Goal: Task Accomplishment & Management: Use online tool/utility

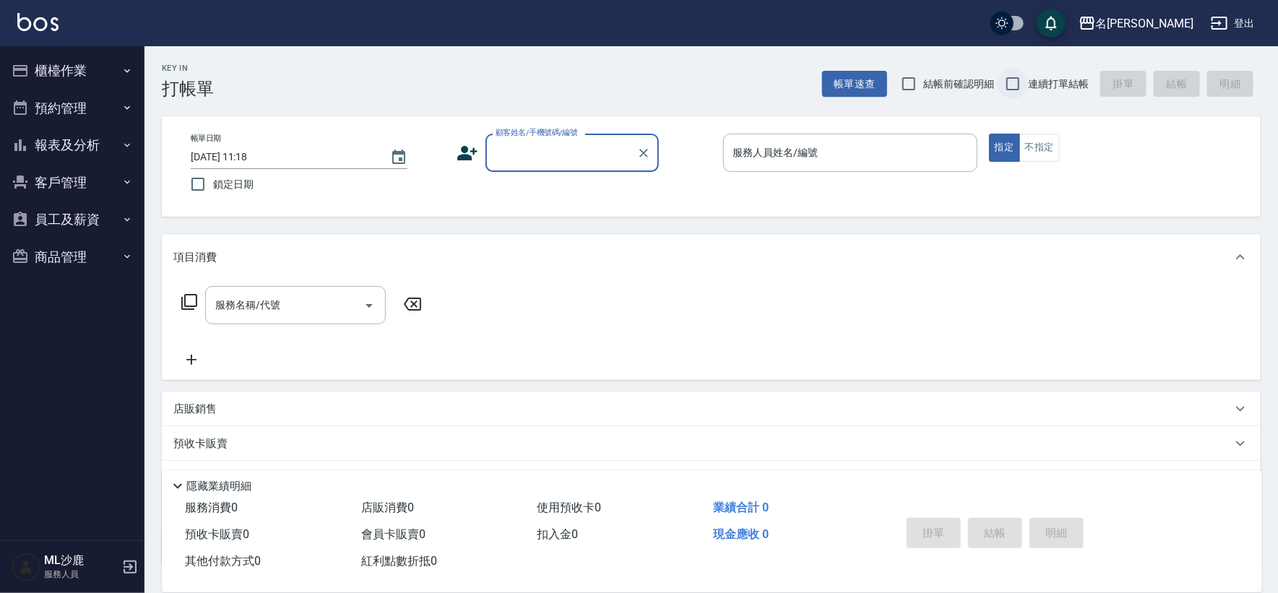
click at [1010, 77] on input "連續打單結帳" at bounding box center [1013, 84] width 30 height 30
checkbox input "true"
click at [560, 140] on div "顧客姓名/手機號碼/編號 顧客姓名/手機號碼/編號" at bounding box center [572, 153] width 173 height 38
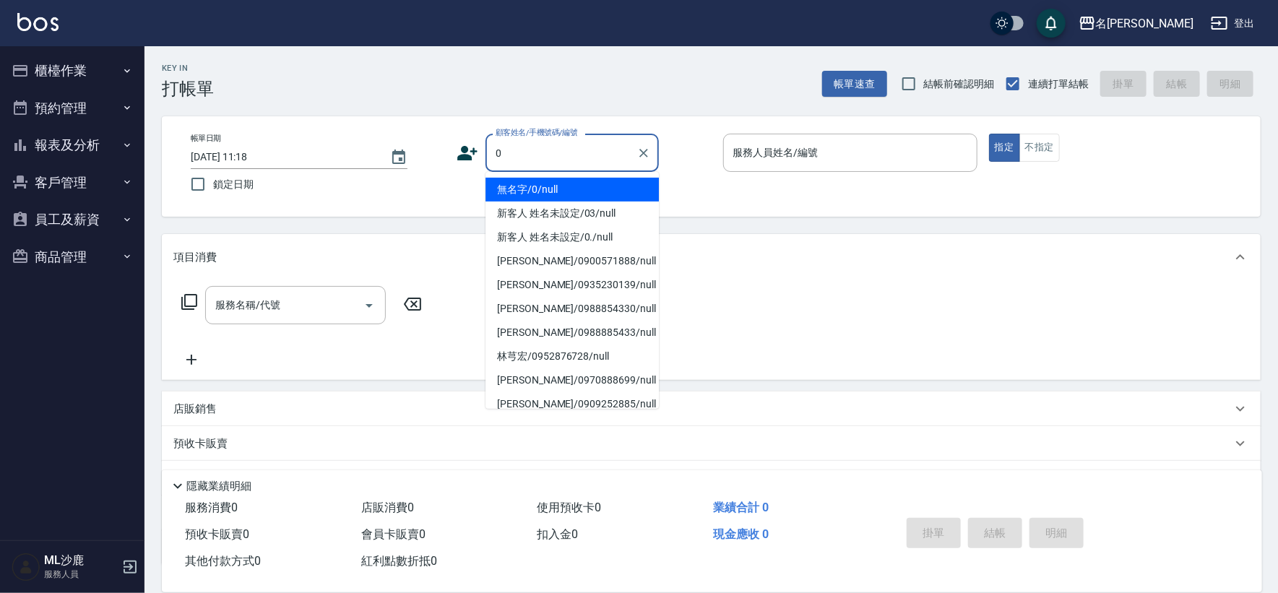
type input "無名字/0/null"
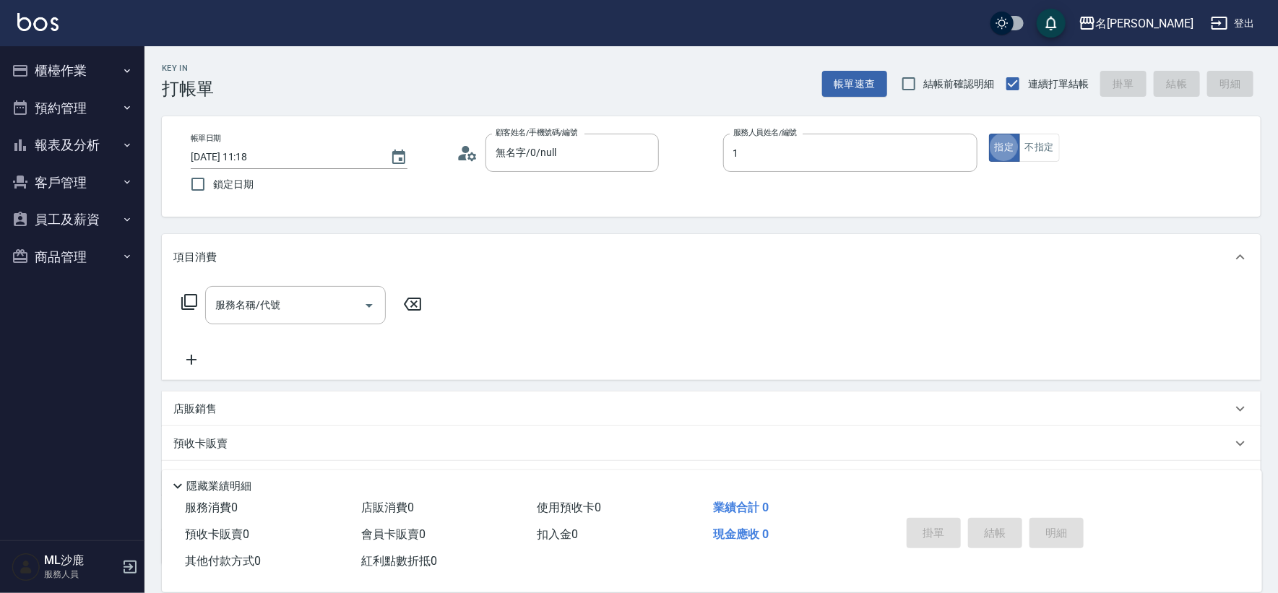
type input "[PERSON_NAME]1"
type button "true"
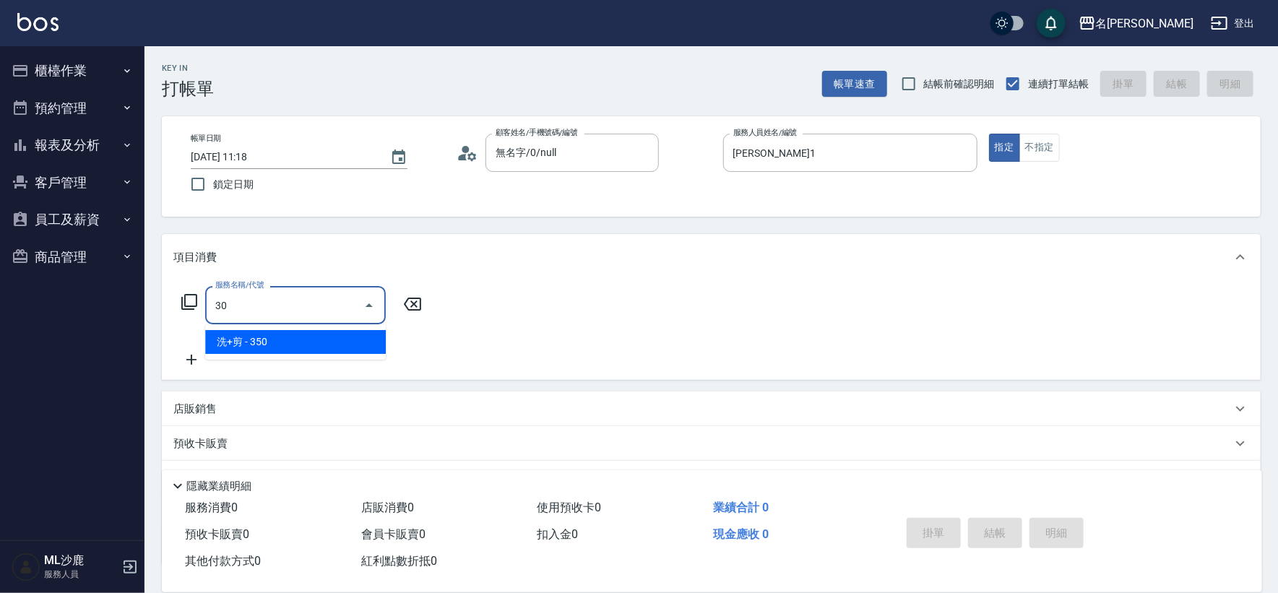
type input "3"
type input "燙髮(202)"
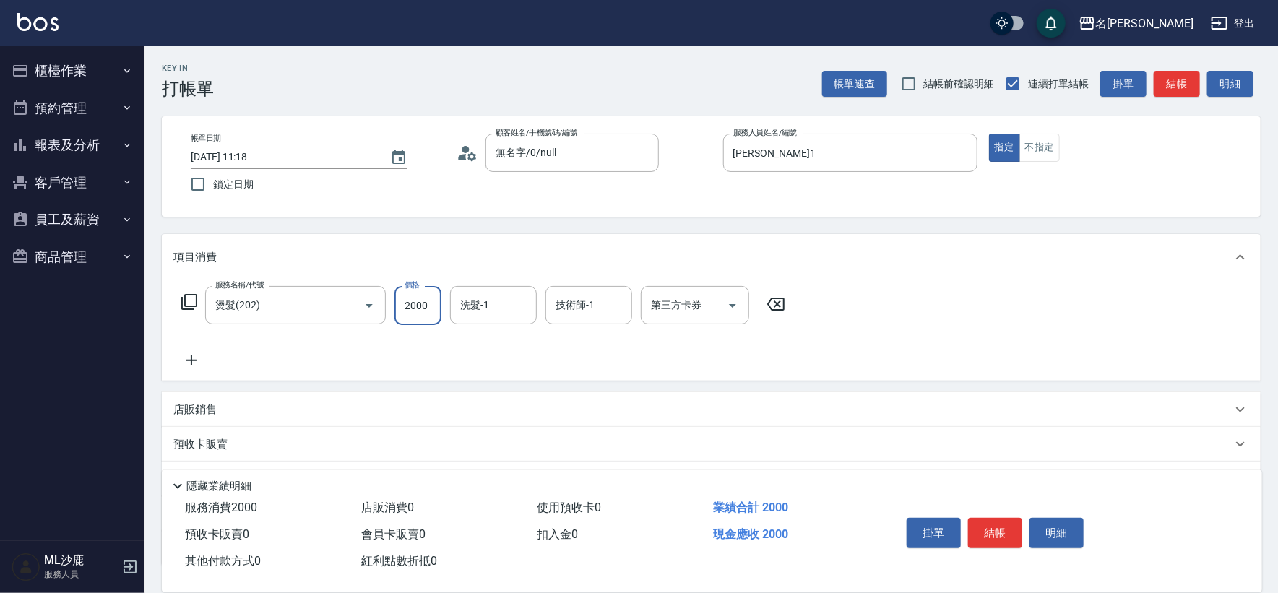
type input "2000"
type input "[PERSON_NAME]-34"
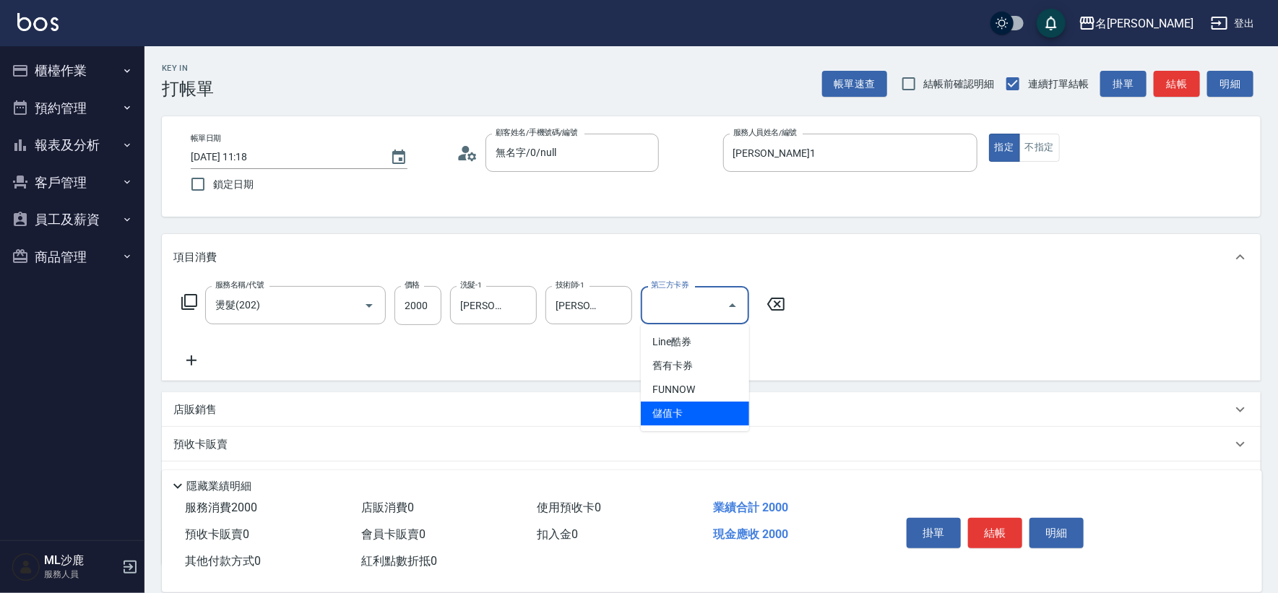
type input "儲值卡"
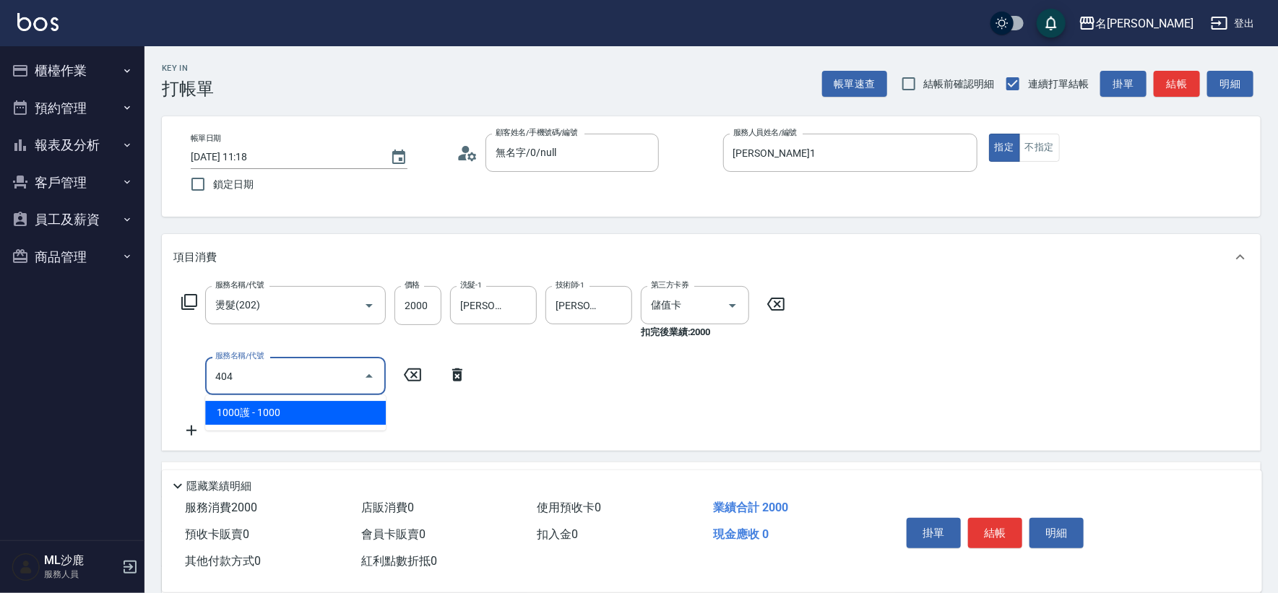
type input "1000護(404)"
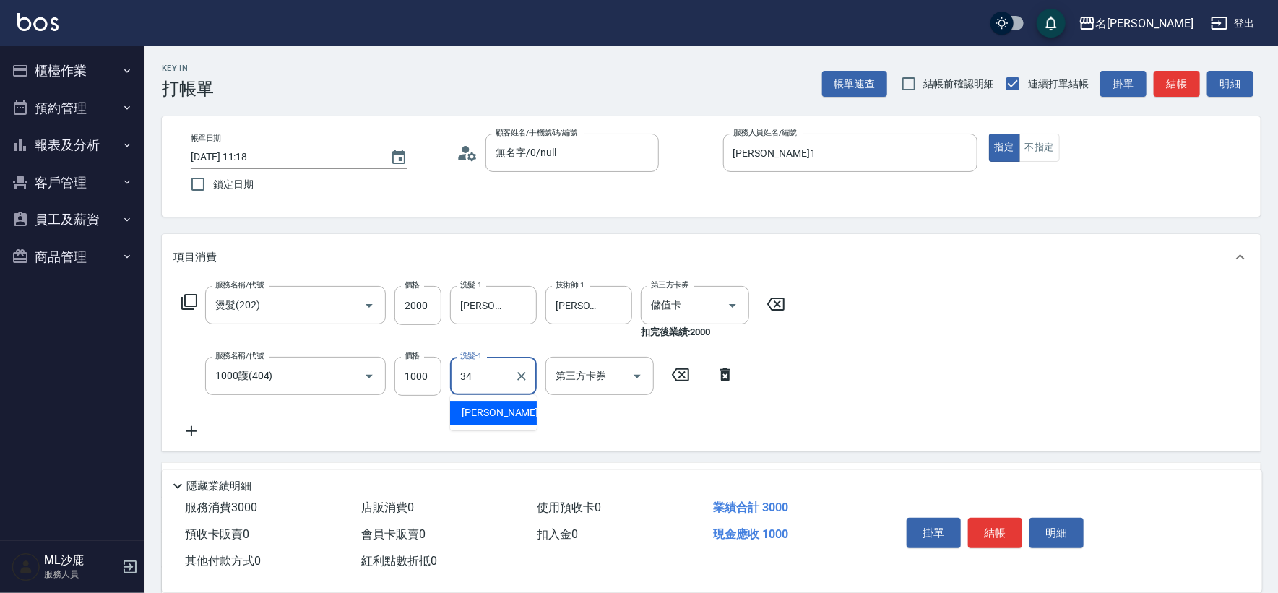
type input "[PERSON_NAME]-34"
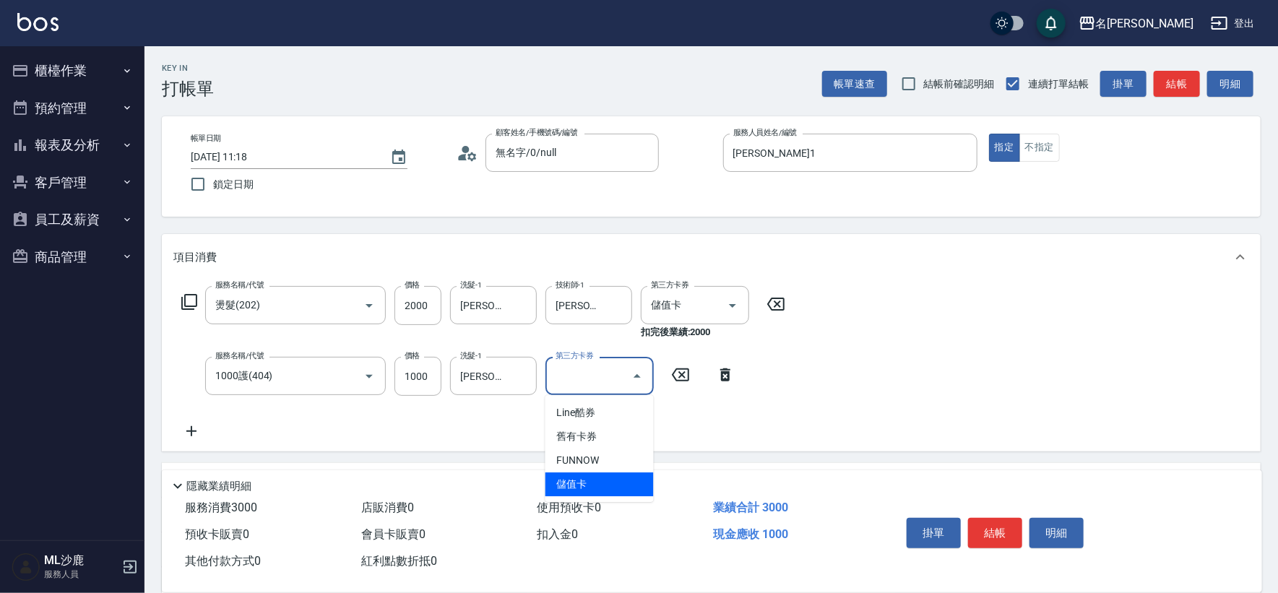
type input "儲值卡"
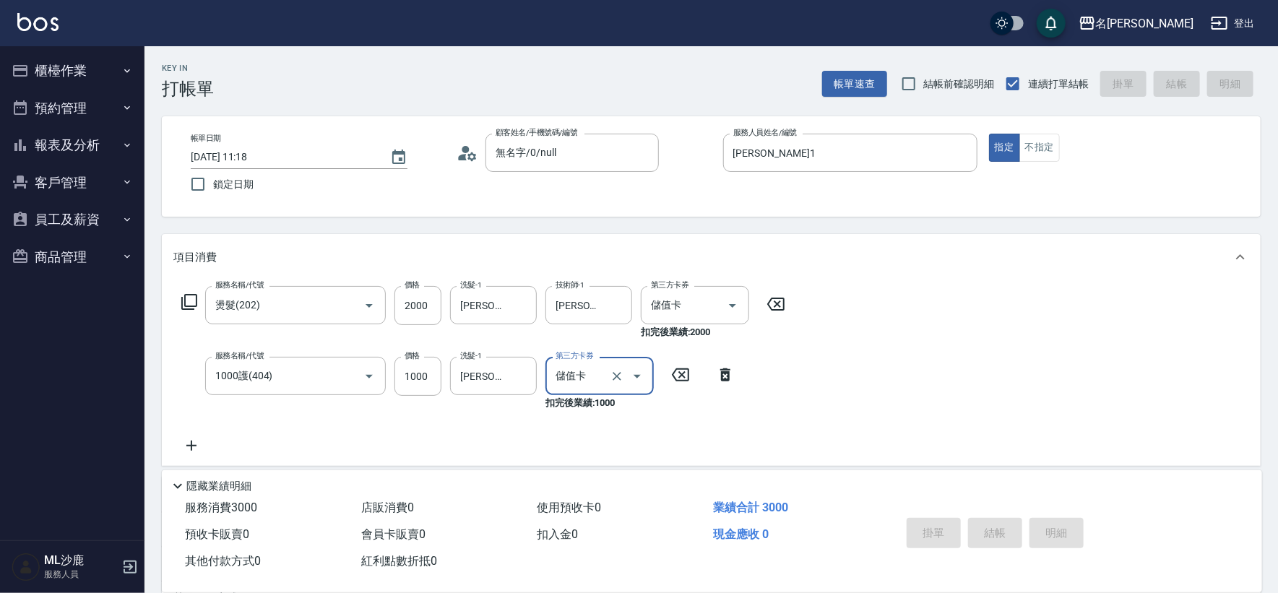
type input "[DATE] 18:14"
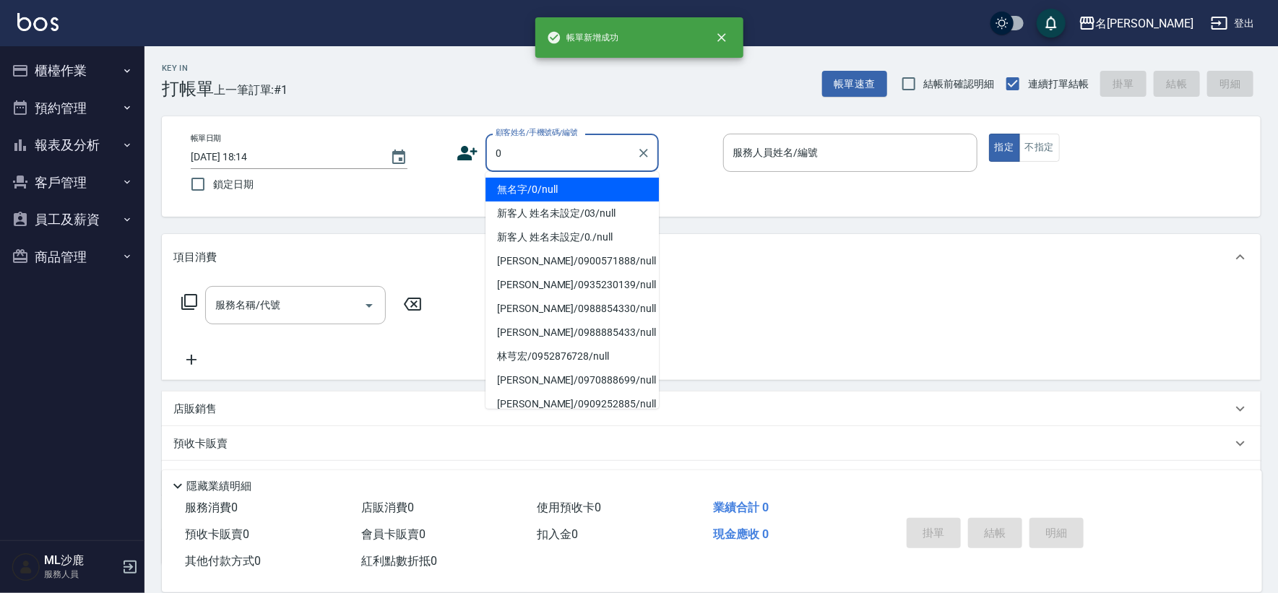
type input "無名字/0/null"
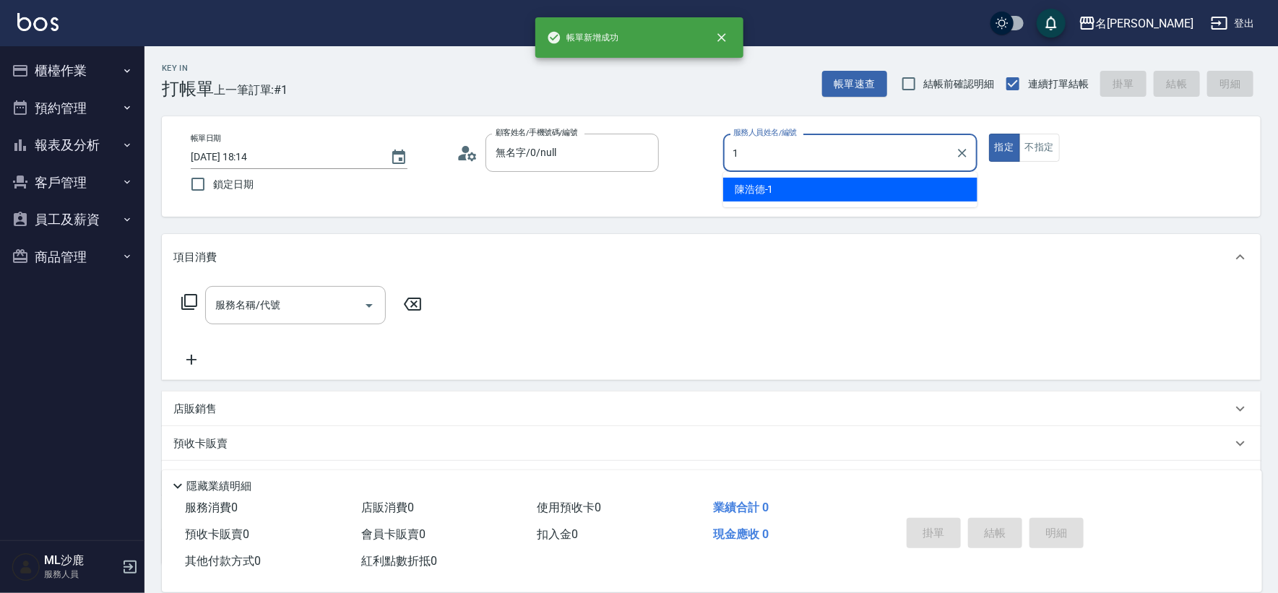
type input "[PERSON_NAME]1"
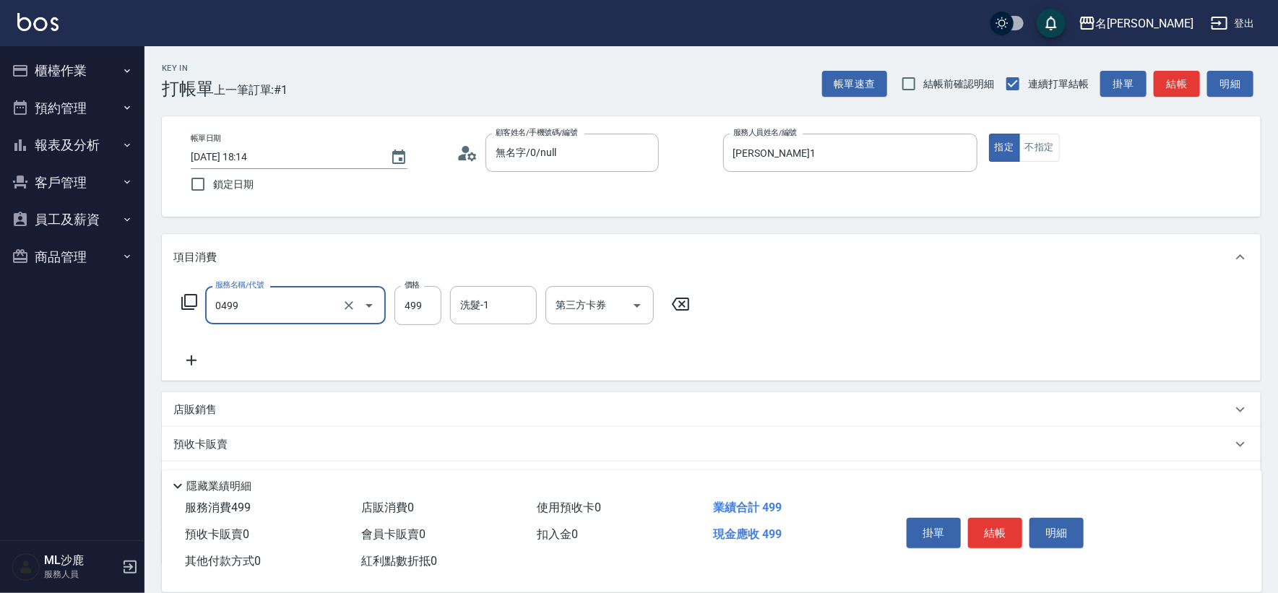
type input "[PERSON_NAME]499(0499)"
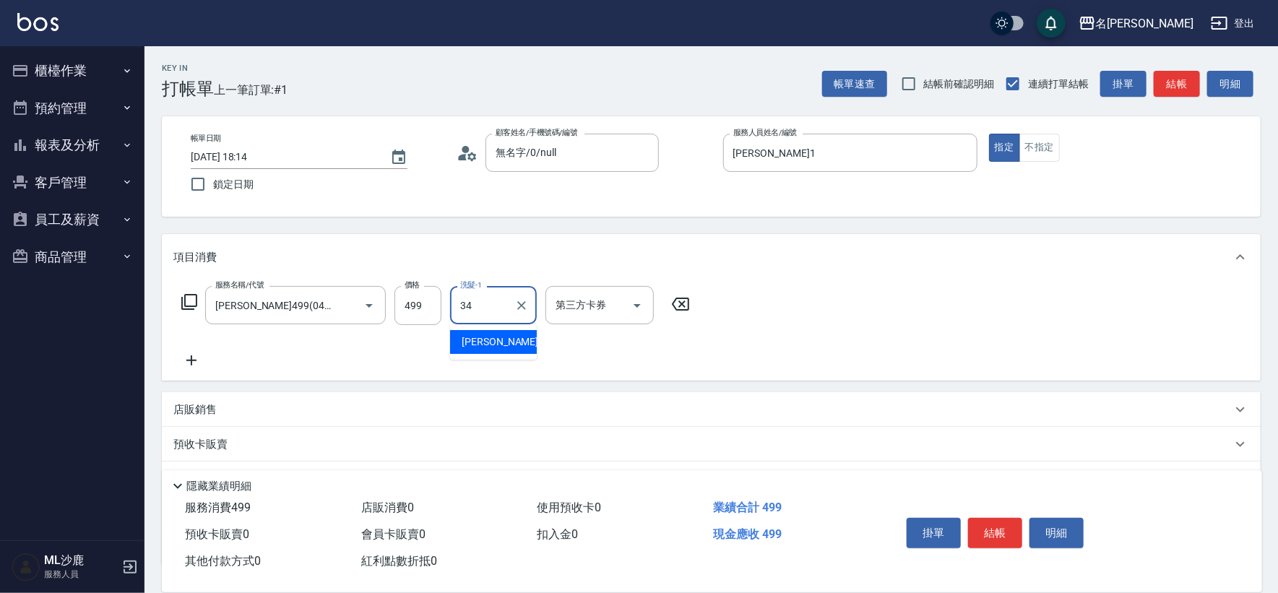
type input "[PERSON_NAME]-34"
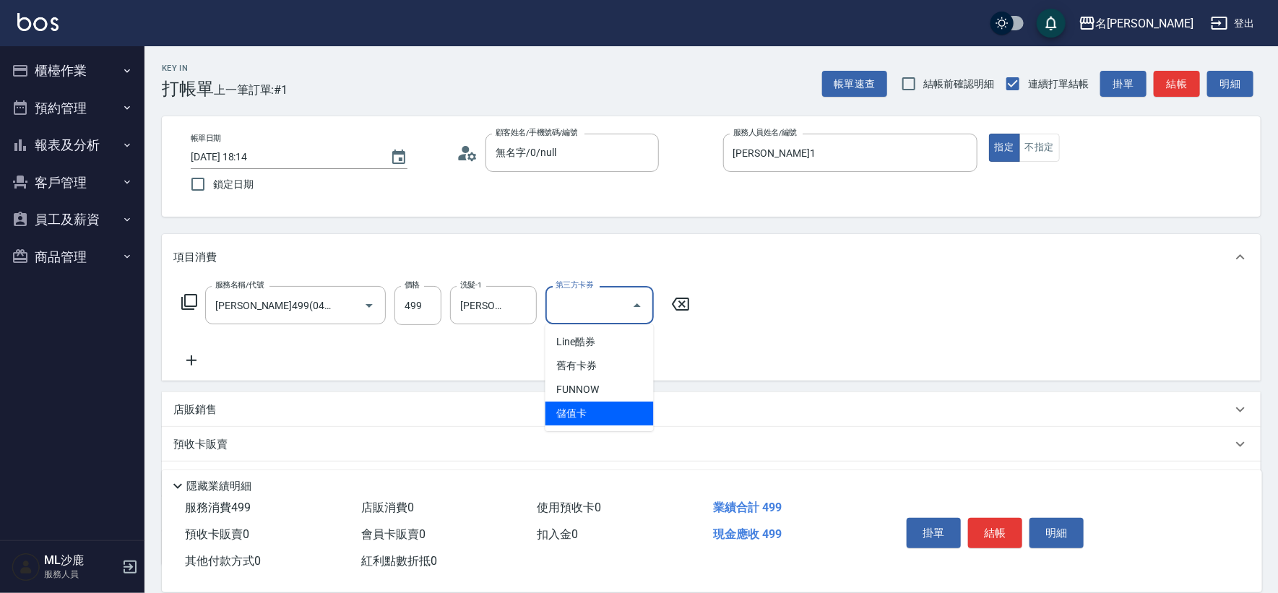
type input "儲值卡"
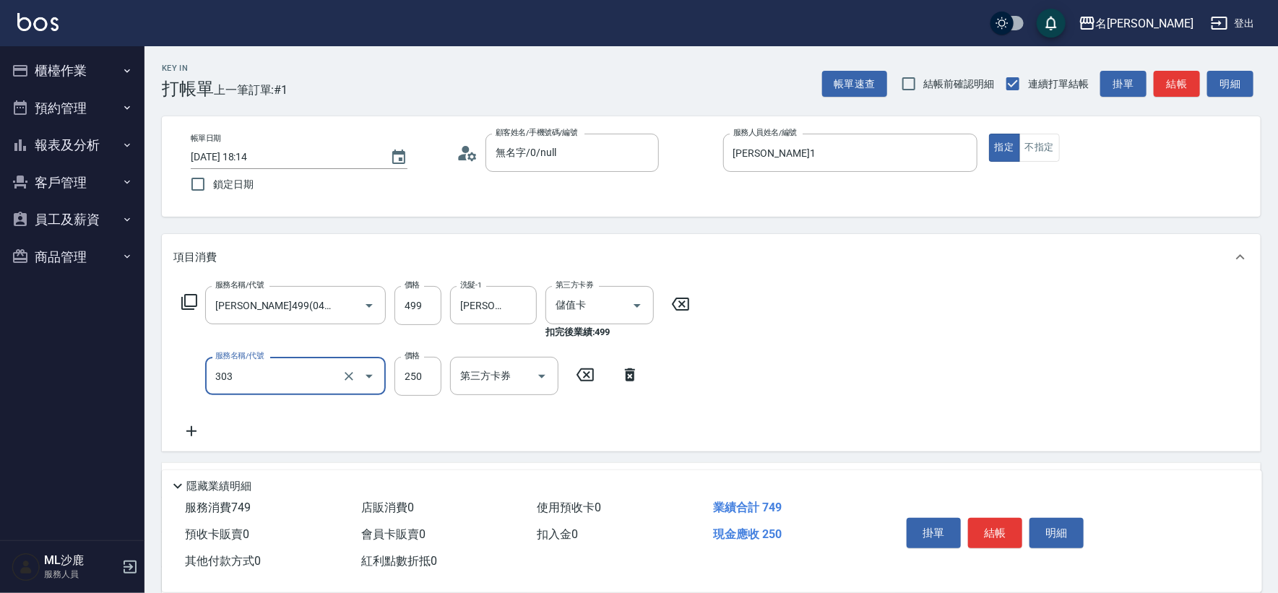
type input "剪髮(303)"
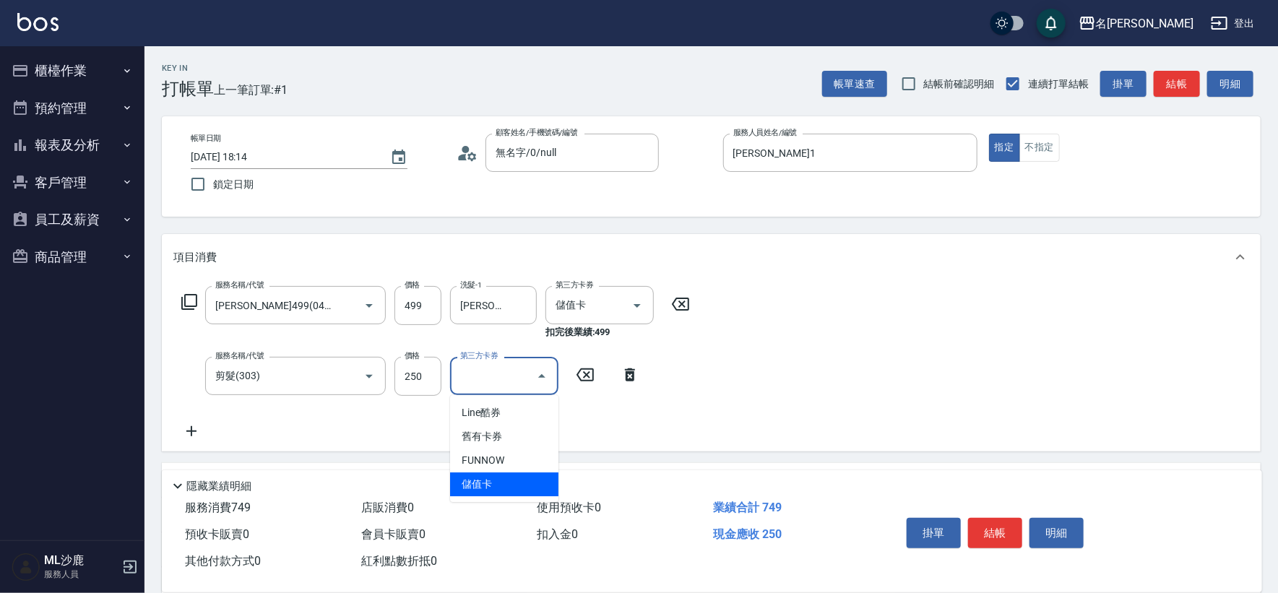
type input "儲值卡"
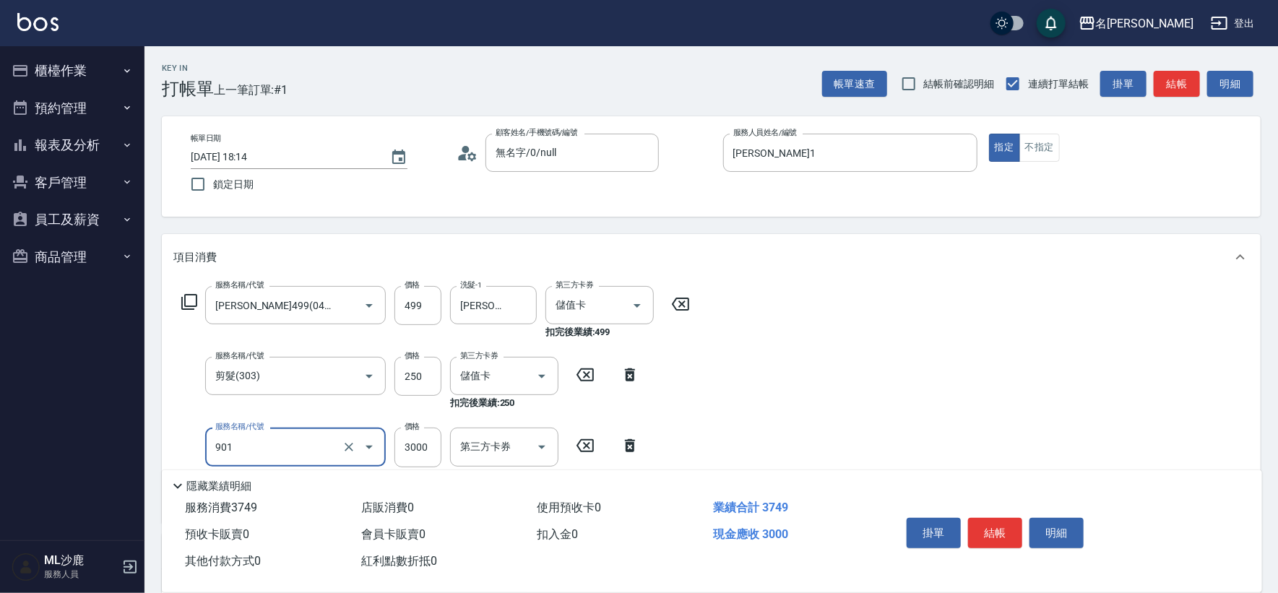
type input "儲值3000(901)"
type input "1000"
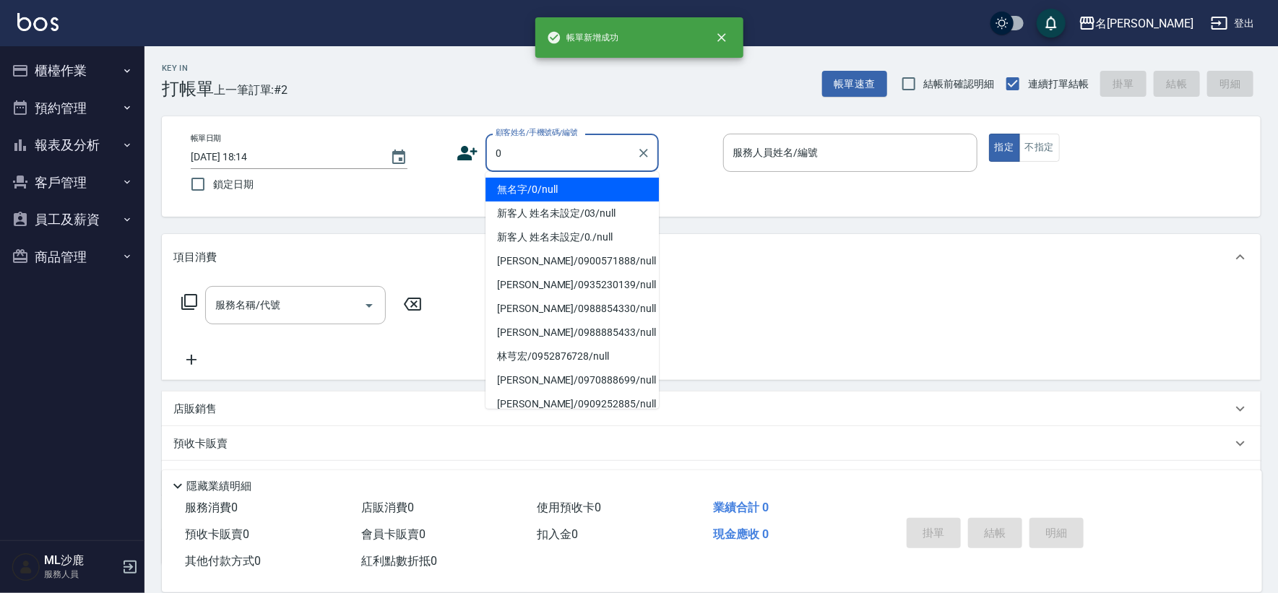
type input "無名字/0/null"
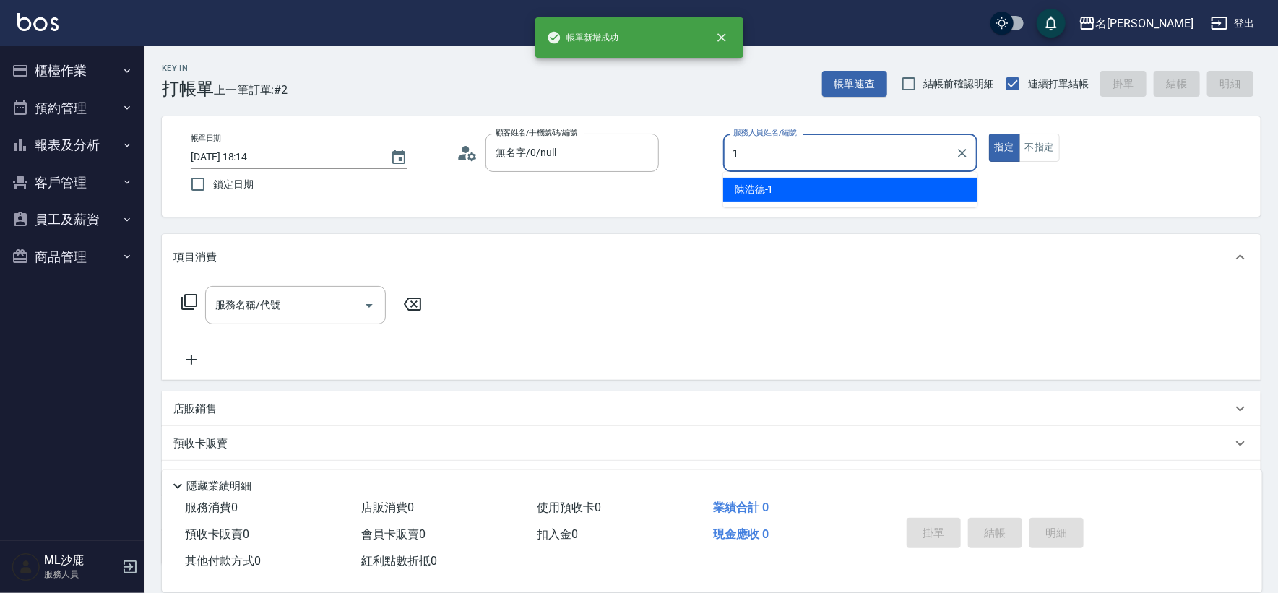
type input "[PERSON_NAME]1"
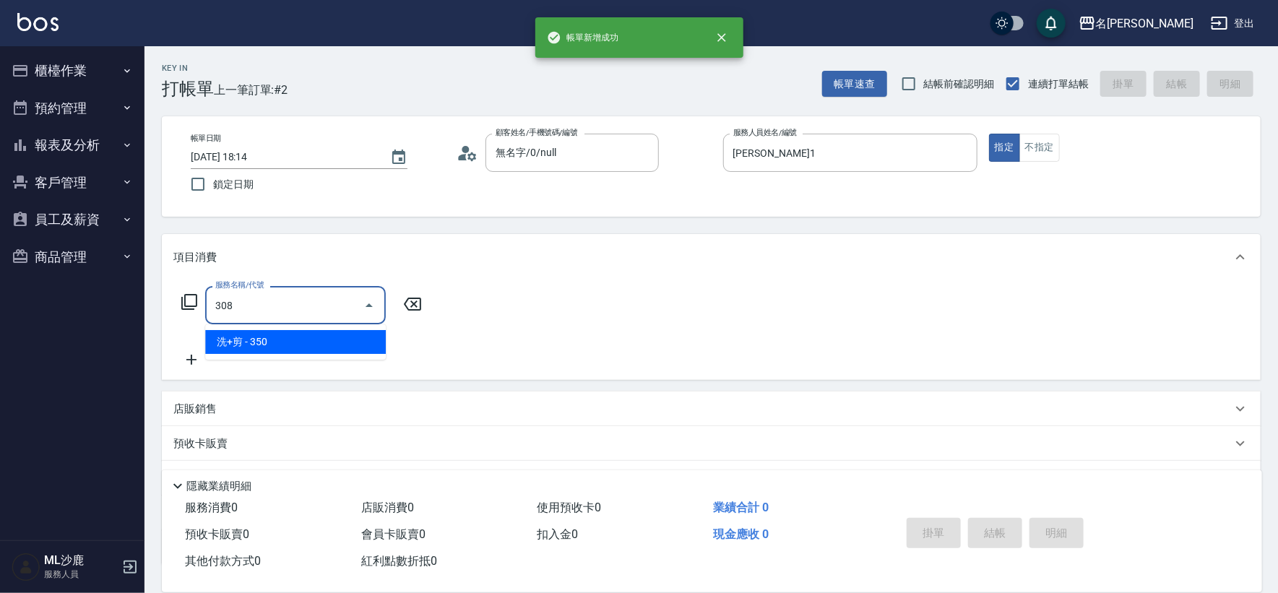
type input "洗+剪(308)"
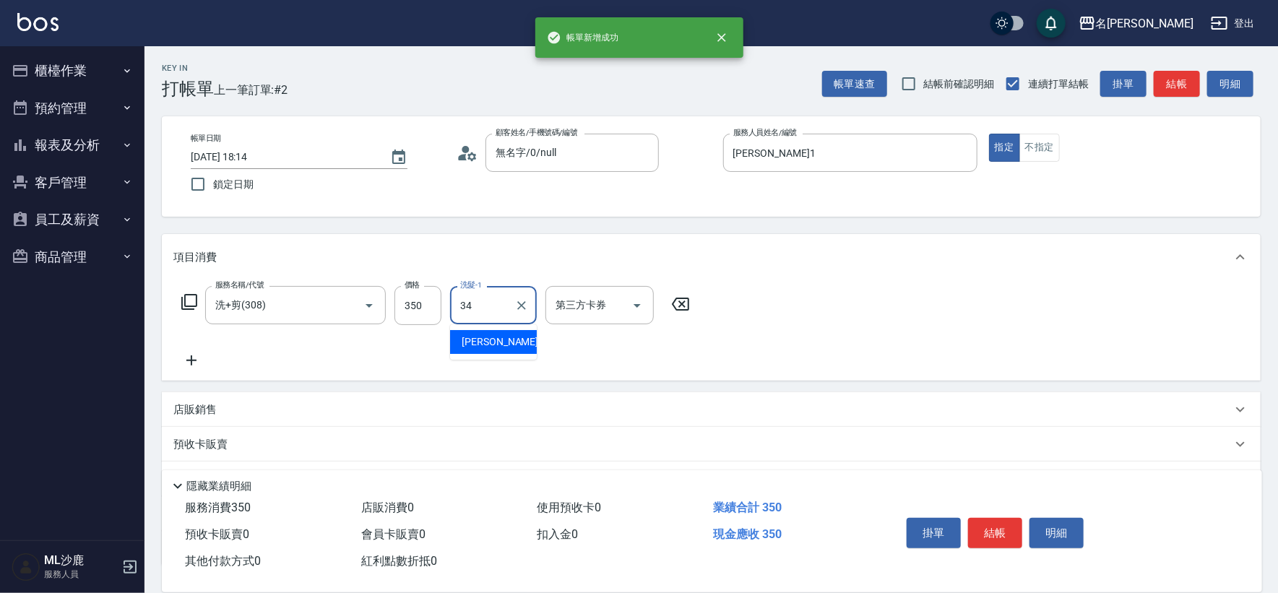
type input "[PERSON_NAME]-34"
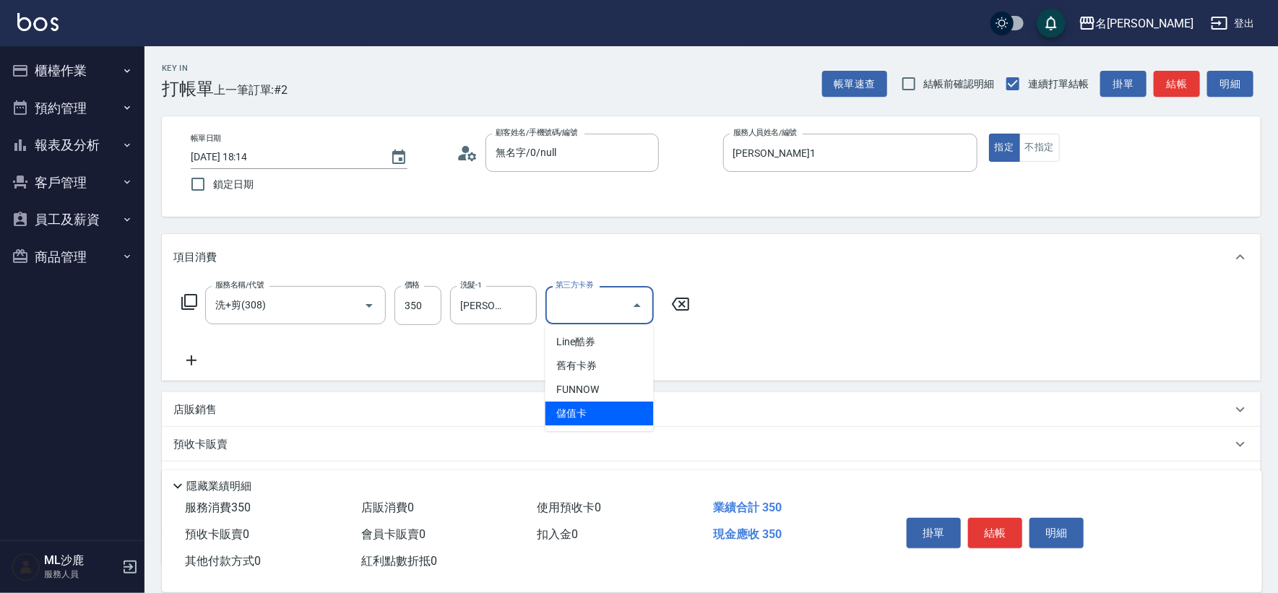
type input "儲值卡"
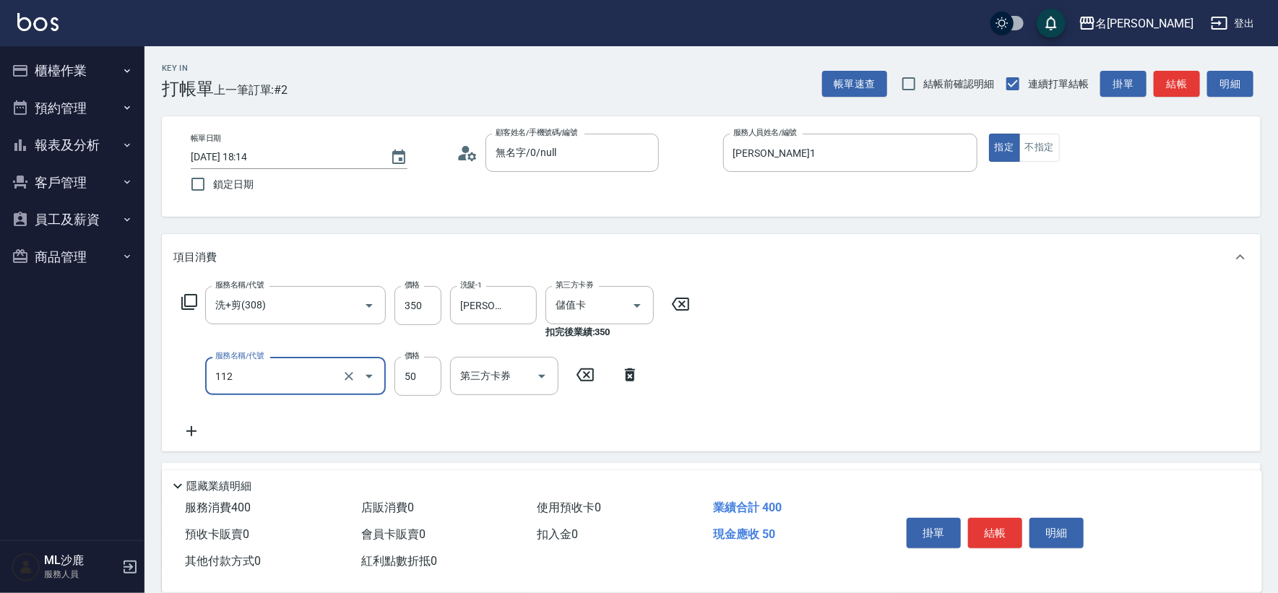
type input "精油50(112)"
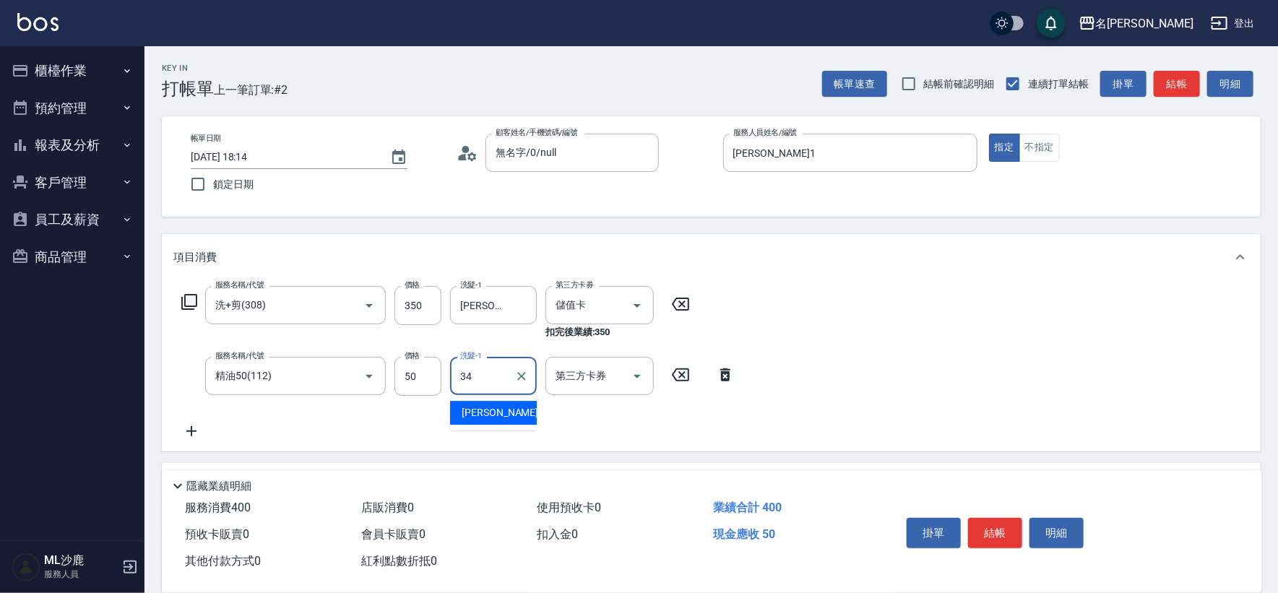
type input "[PERSON_NAME]-34"
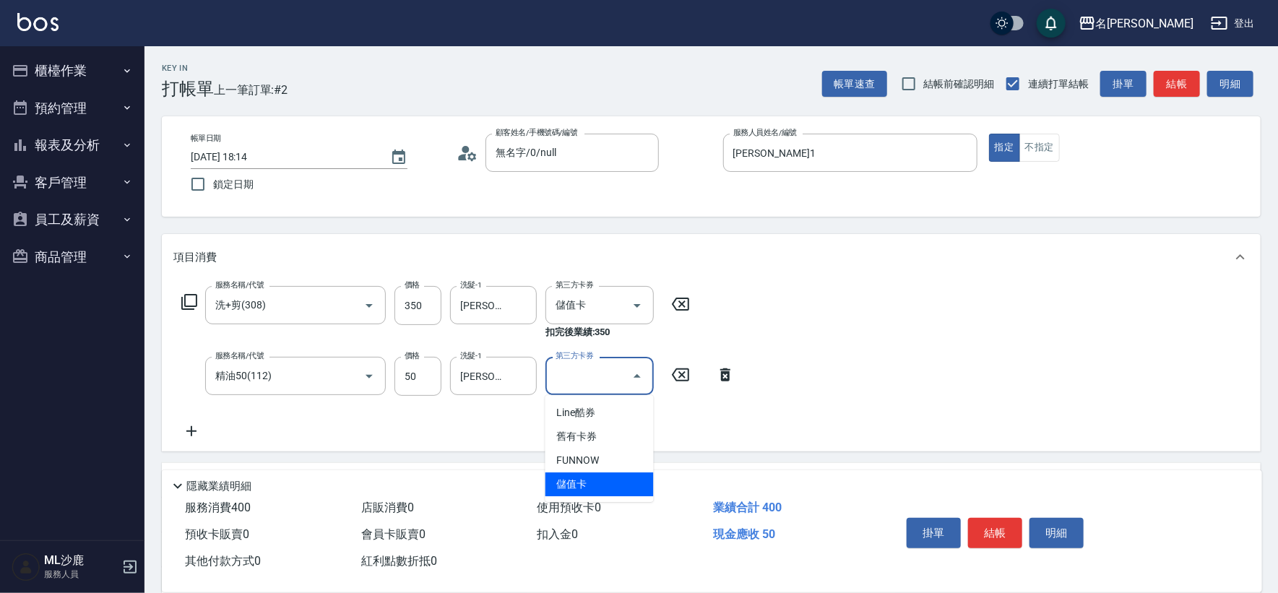
type input "儲值卡"
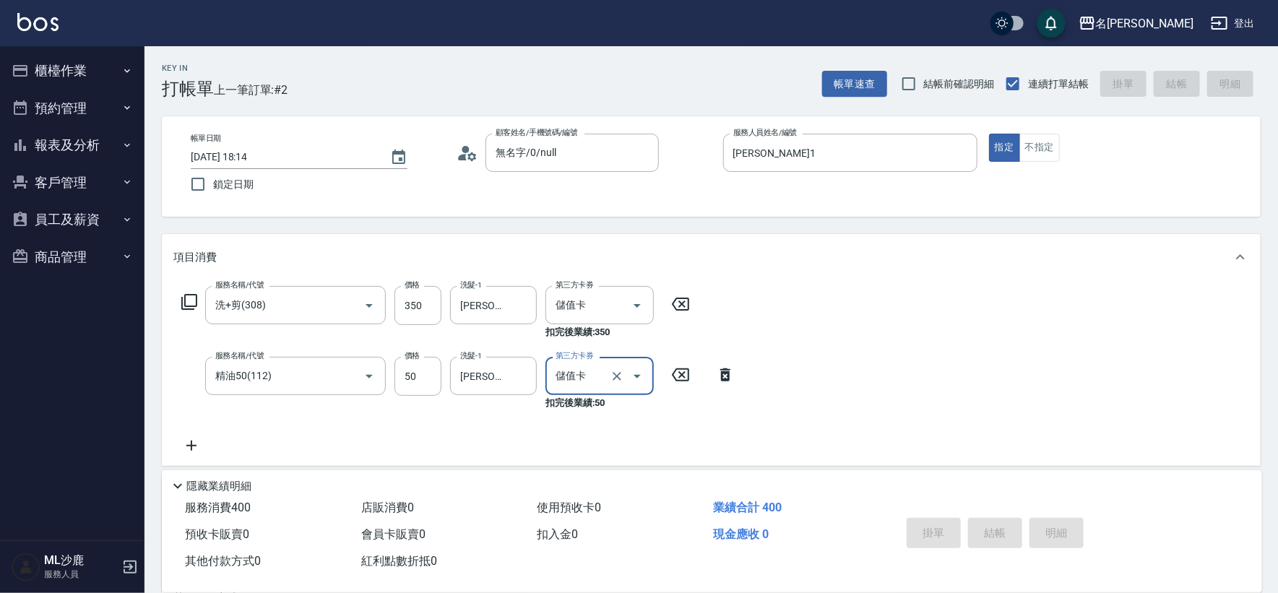
type input "[DATE] 18:15"
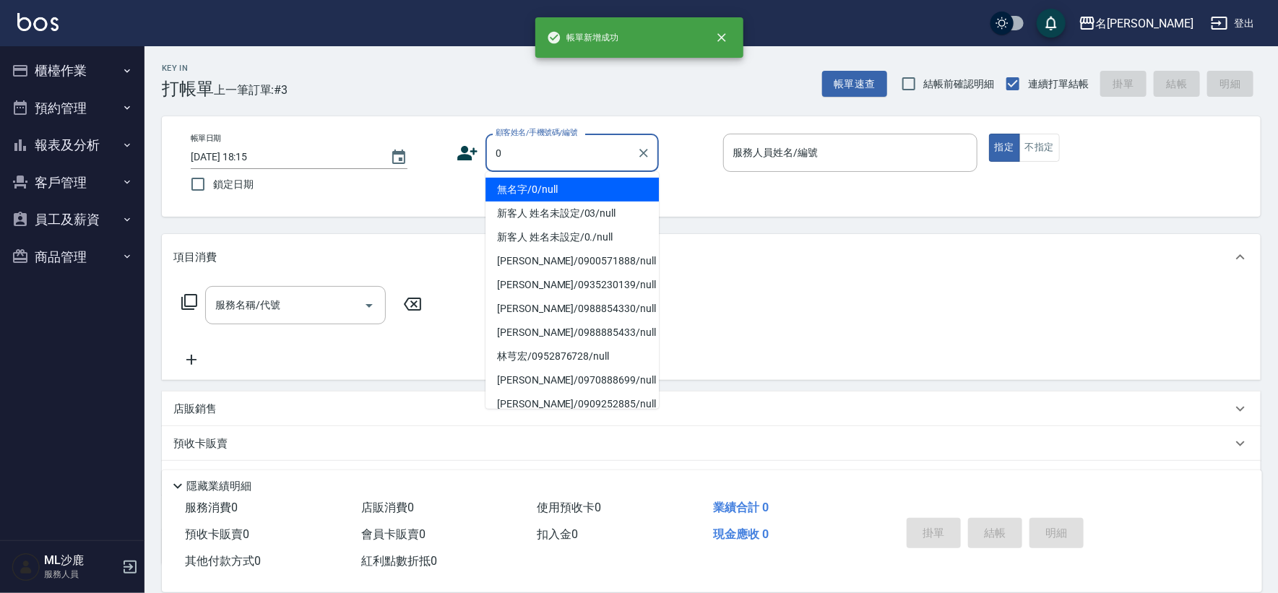
type input "無名字/0/null"
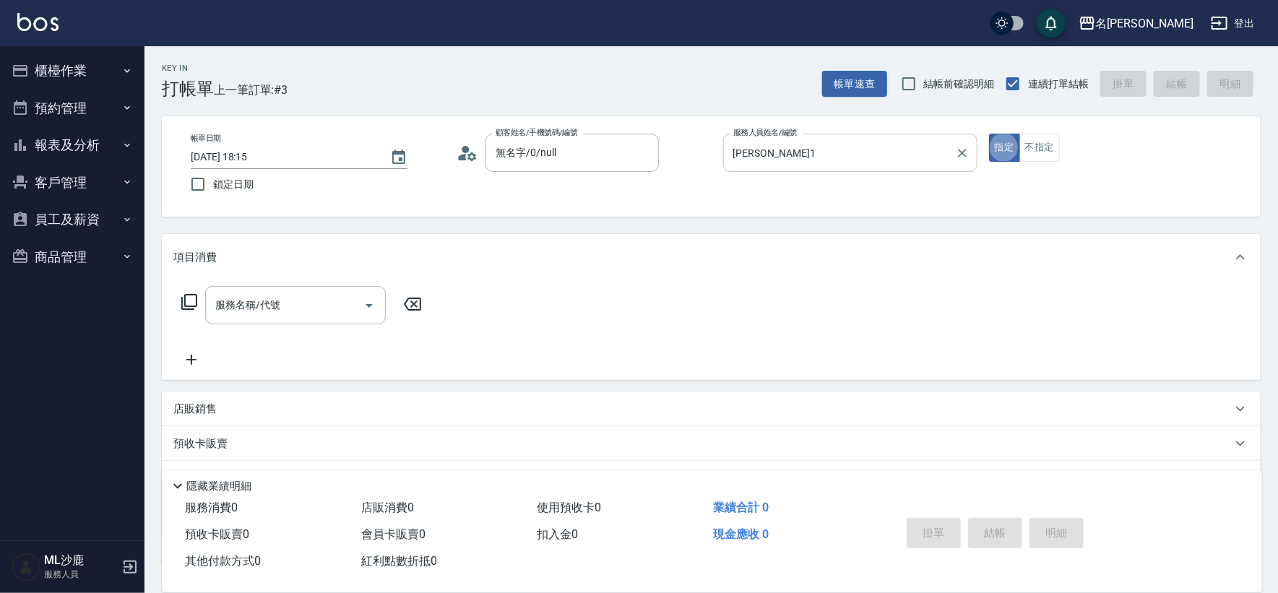
click at [839, 156] on input "[PERSON_NAME]1" at bounding box center [840, 152] width 220 height 25
drag, startPoint x: 840, startPoint y: 156, endPoint x: 835, endPoint y: 165, distance: 10.0
click at [839, 156] on input "[PERSON_NAME]1" at bounding box center [840, 152] width 220 height 25
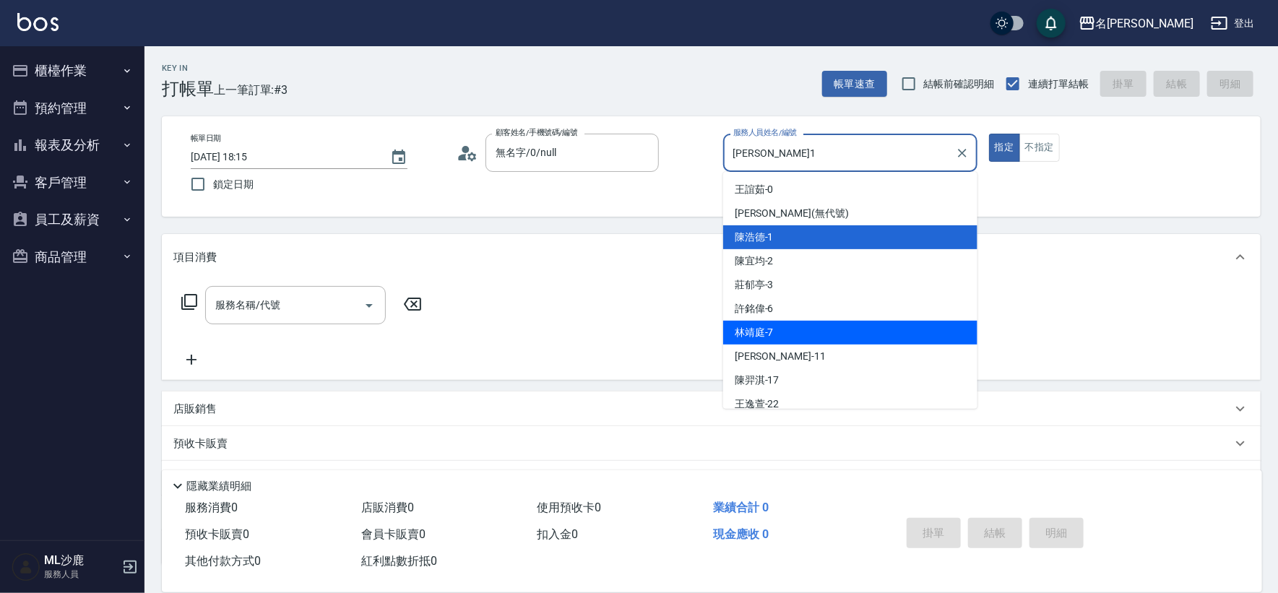
click at [771, 327] on span "[PERSON_NAME]-7" at bounding box center [754, 332] width 39 height 15
type input "[PERSON_NAME]-7"
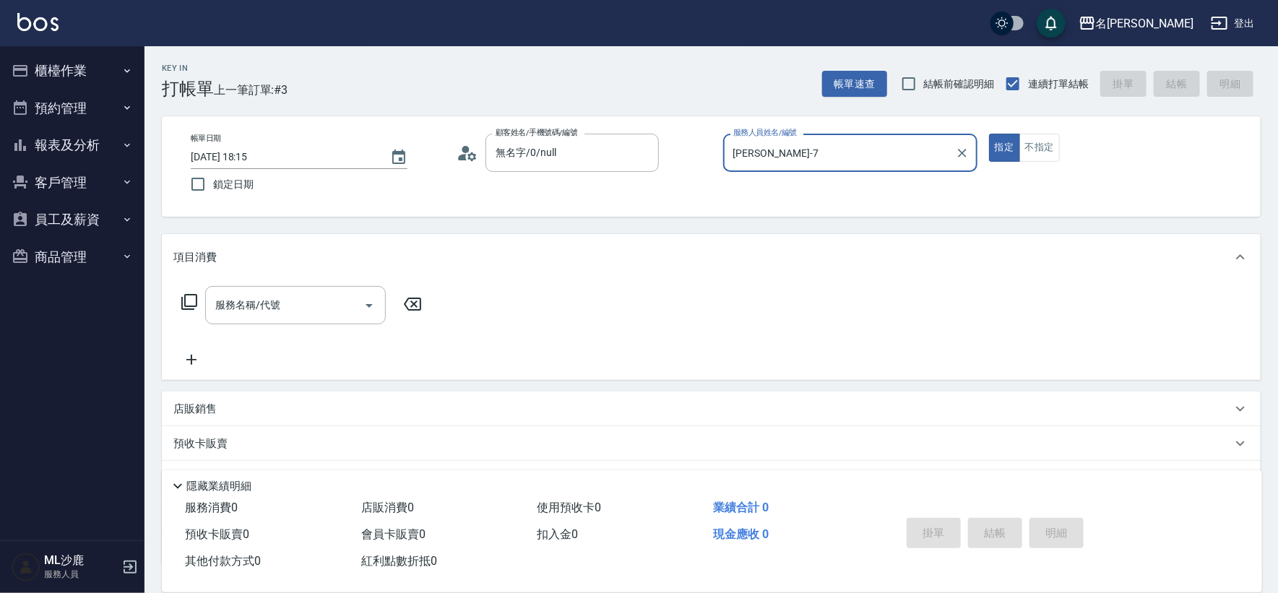
click at [989, 134] on button "指定" at bounding box center [1004, 148] width 31 height 28
click at [248, 308] on input "服務名稱/代號" at bounding box center [285, 305] width 146 height 25
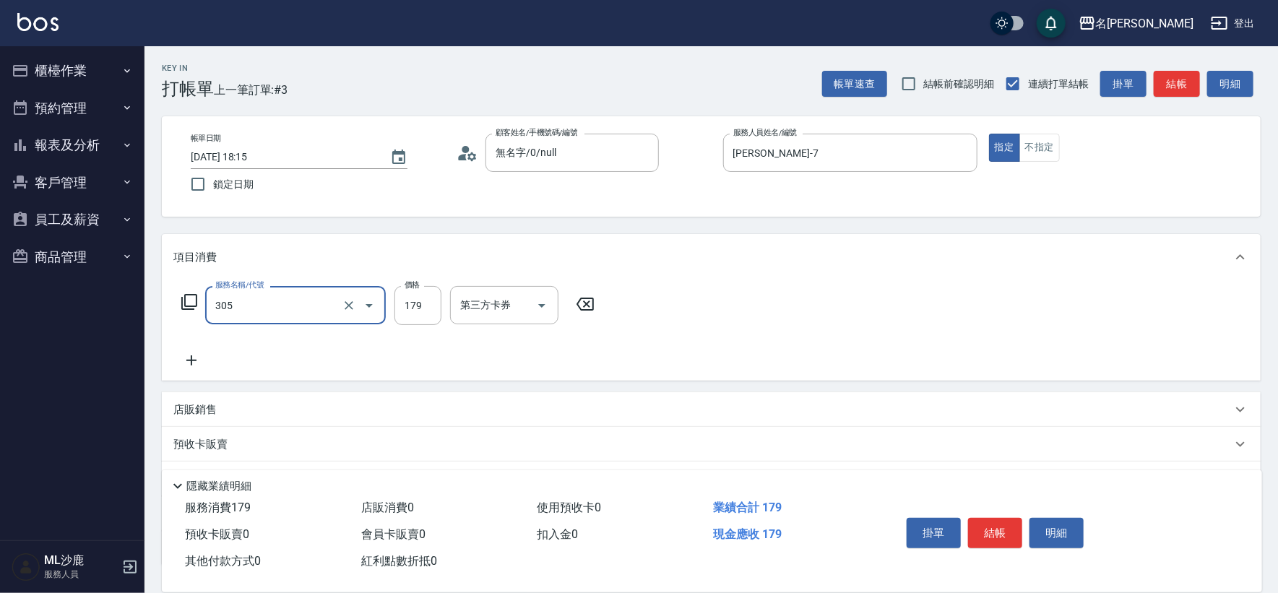
type input "剪髮(305)"
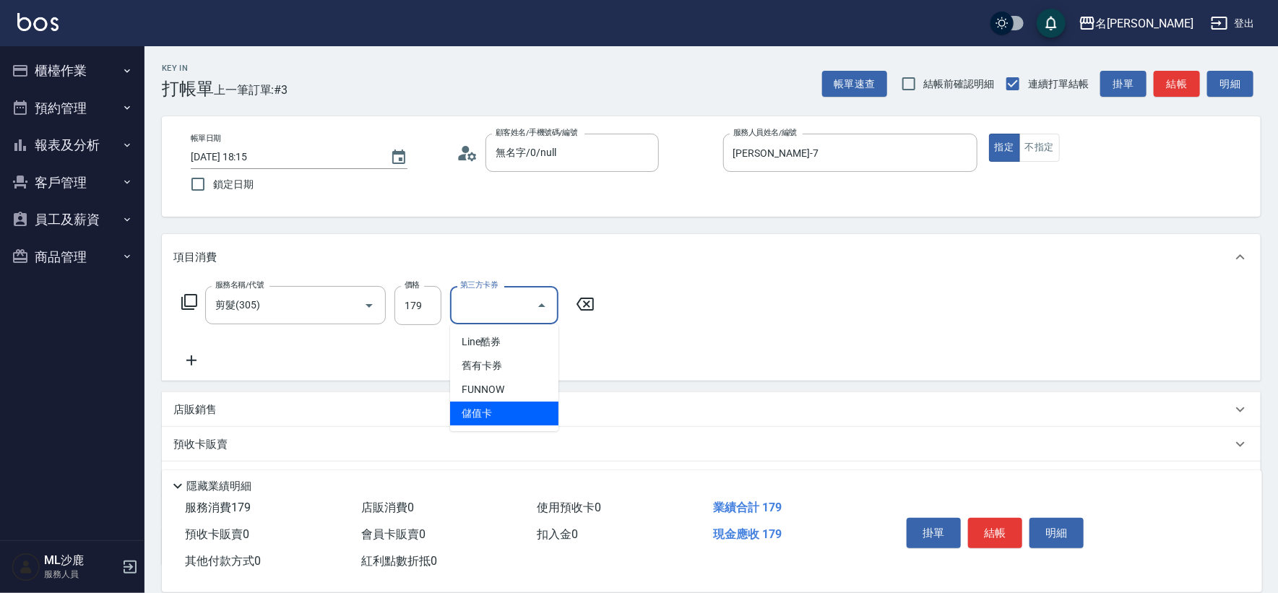
type input "儲值卡"
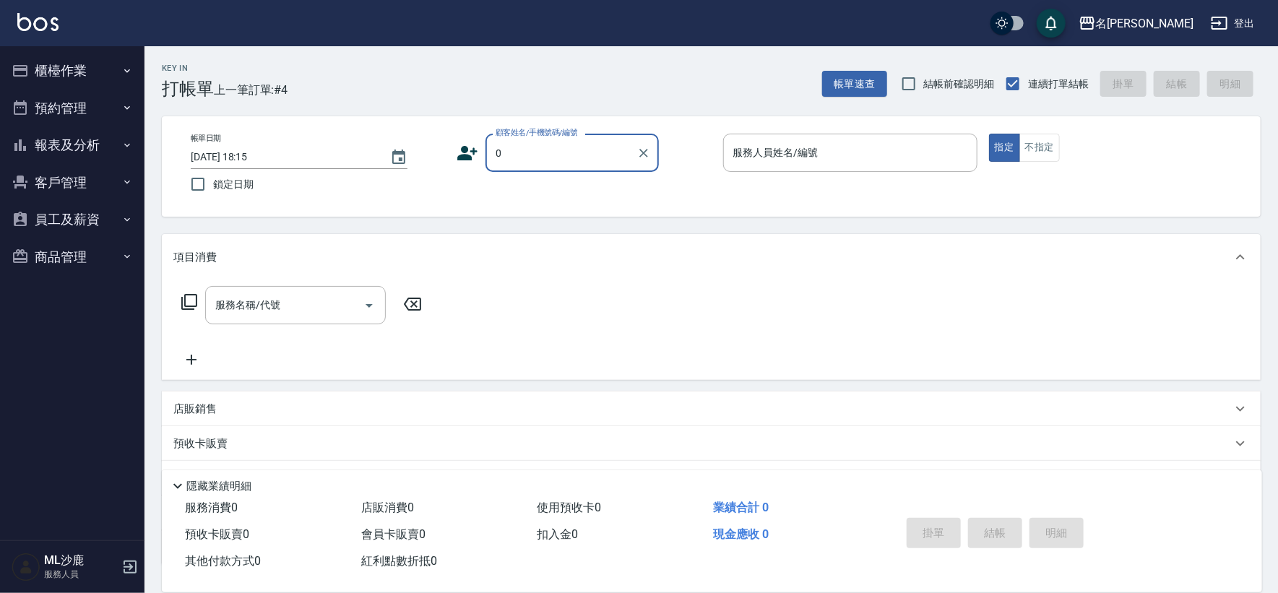
type input "無名字/0/null"
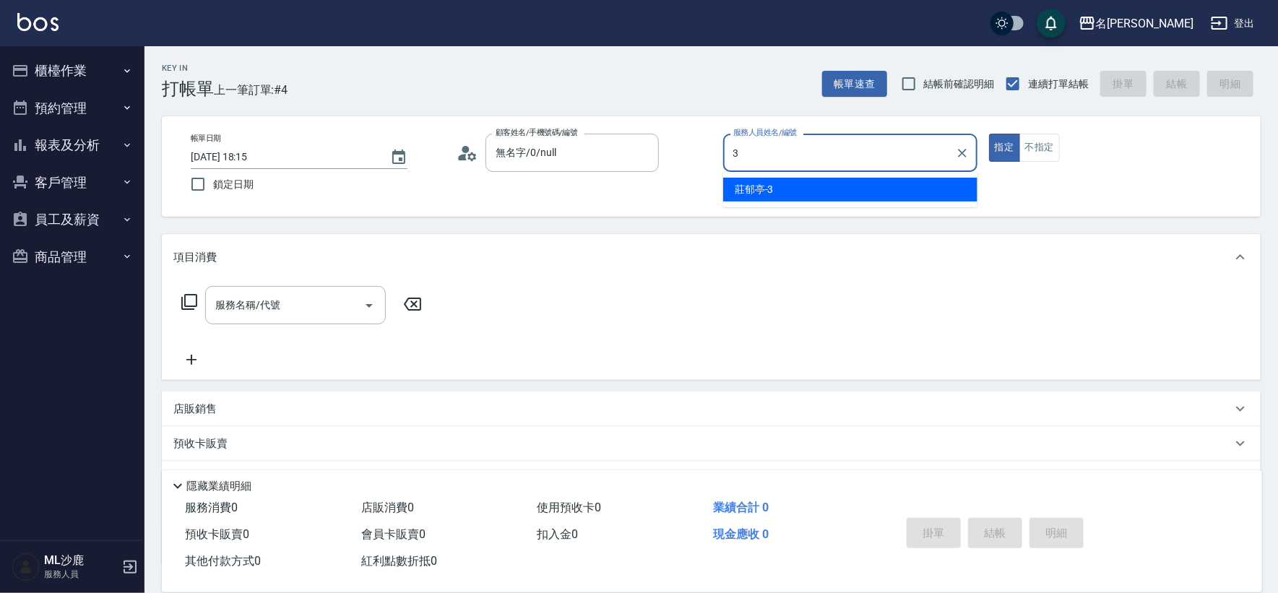
type input "[PERSON_NAME]-3"
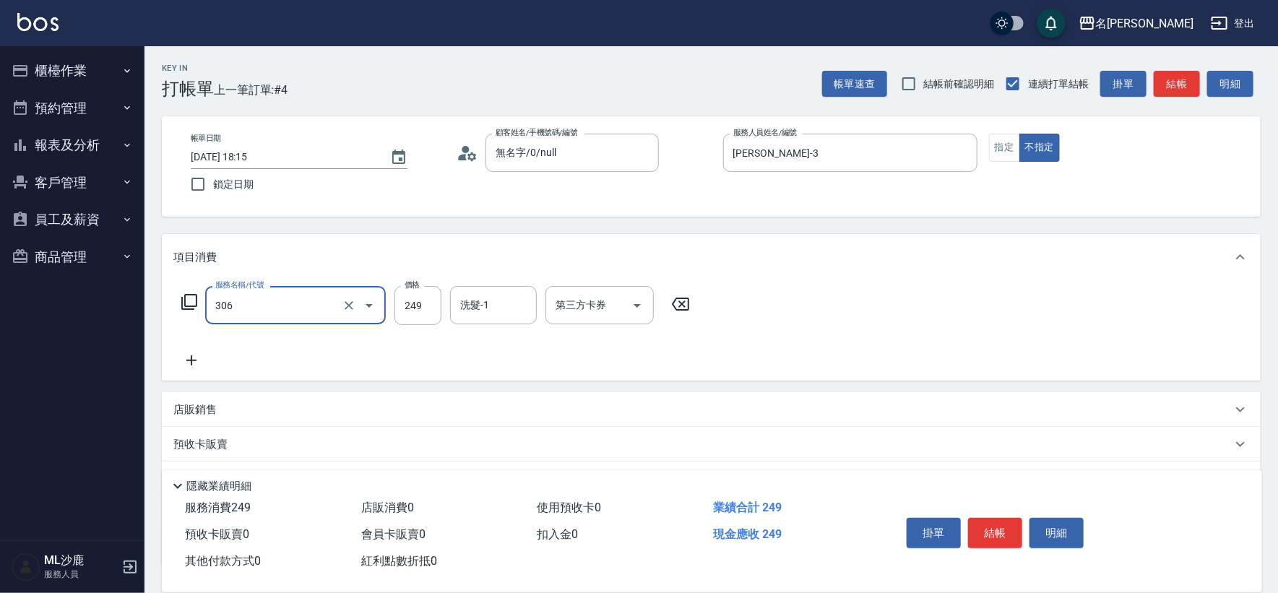
type input "剪髮(306)"
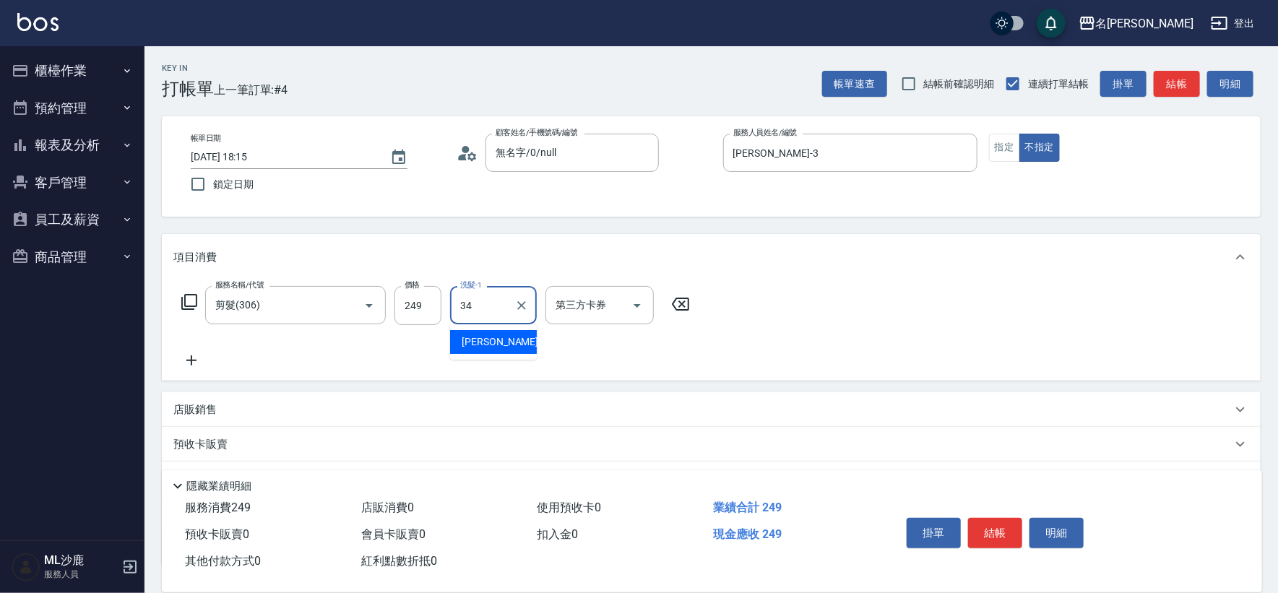
type input "[PERSON_NAME]-34"
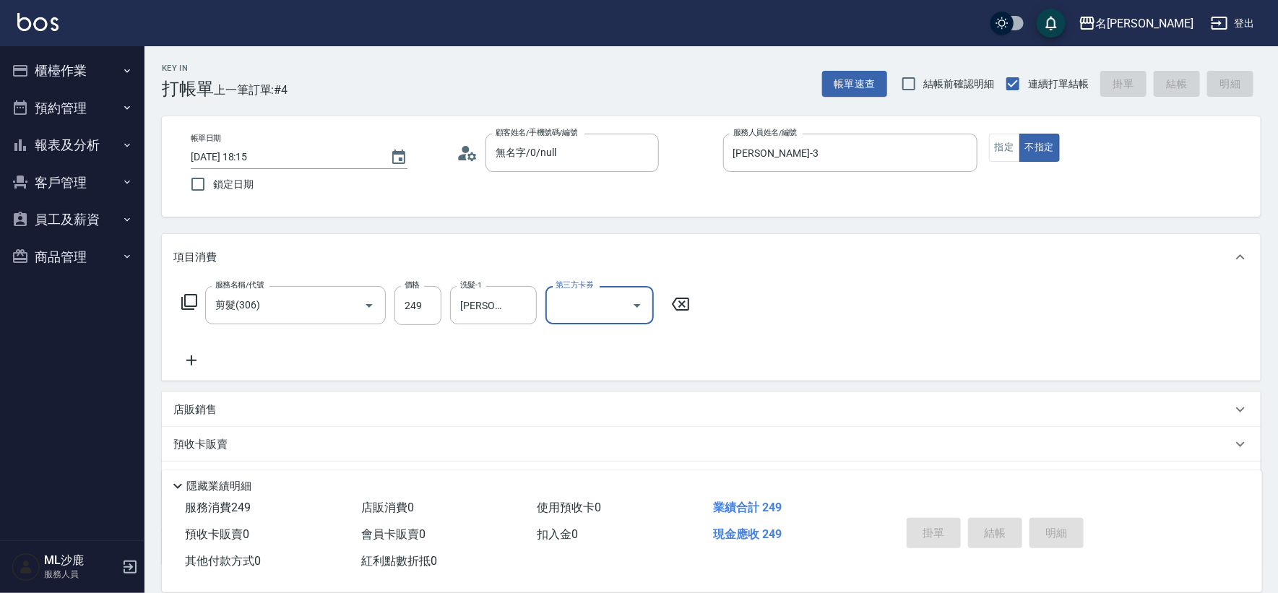
type input "[DATE] 18:17"
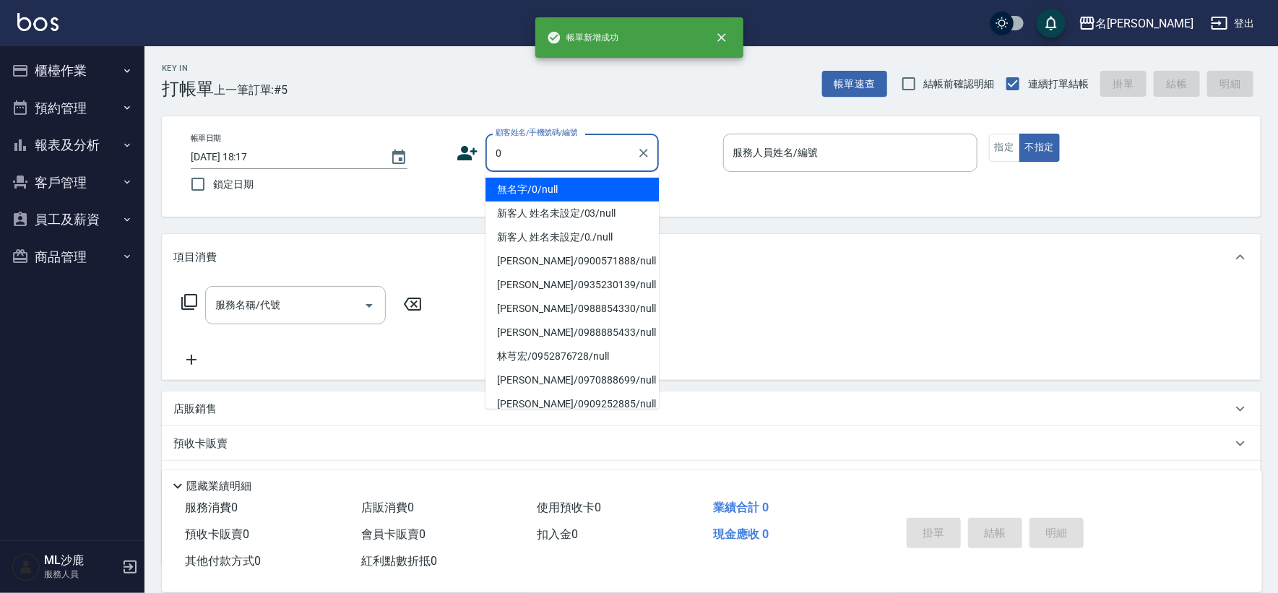
type input "無名字/0/null"
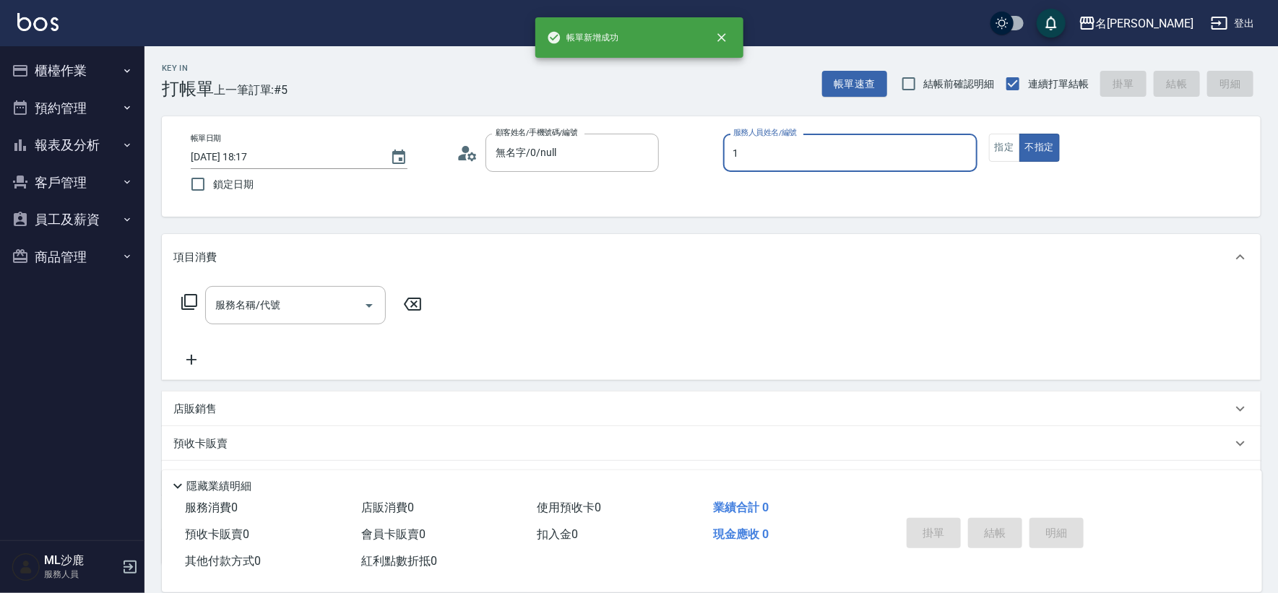
type input "[PERSON_NAME]1"
type button "false"
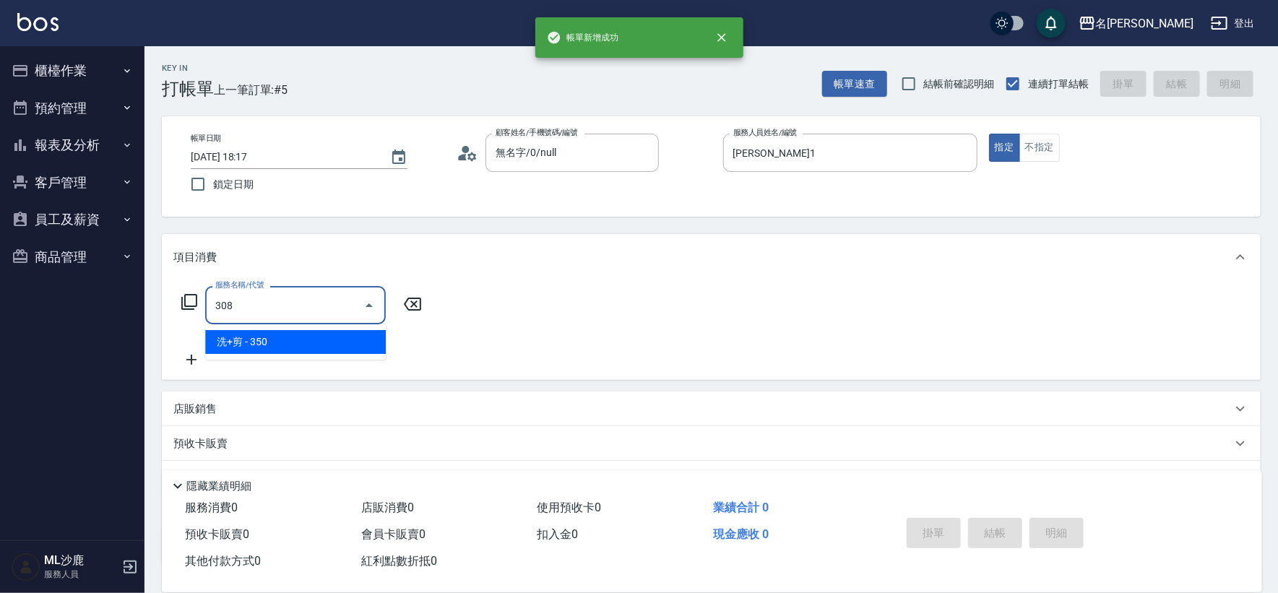
type input "洗+剪(308)"
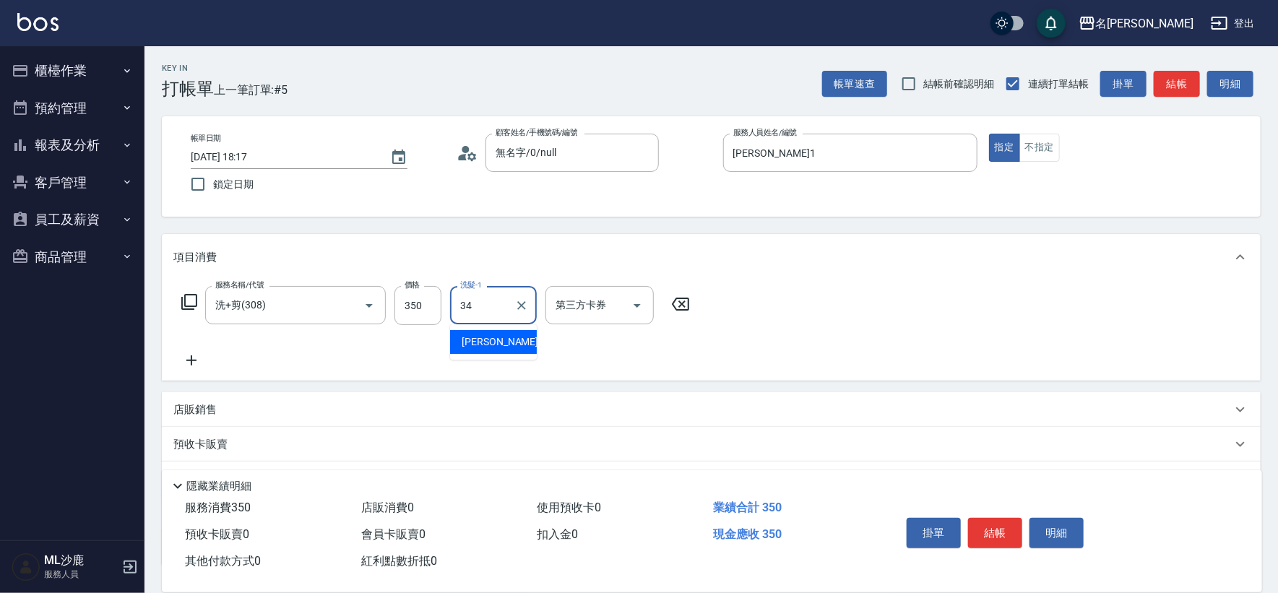
type input "[PERSON_NAME]-34"
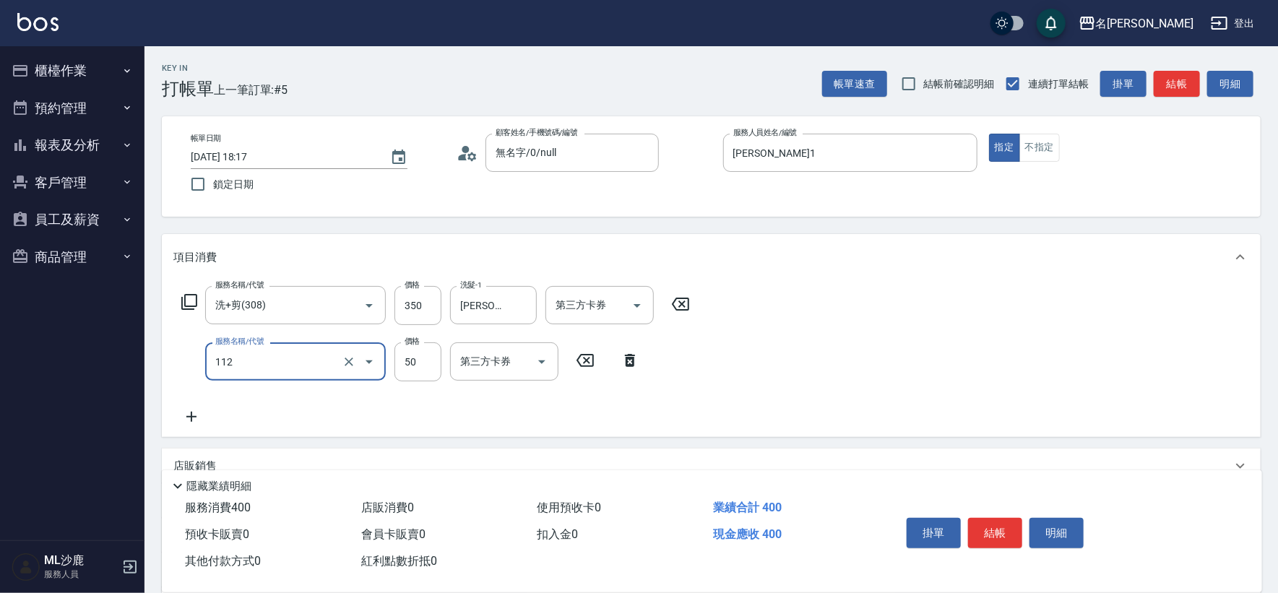
type input "精油50(112)"
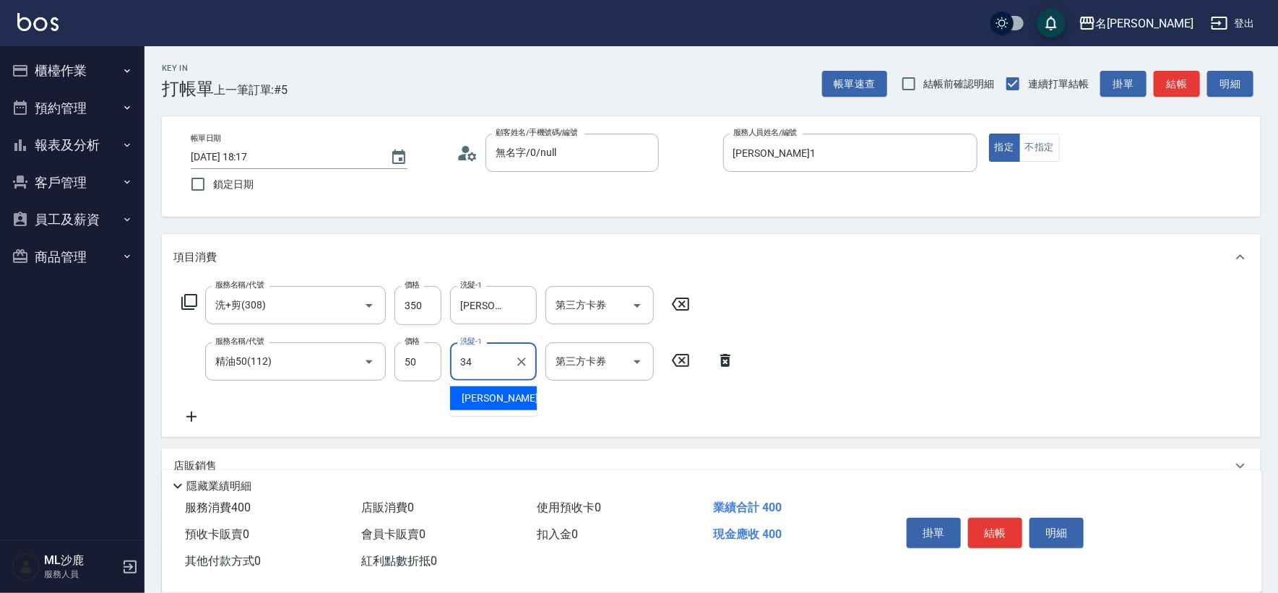
type input "[PERSON_NAME]-34"
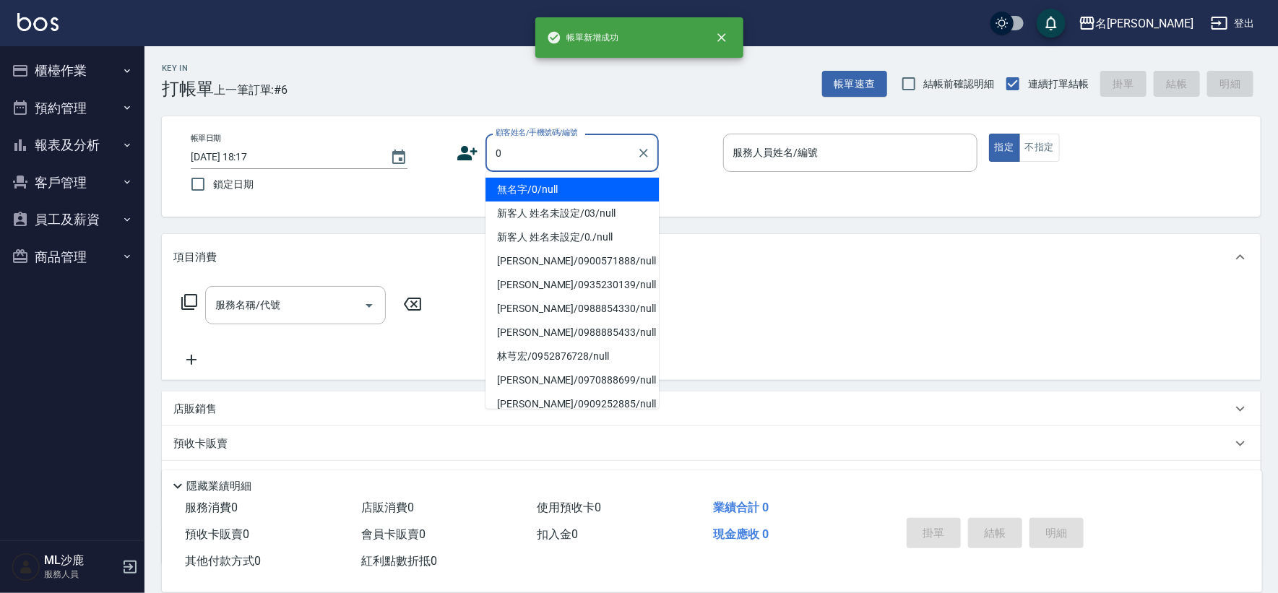
type input "無名字/0/null"
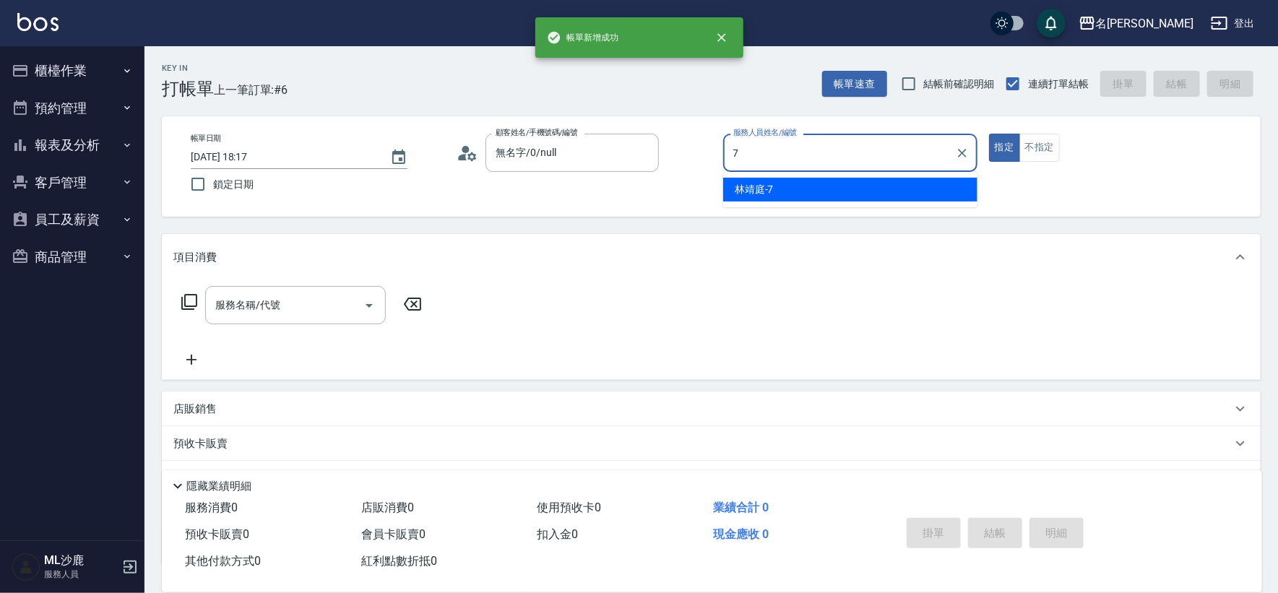
type input "[PERSON_NAME]-7"
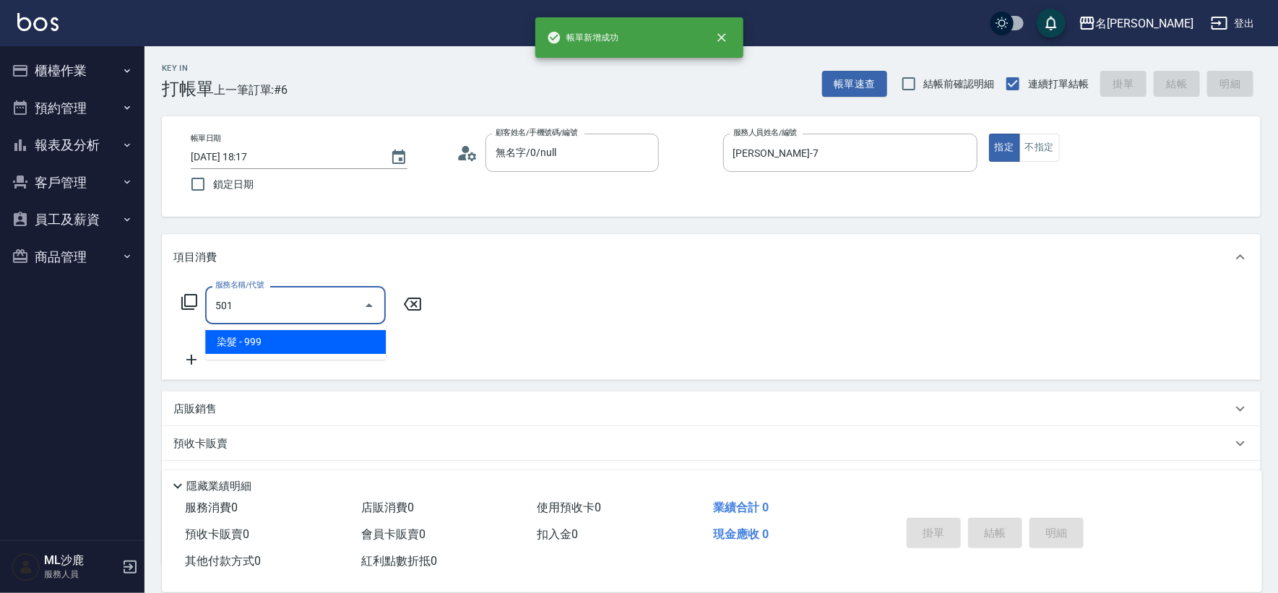
type input "染髮(501)"
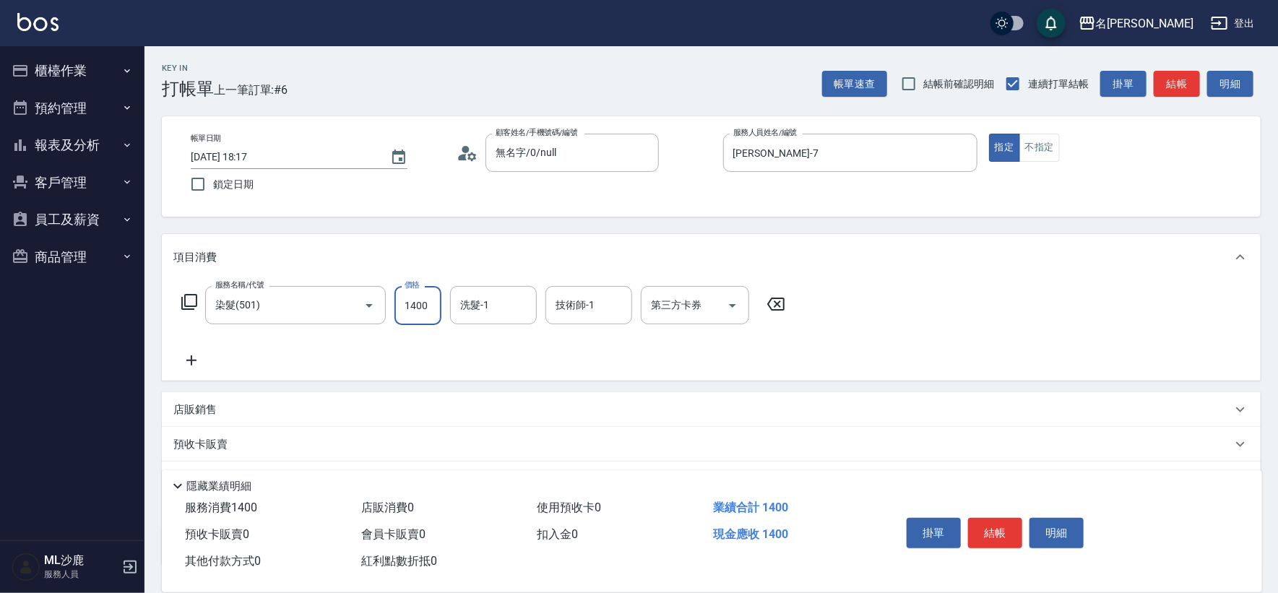
type input "1400"
type input "[PERSON_NAME]-34"
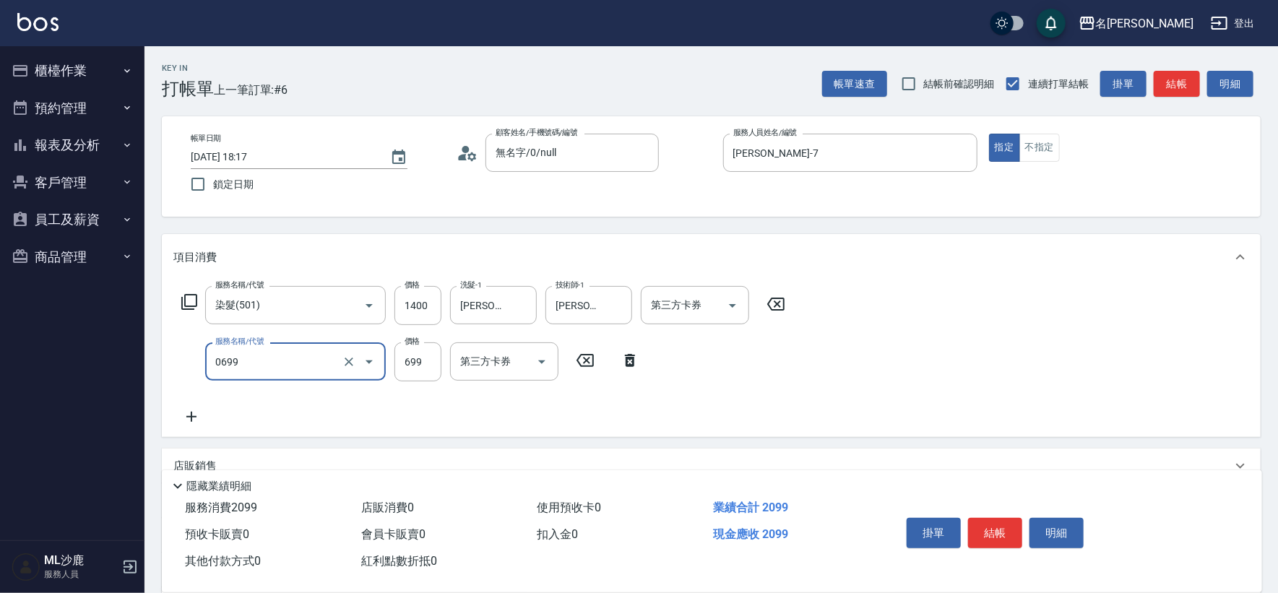
type input "精油SPA(0699)"
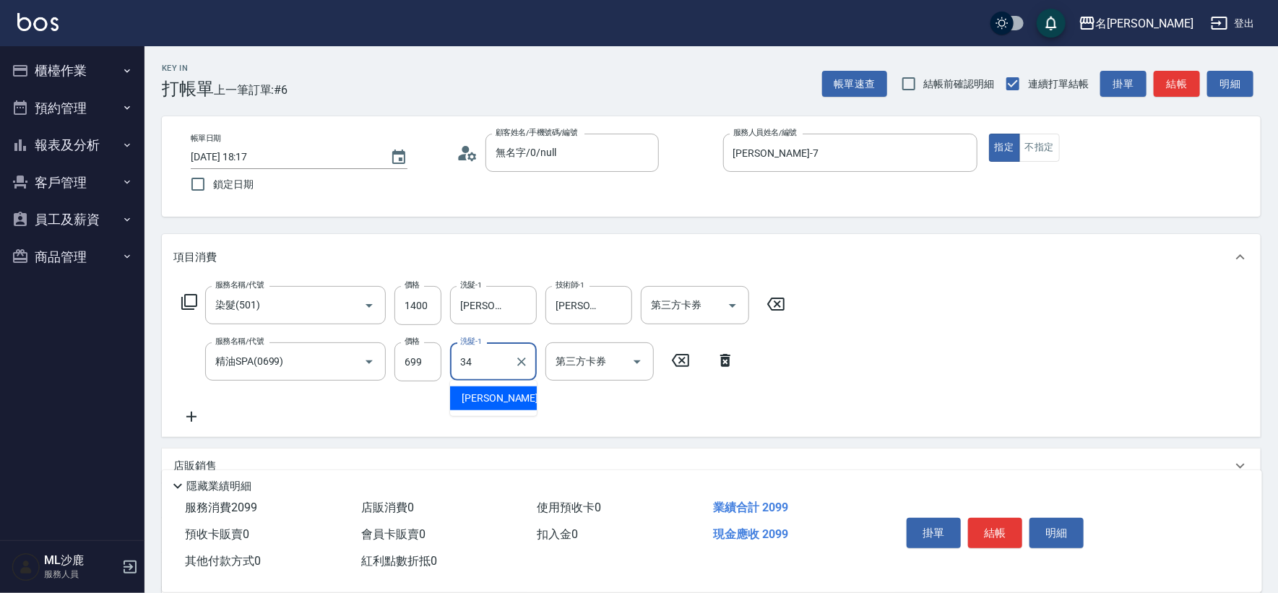
type input "[PERSON_NAME]-34"
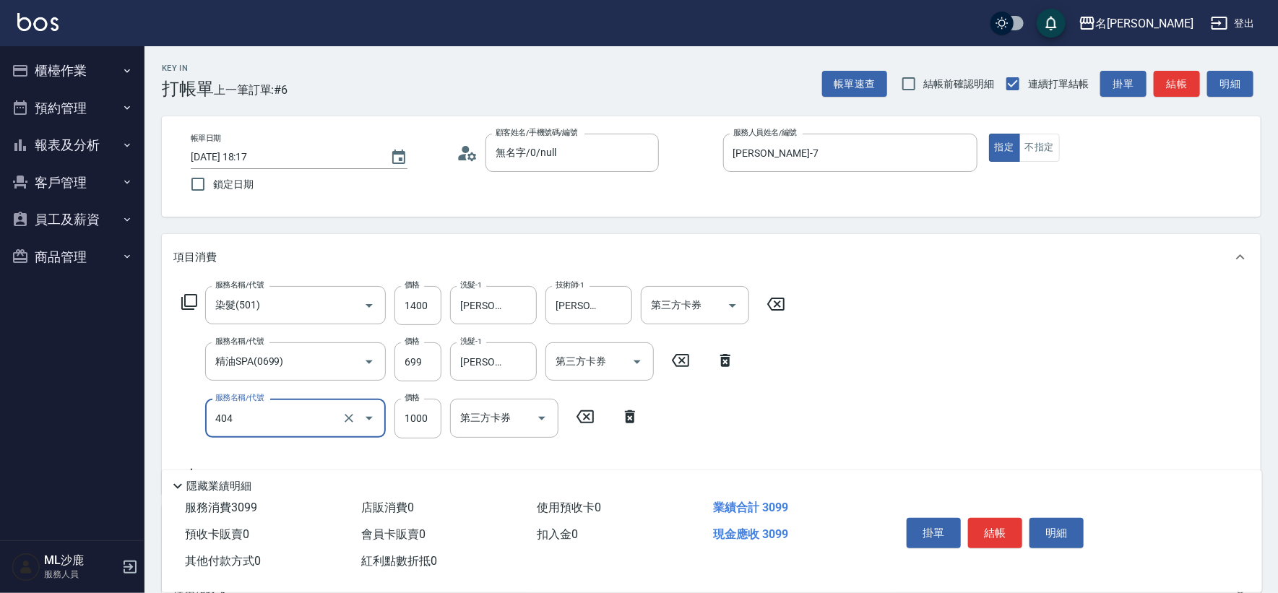
type input "1000護(404)"
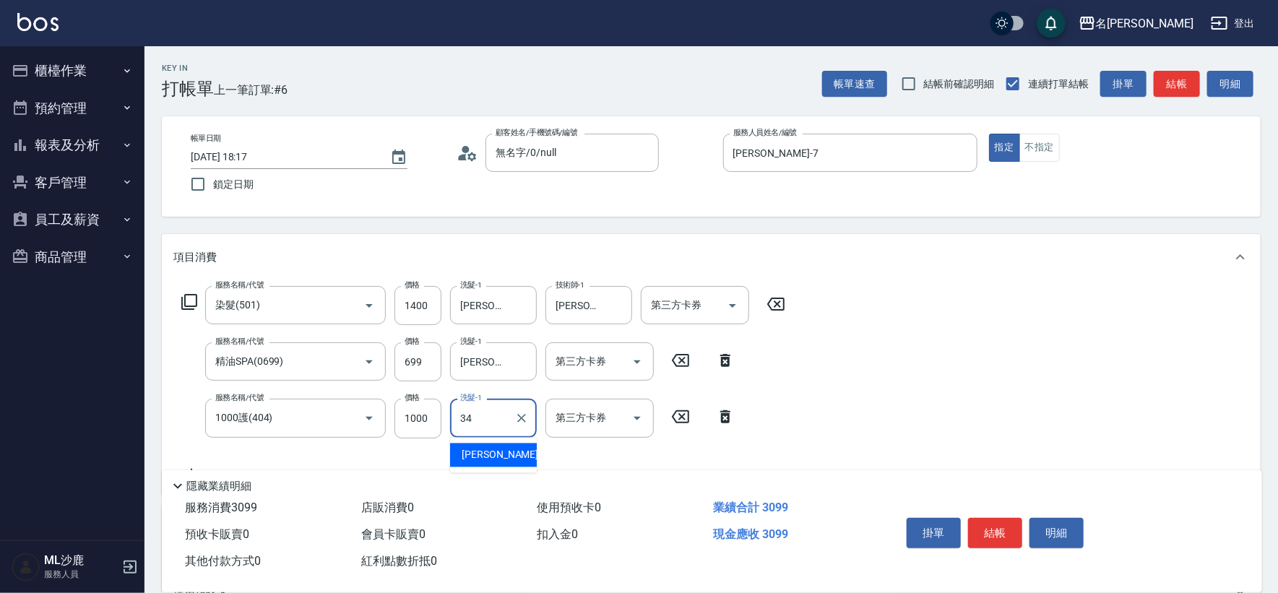
type input "[PERSON_NAME]-34"
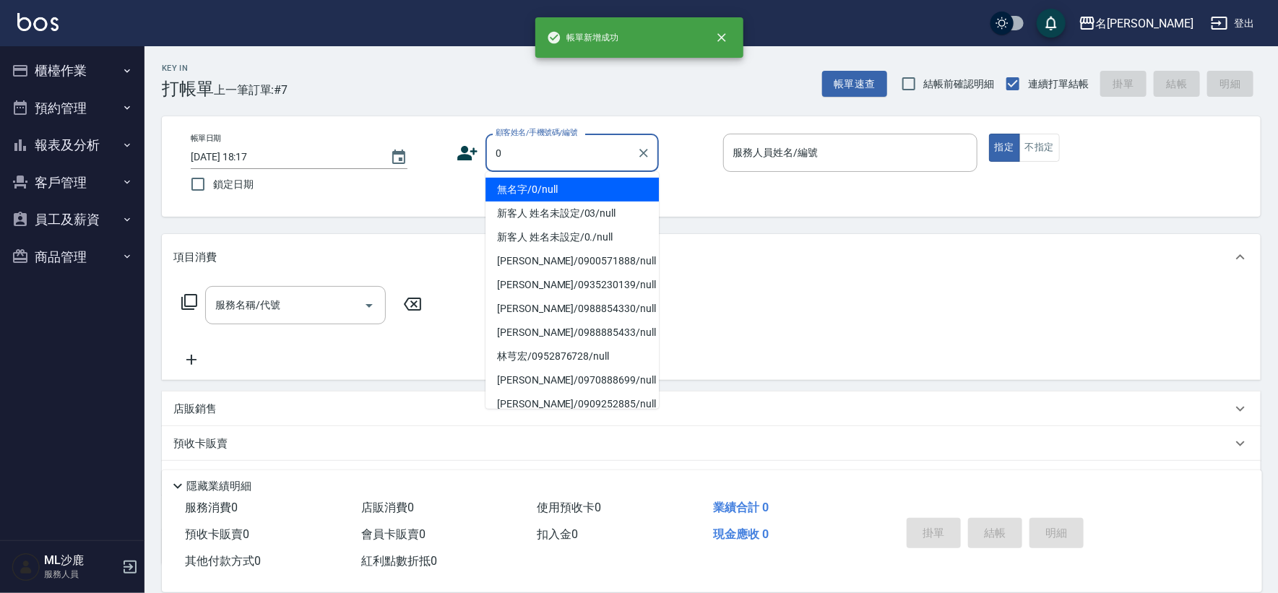
type input "無名字/0/null"
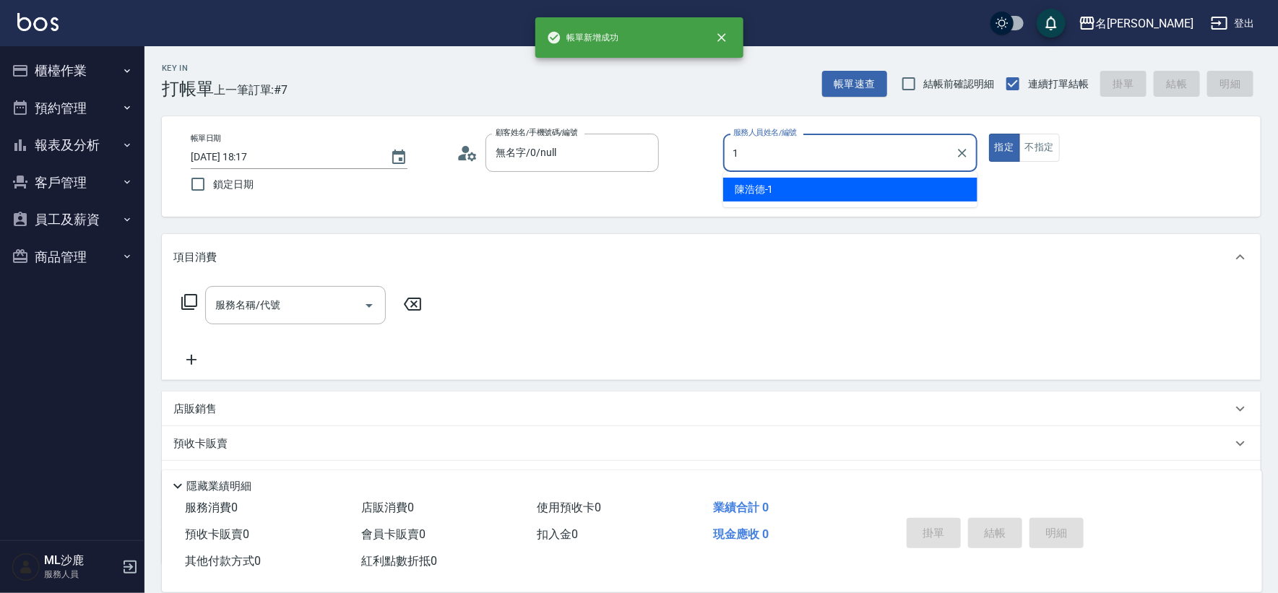
type input "[PERSON_NAME]1"
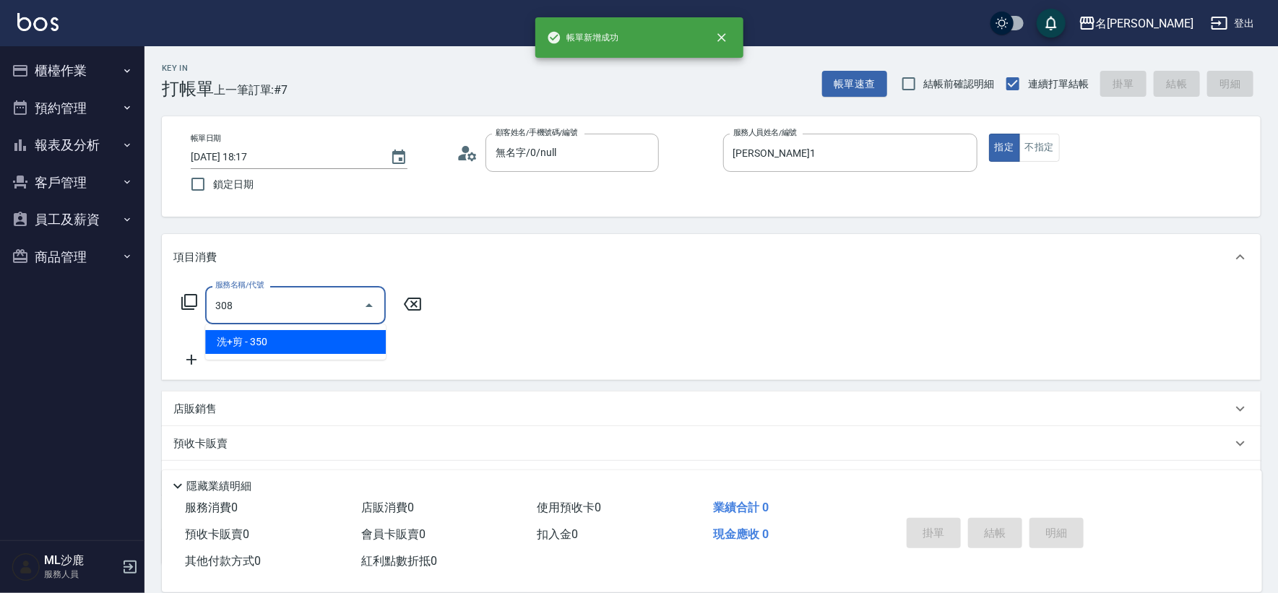
type input "洗+剪(308)"
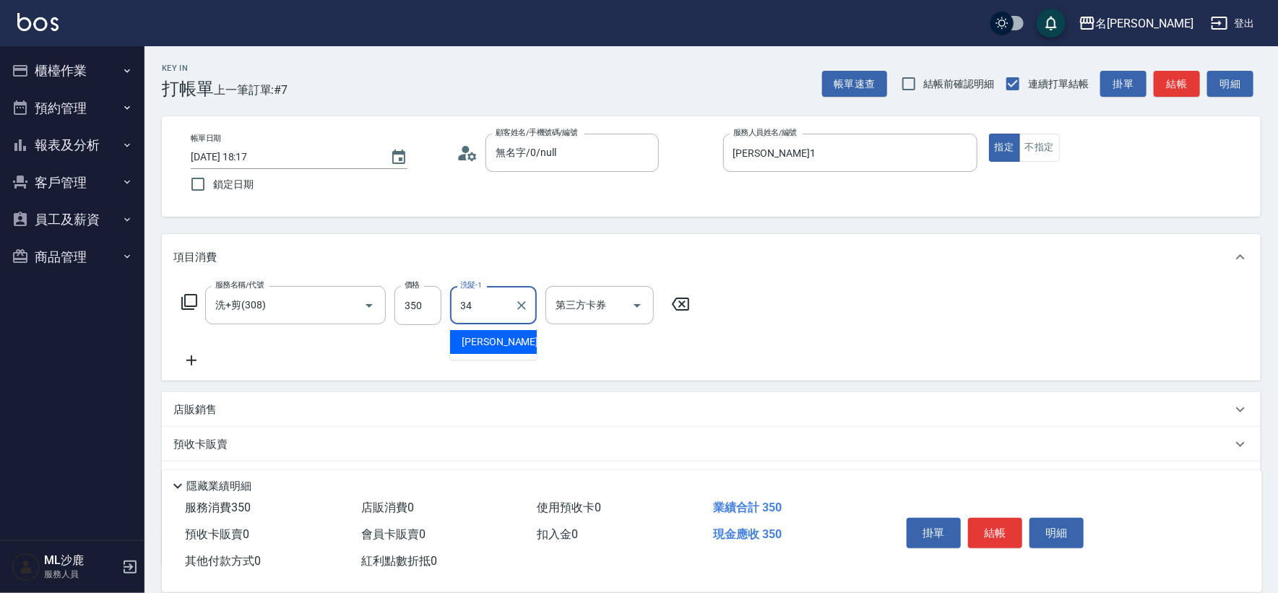
type input "[PERSON_NAME]-34"
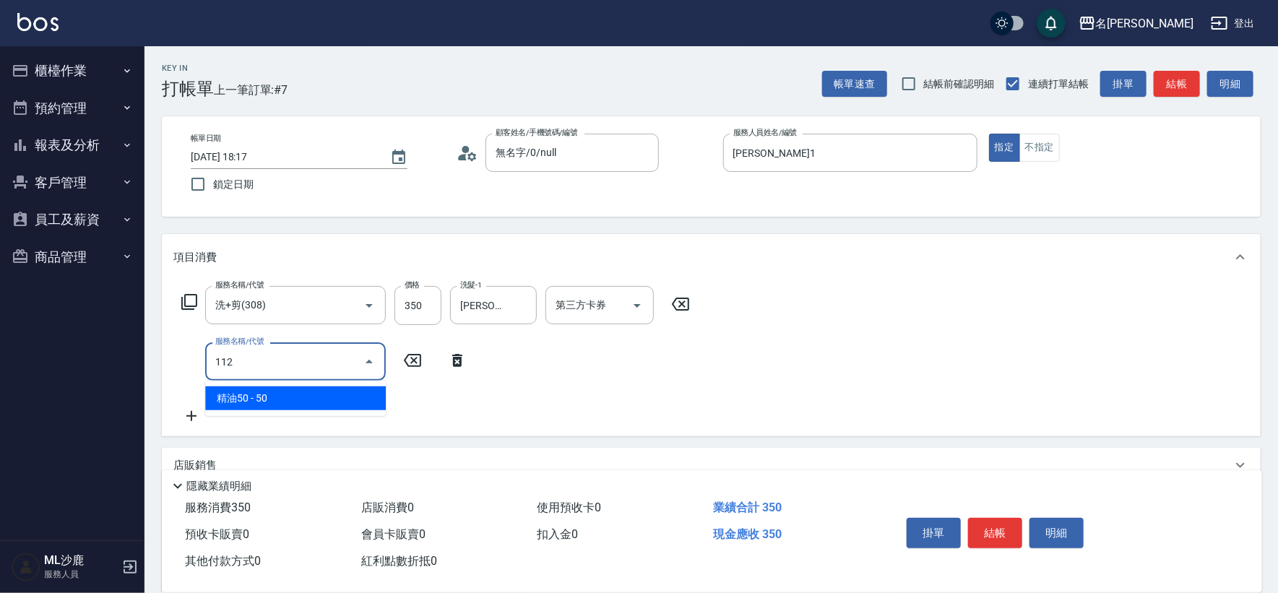
type input "精油50(112)"
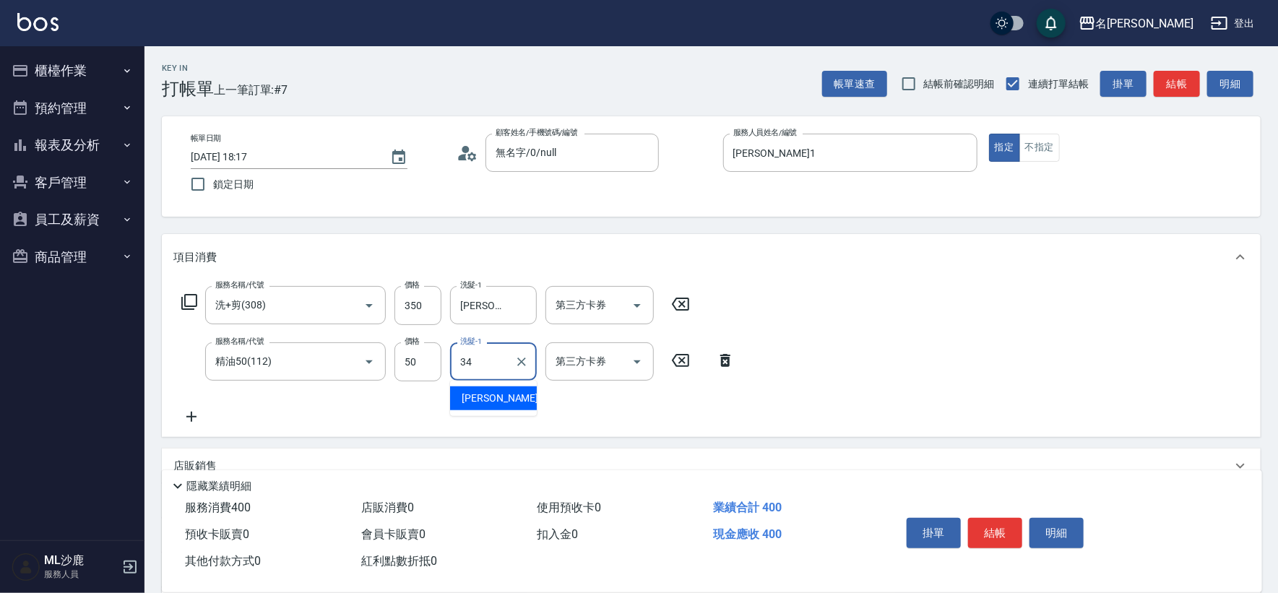
type input "[PERSON_NAME]-34"
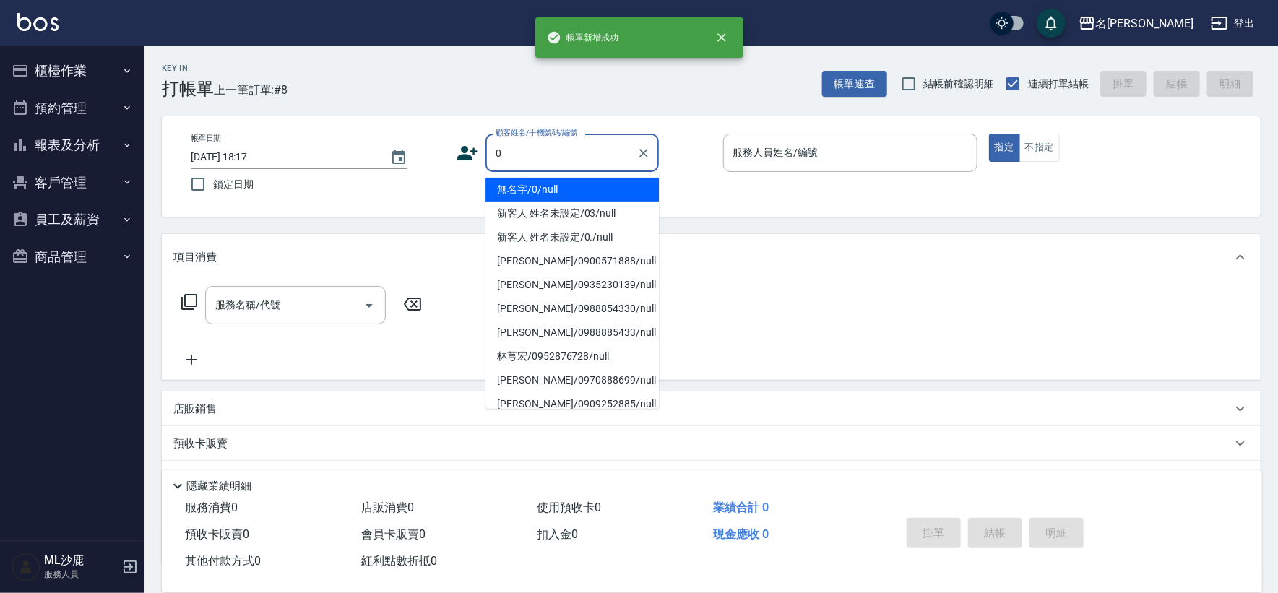
type input "無名字/0/null"
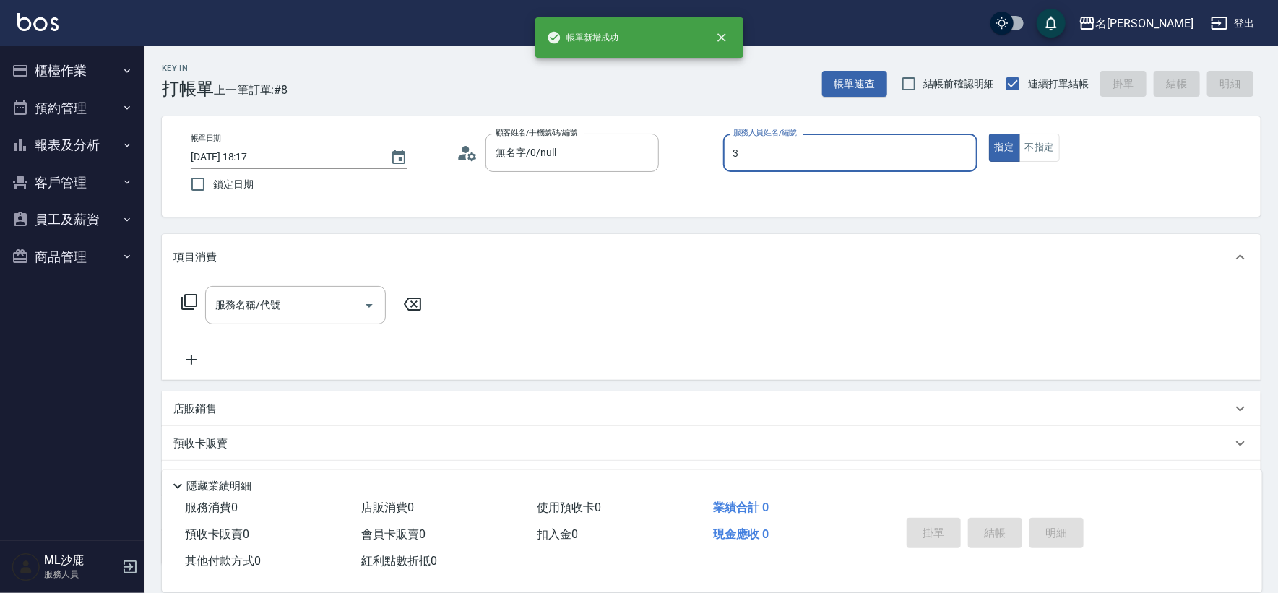
type input "[PERSON_NAME]-3"
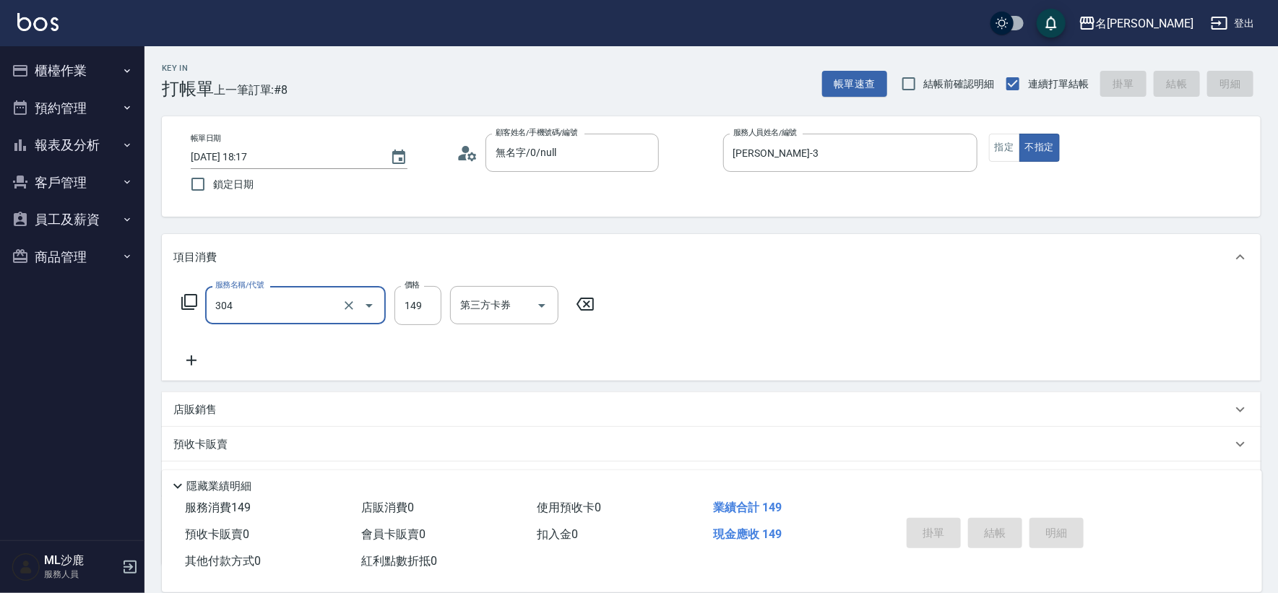
type input "304"
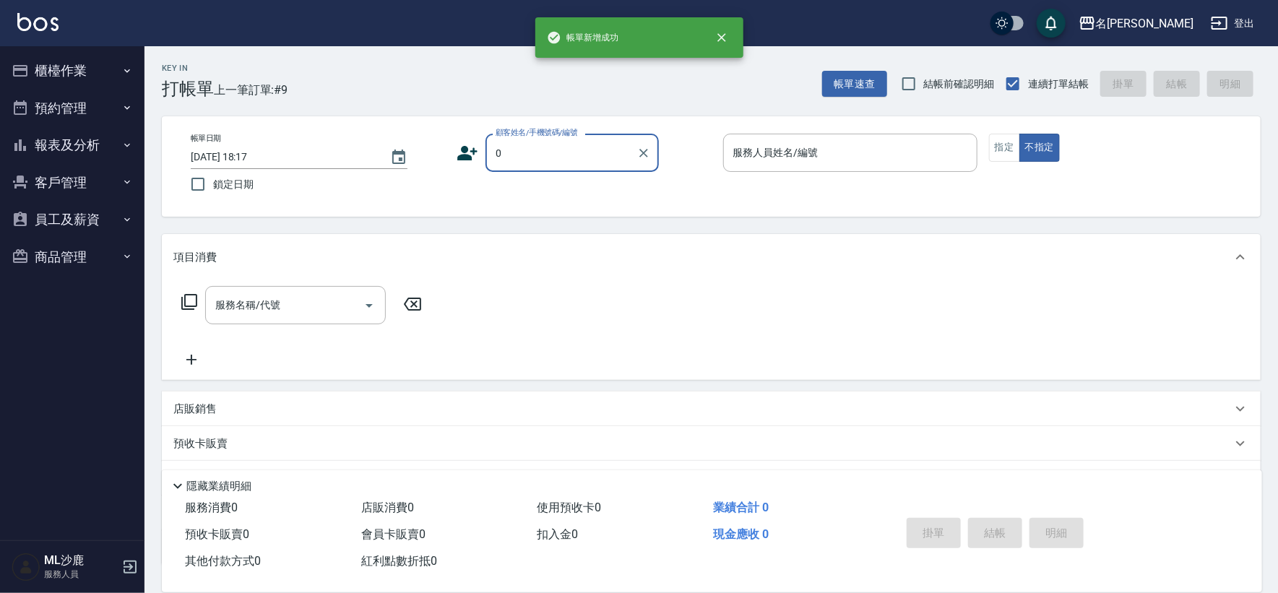
type input "無名字/0/null"
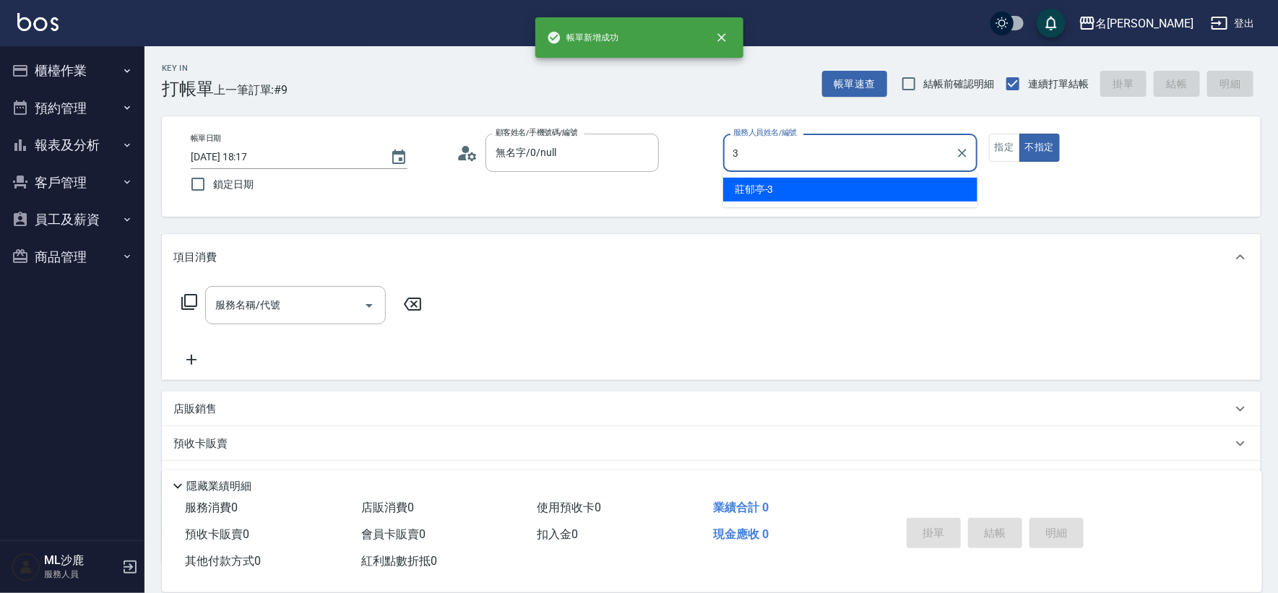
type input "[PERSON_NAME]-3"
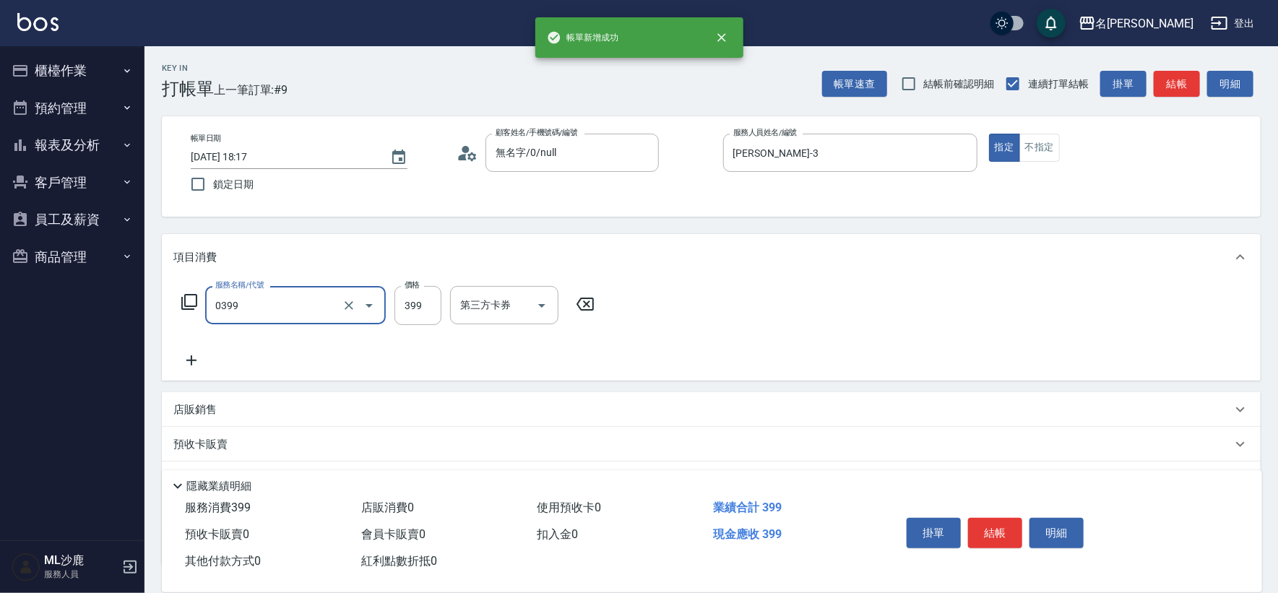
type input "海鹽399(0399)"
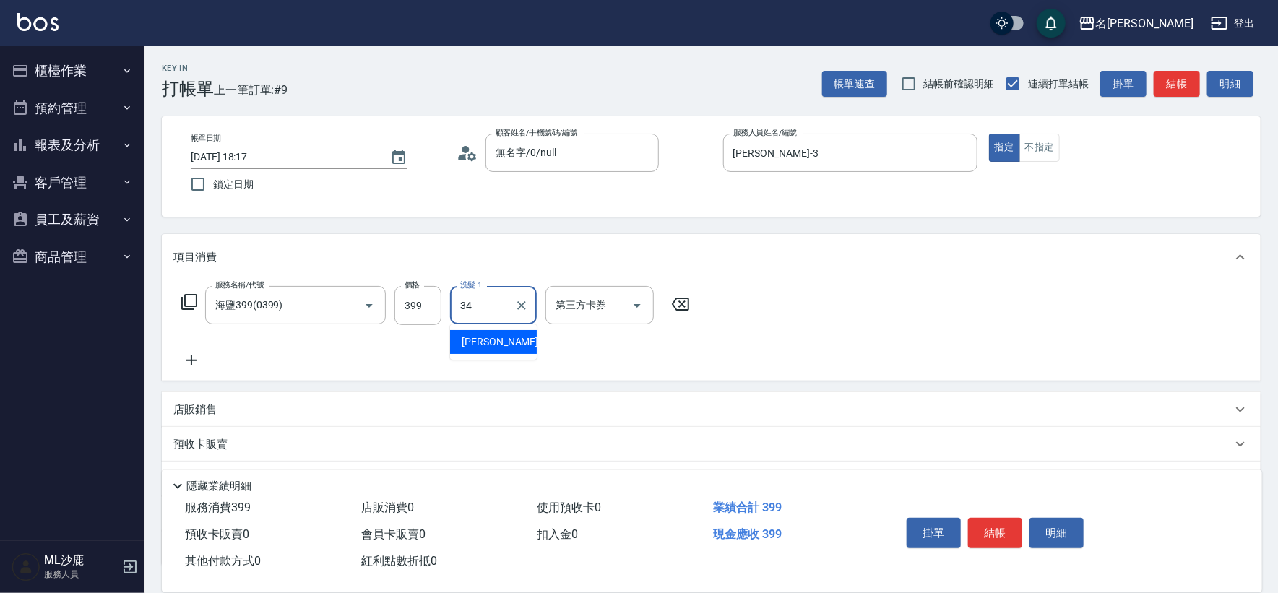
type input "[PERSON_NAME]-34"
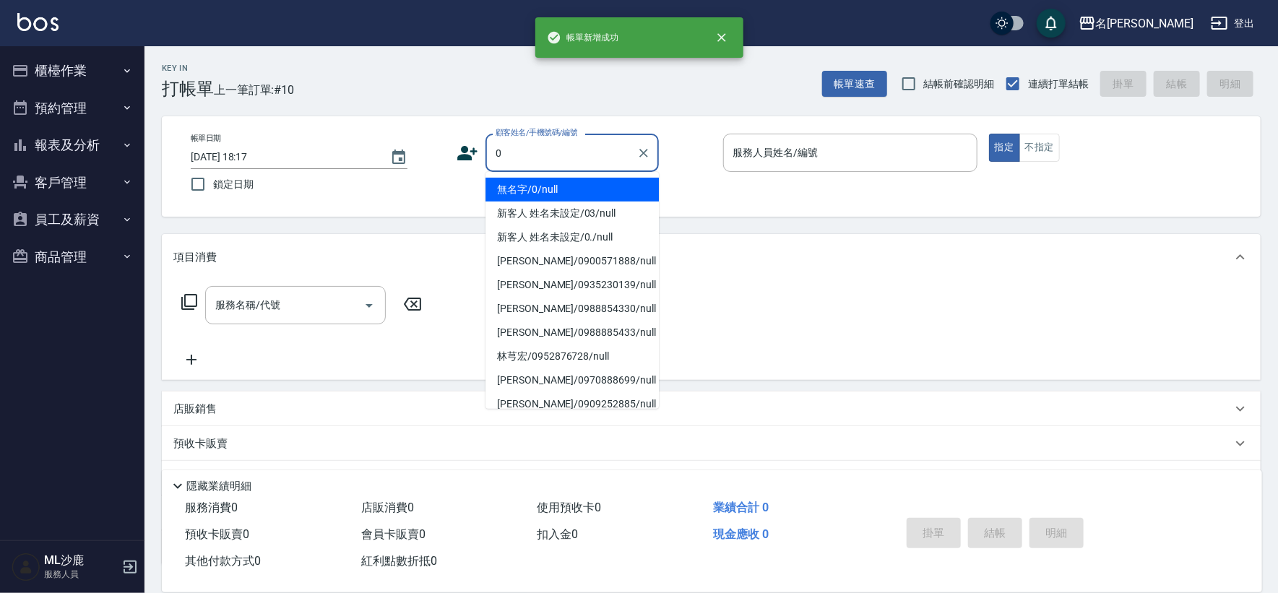
type input "無名字/0/null"
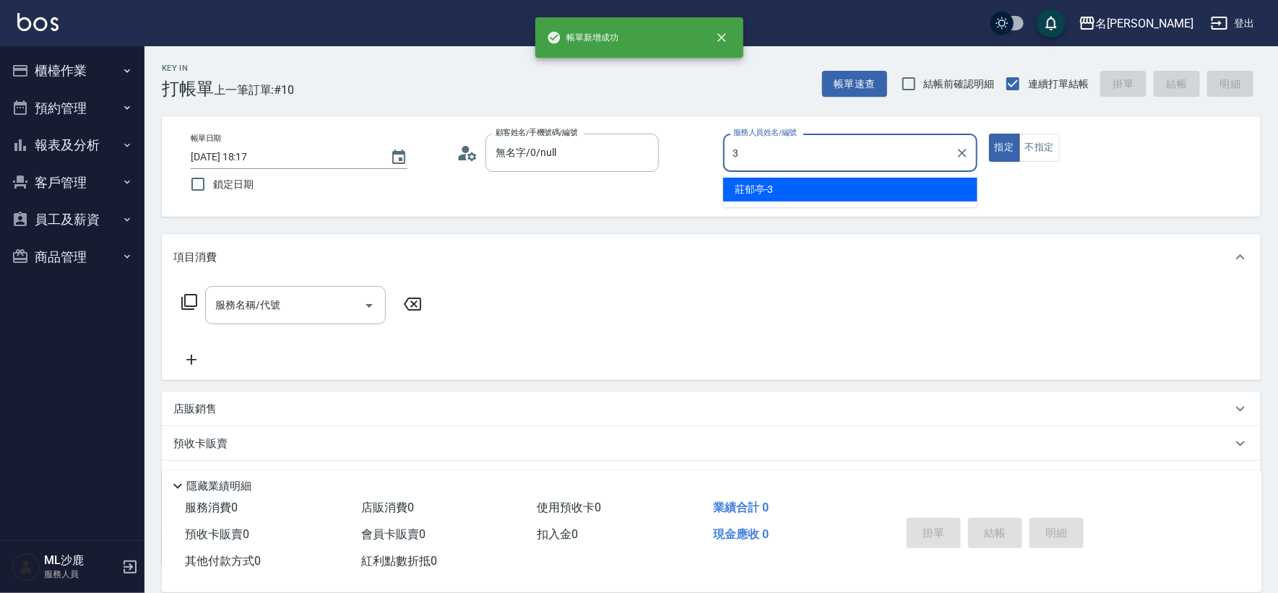
type input "[PERSON_NAME]-3"
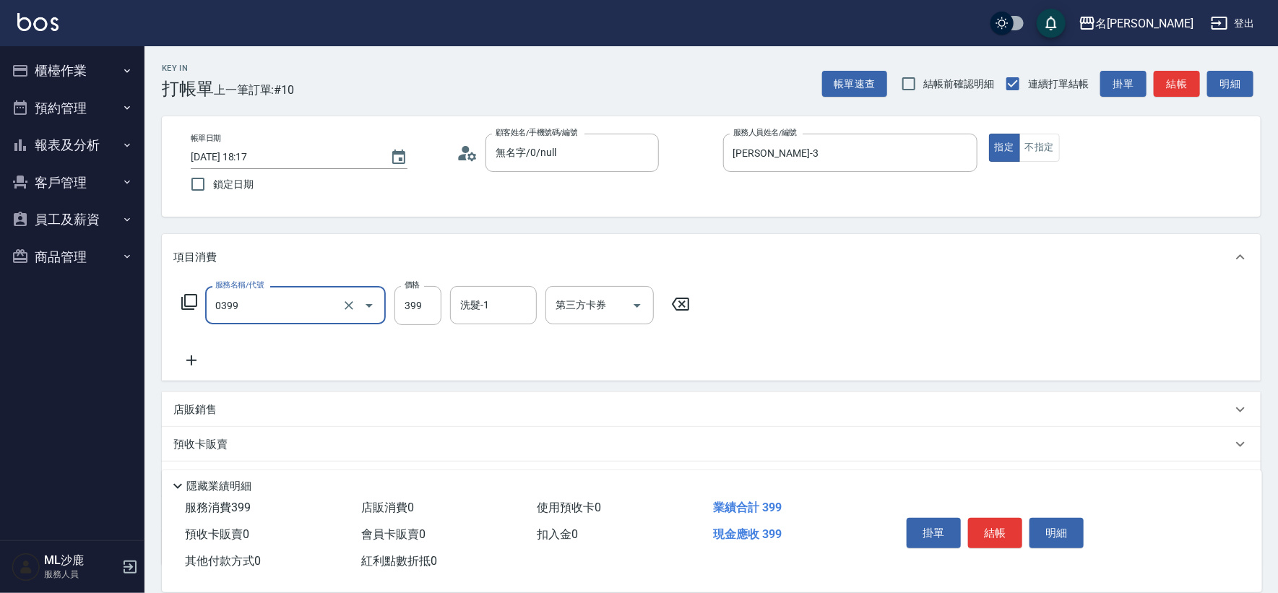
type input "海鹽399(0399)"
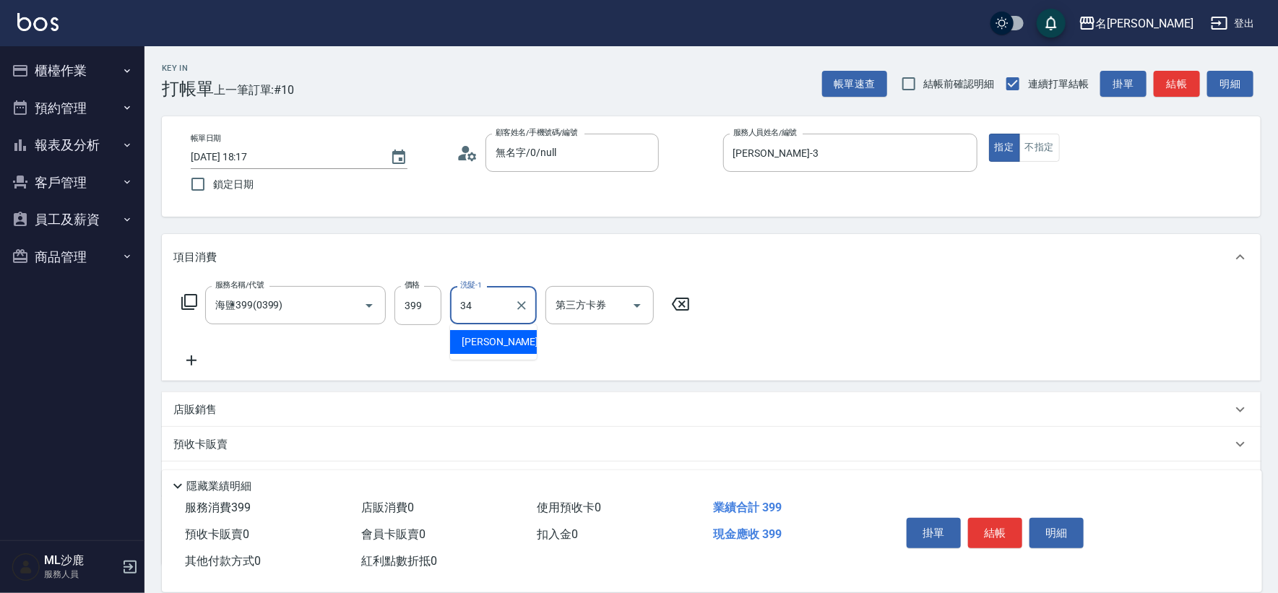
type input "[PERSON_NAME]-34"
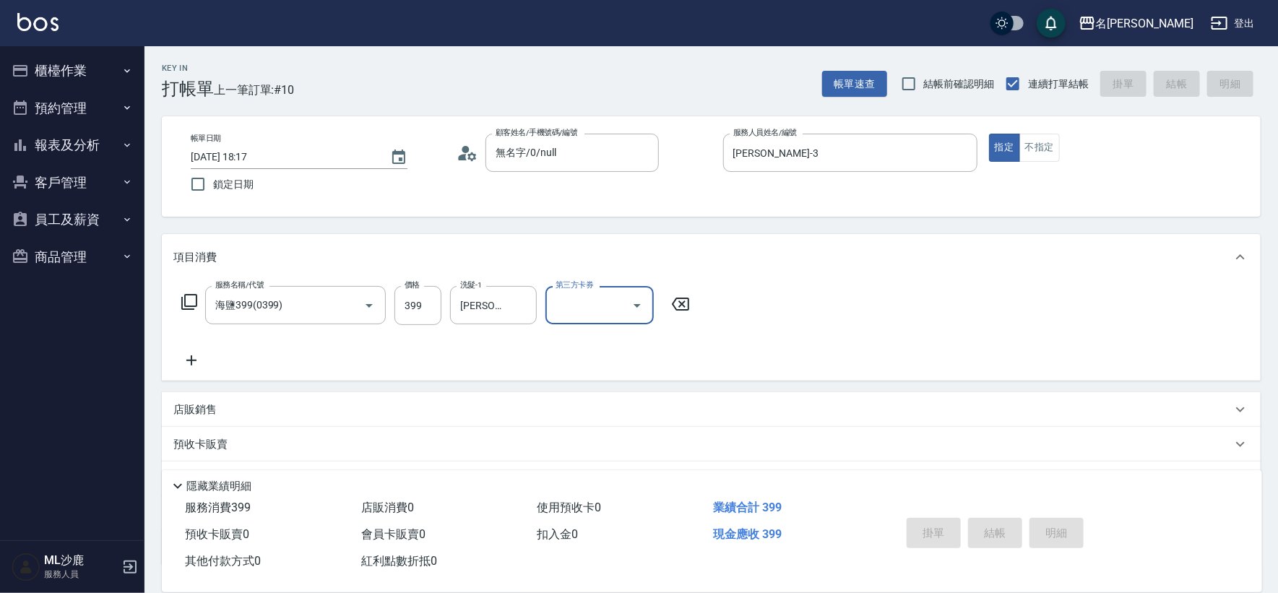
type input "[DATE] 18:18"
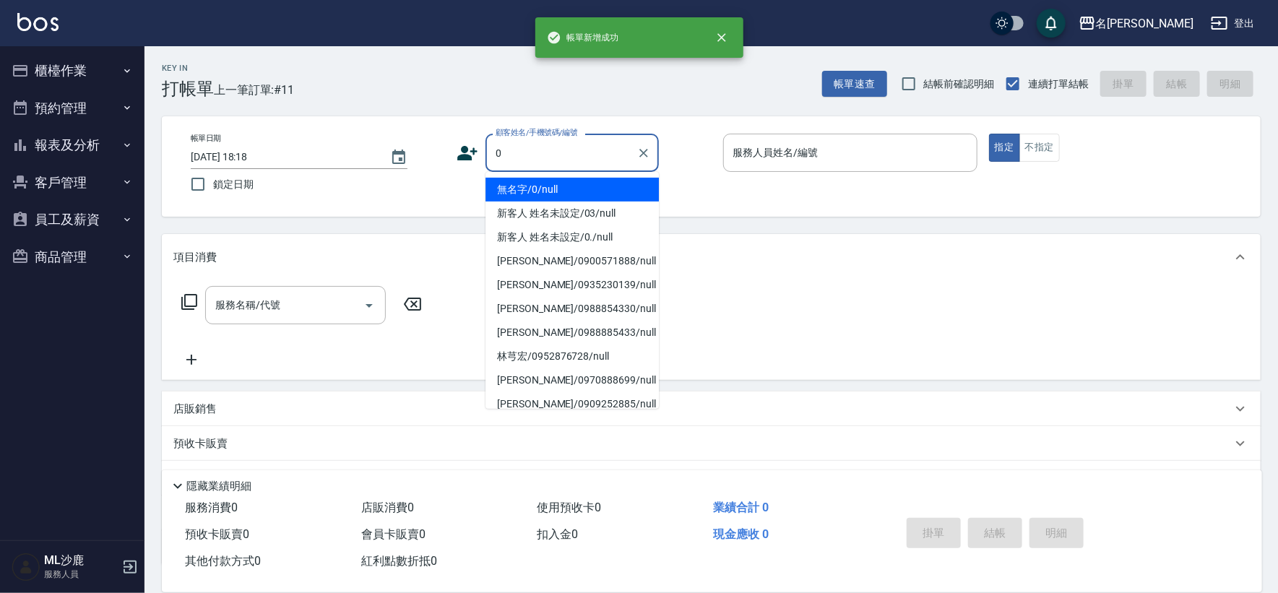
type input "無名字/0/null"
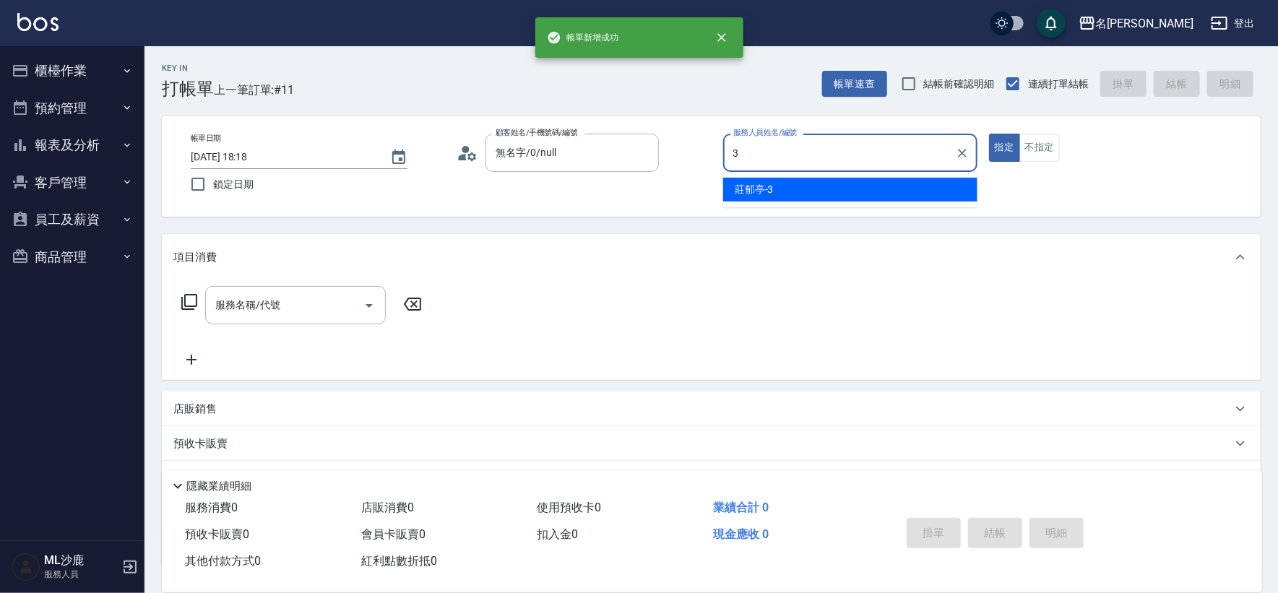
type input "[PERSON_NAME]-3"
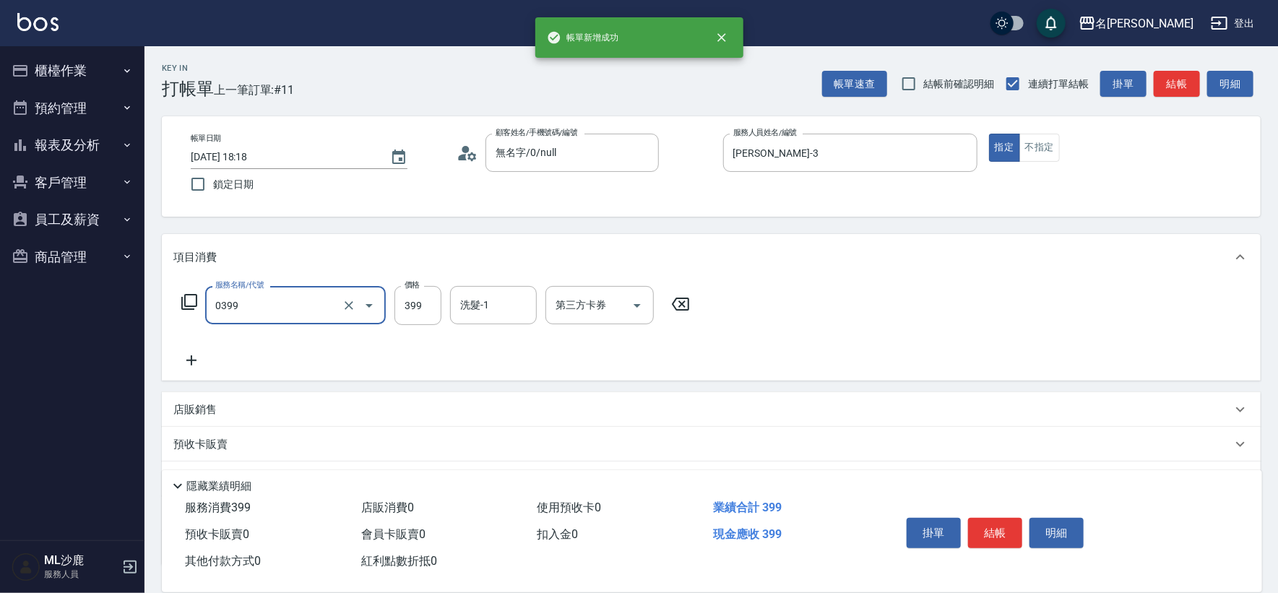
type input "海鹽399(0399)"
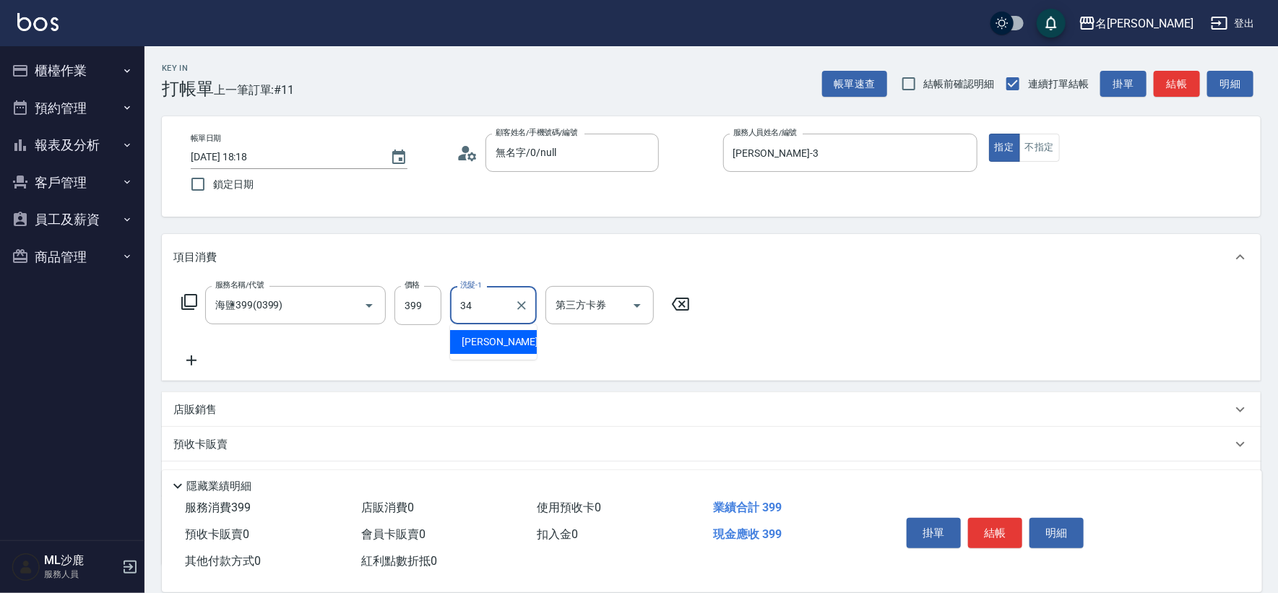
type input "[PERSON_NAME]-34"
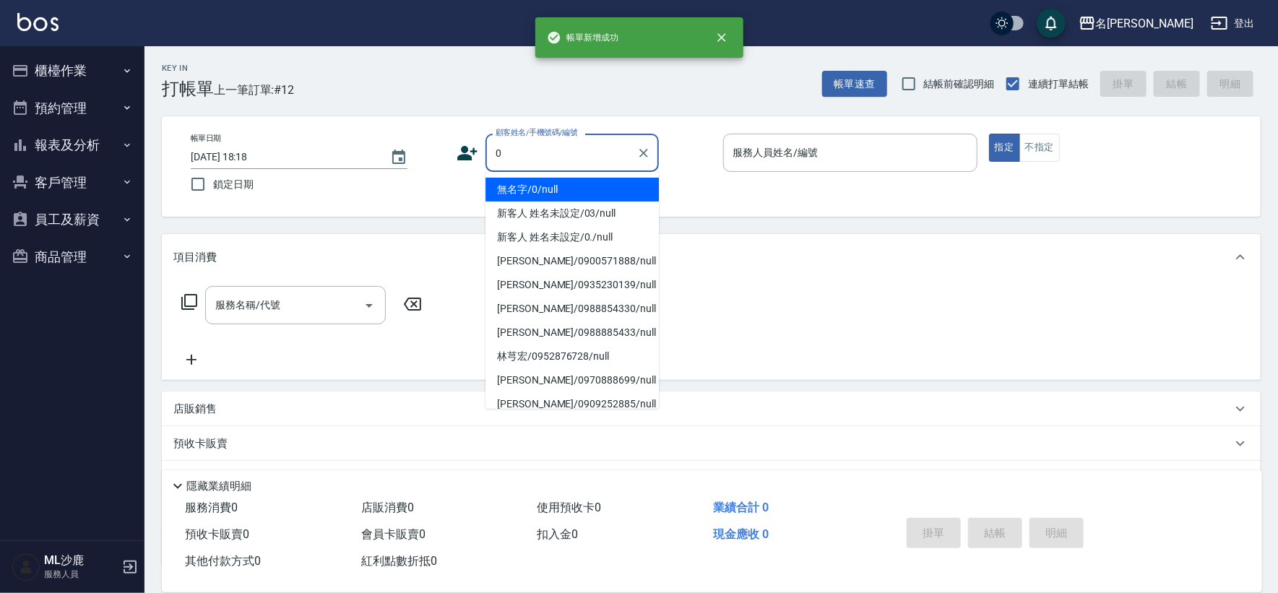
type input "無名字/0/null"
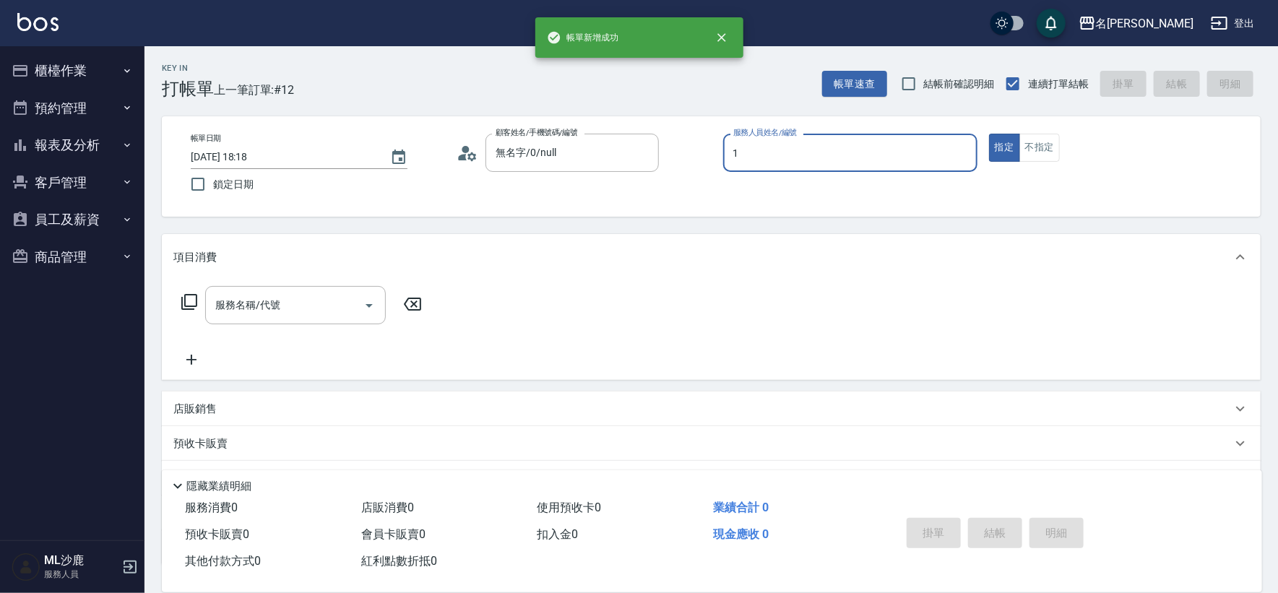
type input "[PERSON_NAME]1"
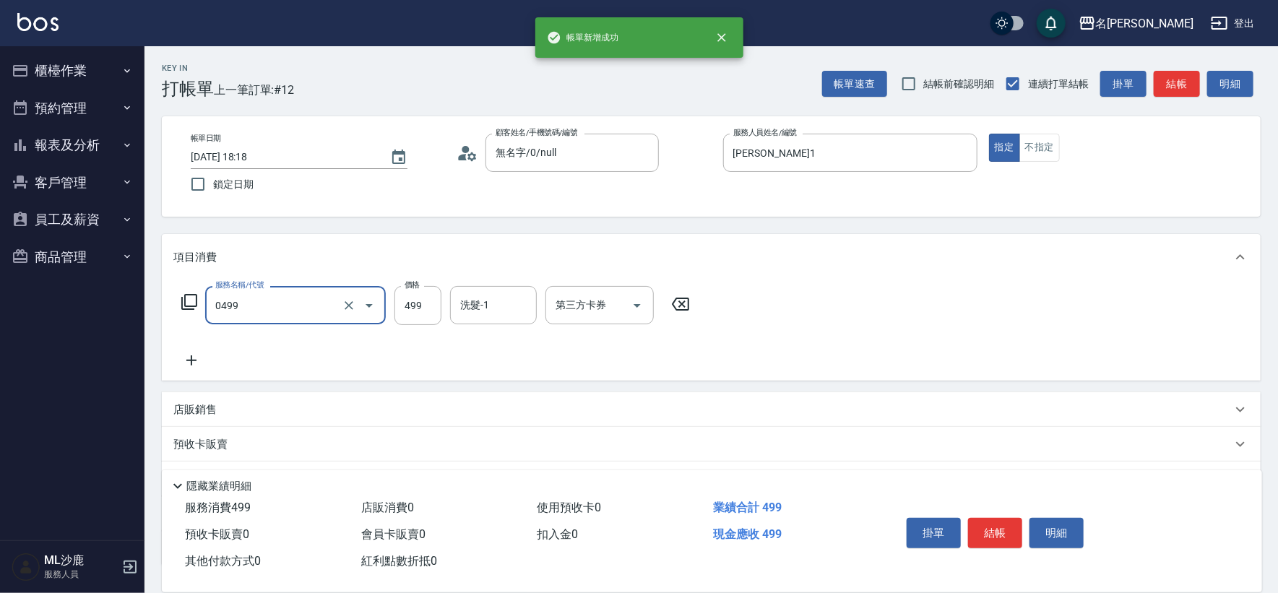
type input "[PERSON_NAME]499(0499)"
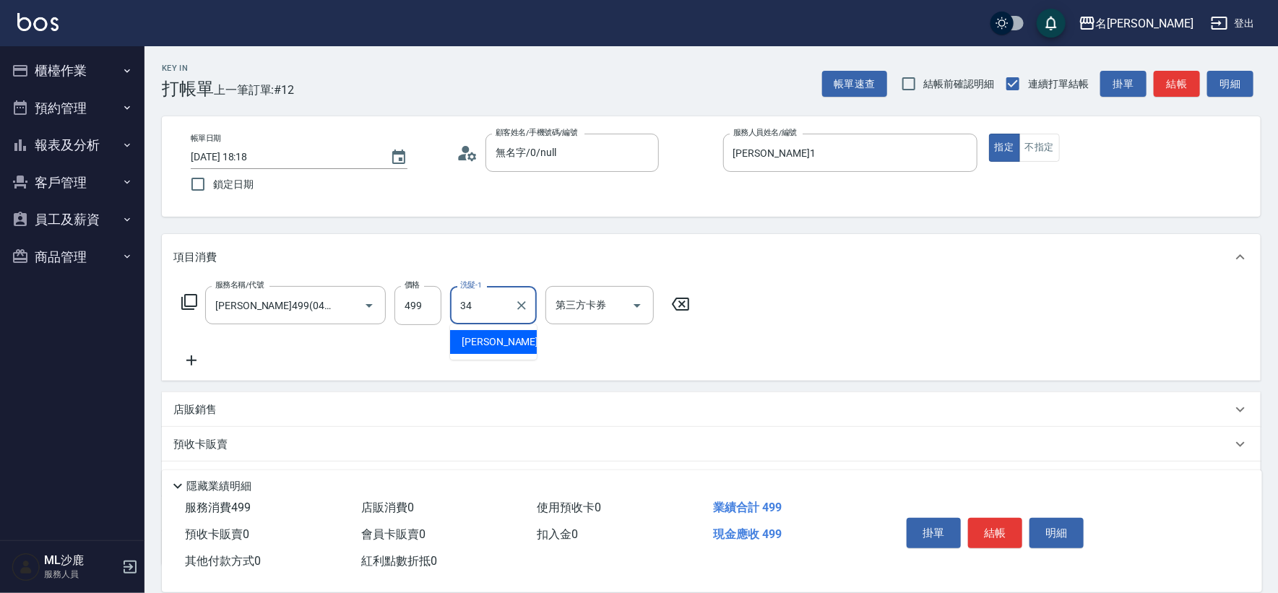
type input "[PERSON_NAME]-34"
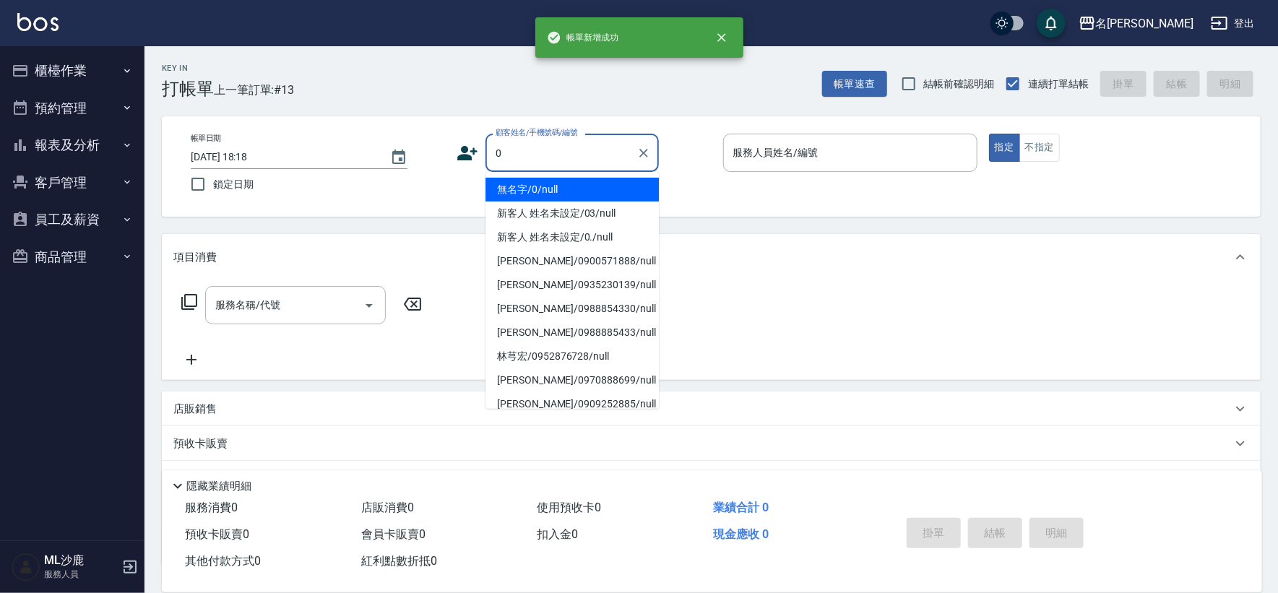
type input "無名字/0/null"
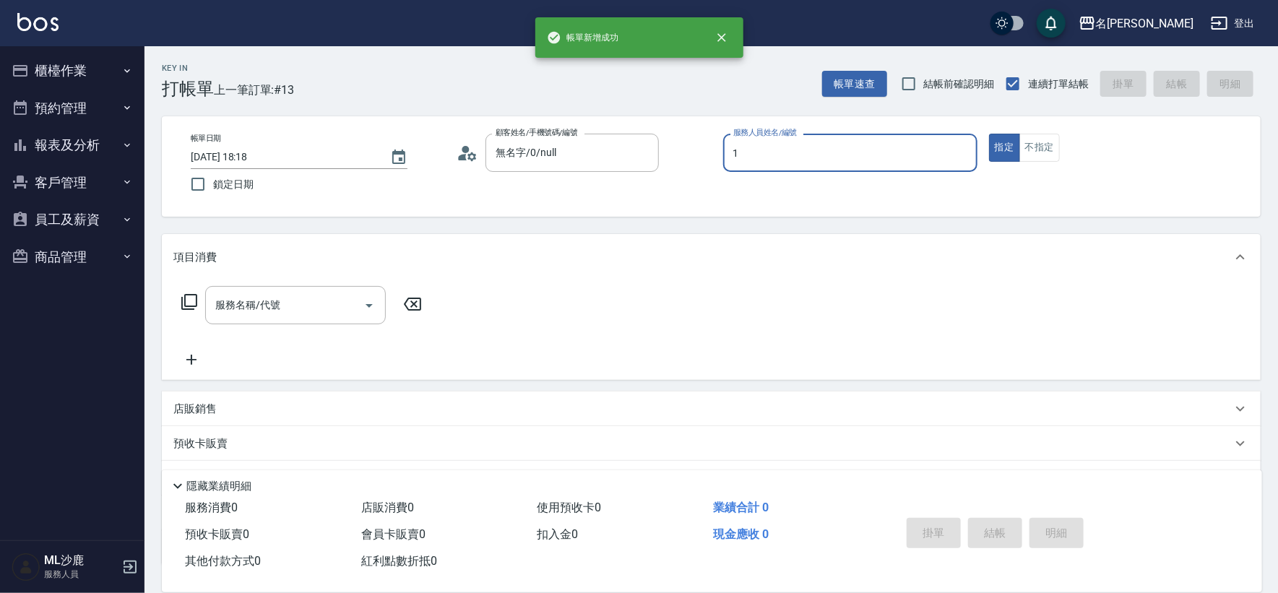
type input "[PERSON_NAME]1"
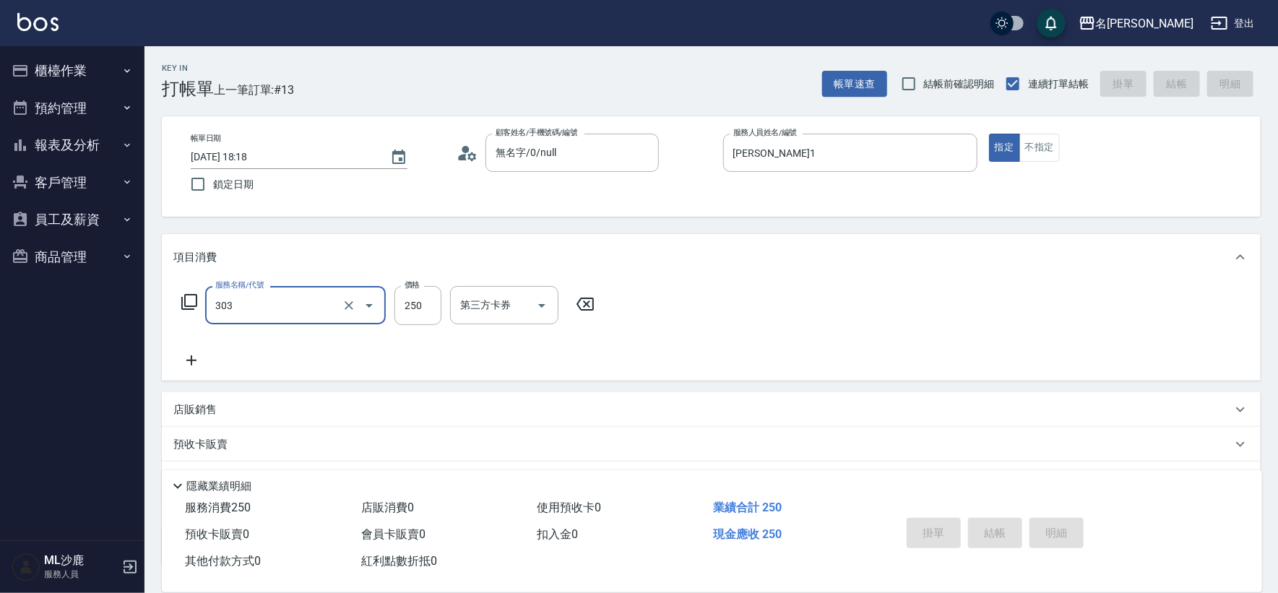
type input "303"
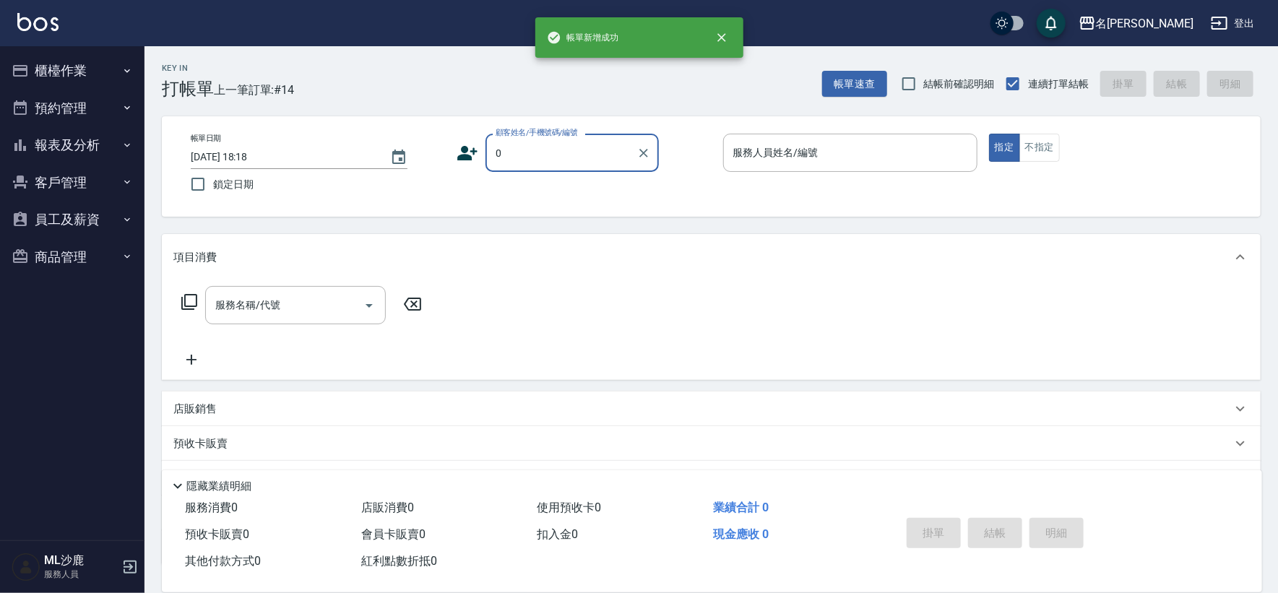
type input "無名字/0/null"
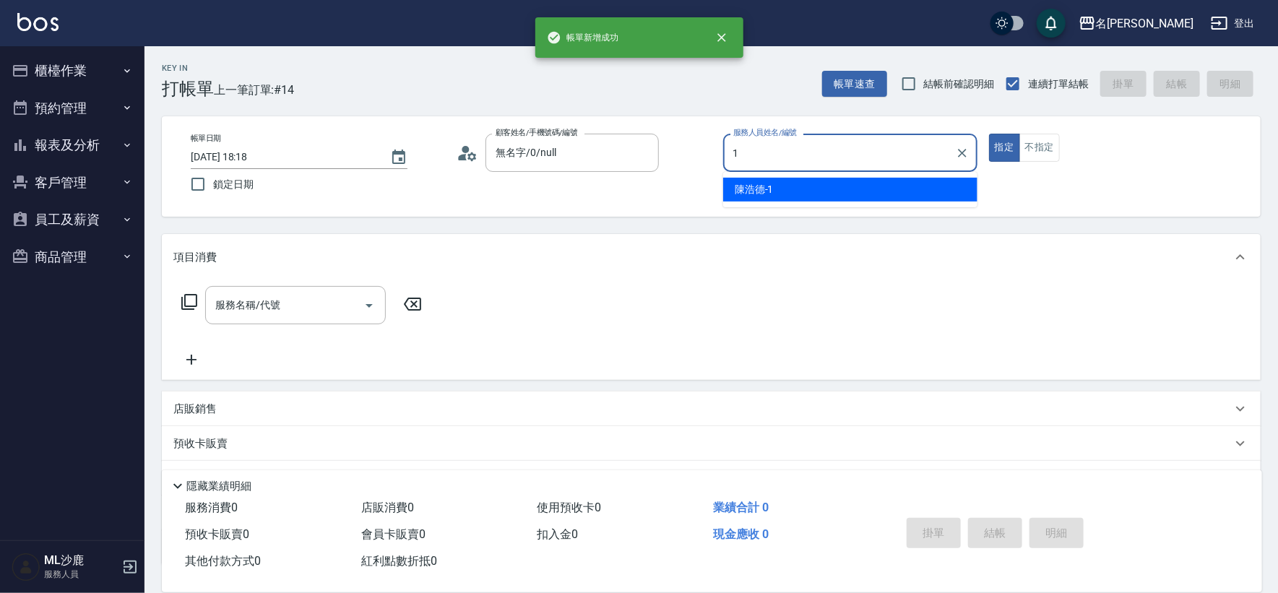
type input "[PERSON_NAME]1"
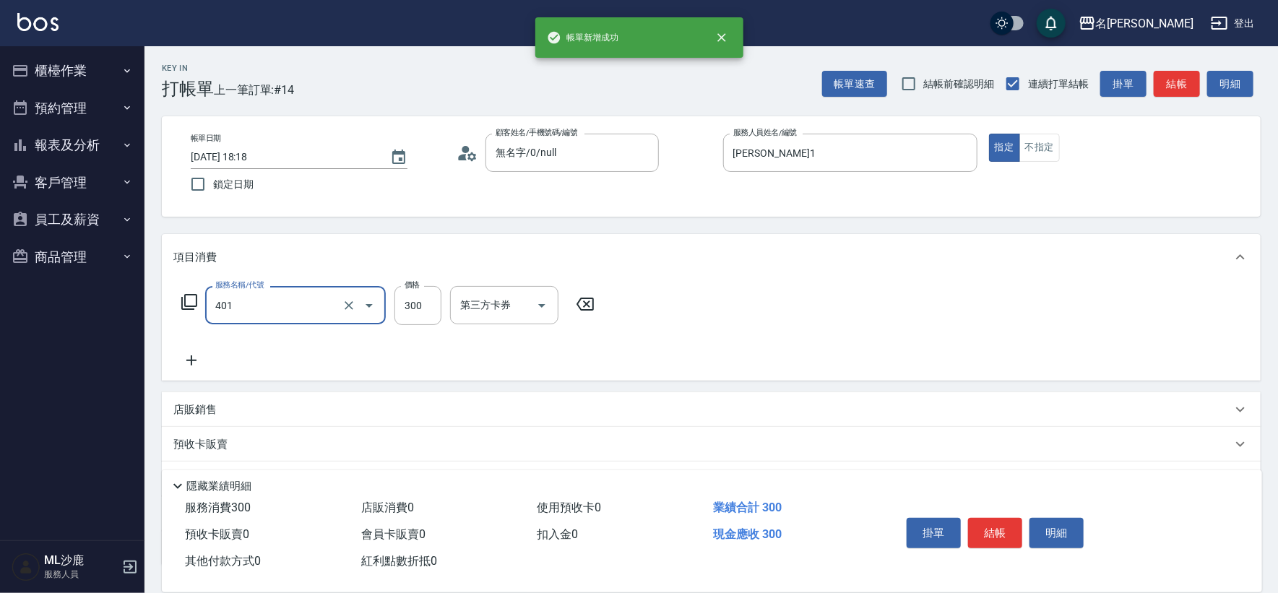
type input "300護(401)"
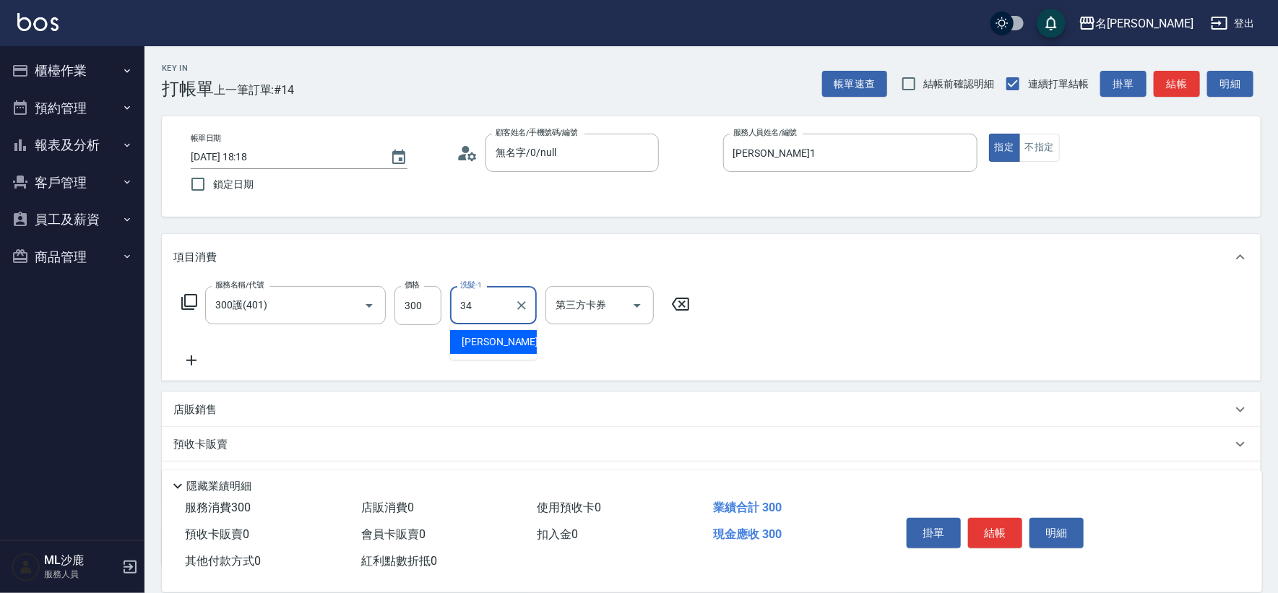
type input "[PERSON_NAME]-34"
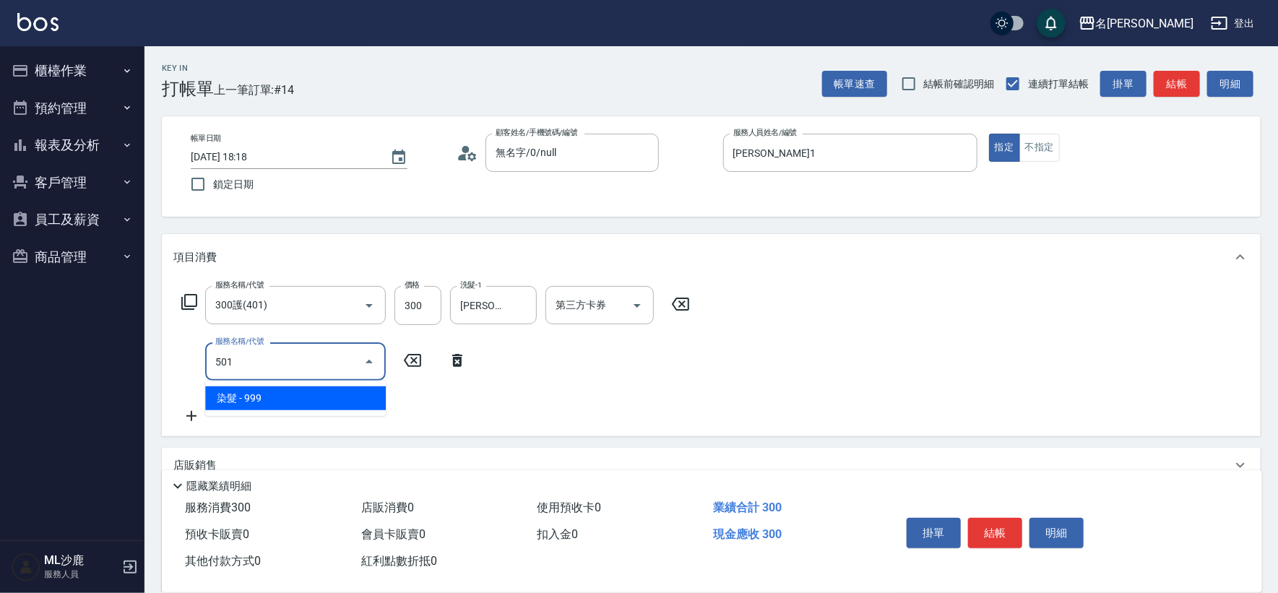
type input "染髮(501)"
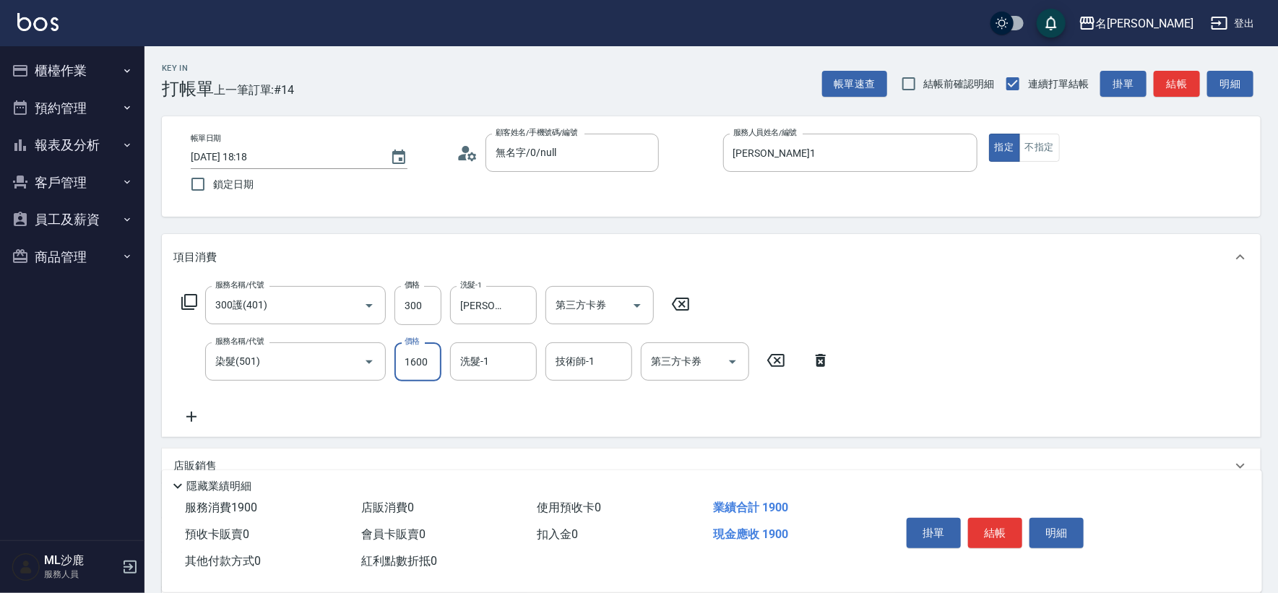
type input "1600"
type input "[PERSON_NAME]-34"
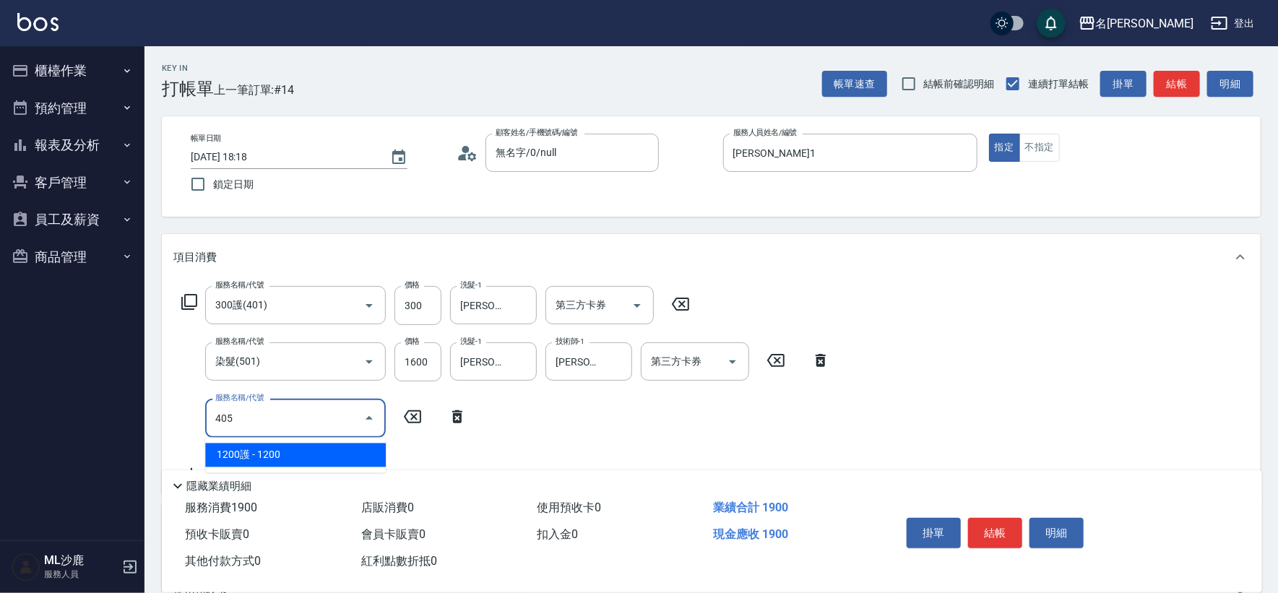
type input "1200護(405)"
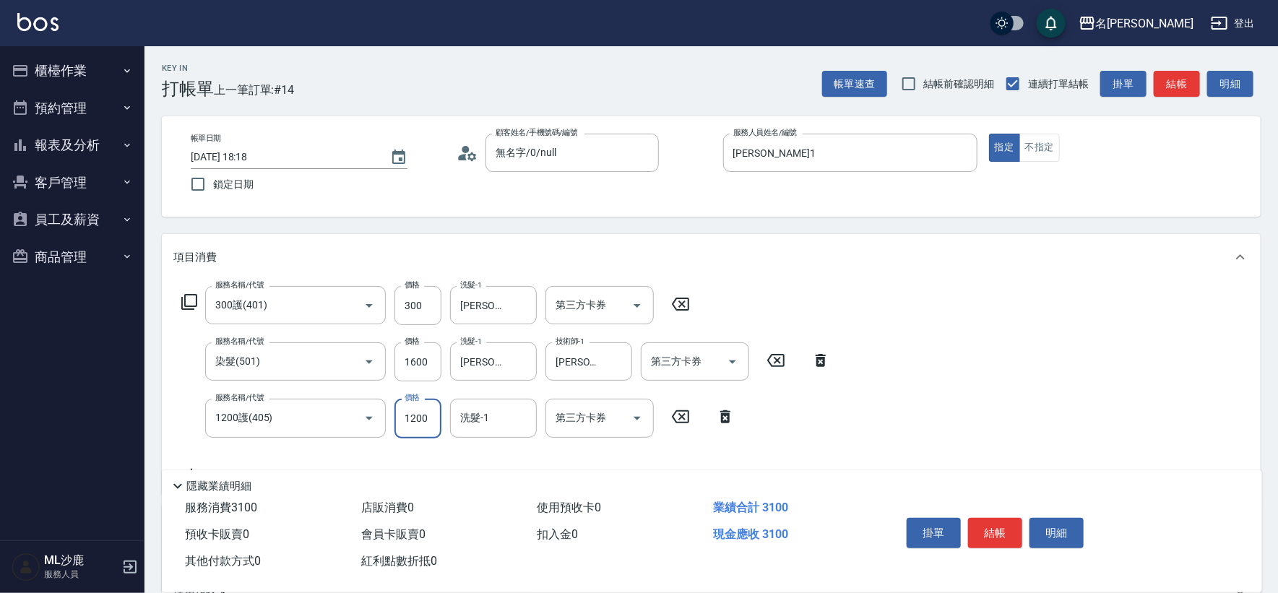
click at [694, 416] on icon at bounding box center [681, 416] width 36 height 17
type input "500護(402)"
type input "[PERSON_NAME]-34"
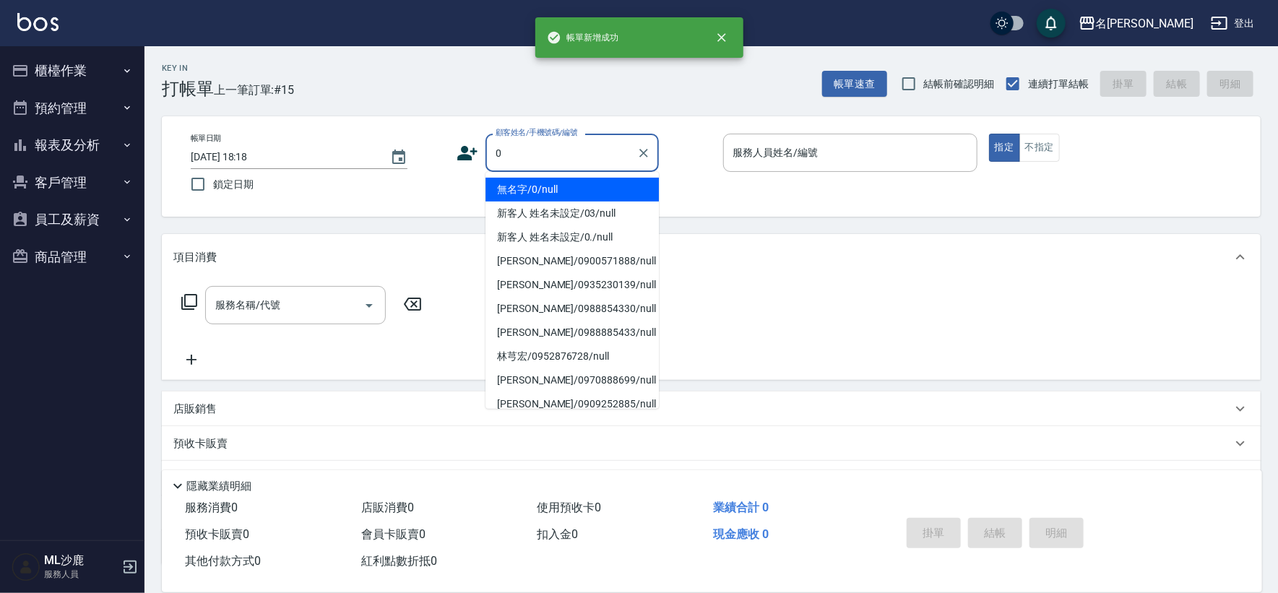
type input "無名字/0/null"
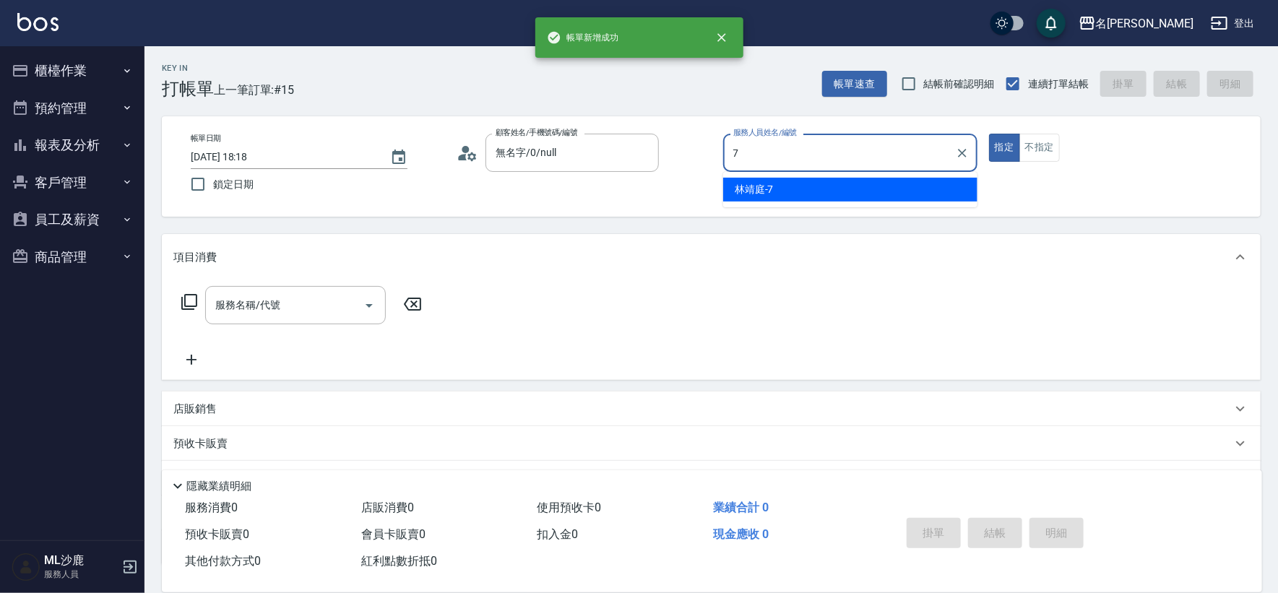
type input "[PERSON_NAME]-7"
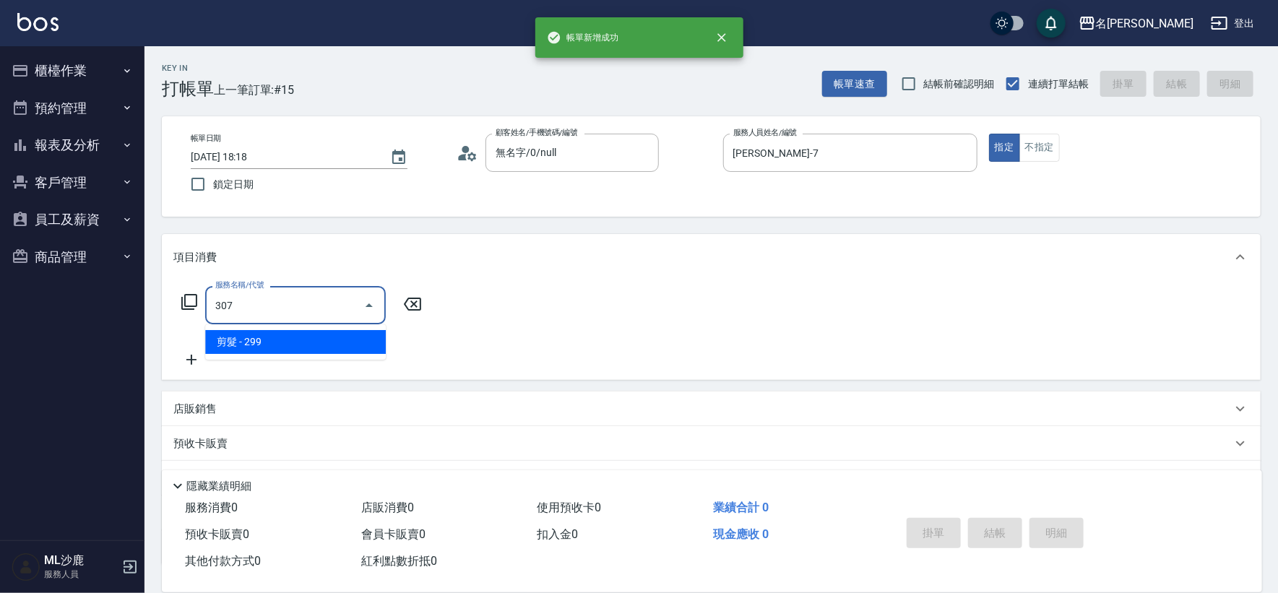
type input "剪髮(307)"
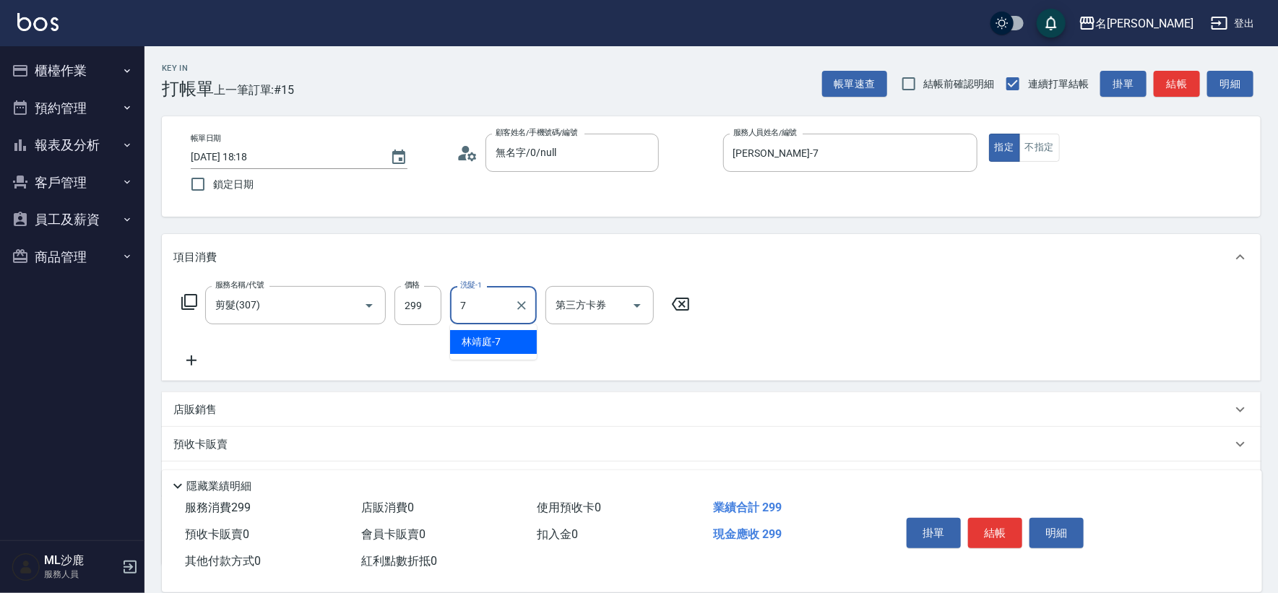
type input "[PERSON_NAME]-7"
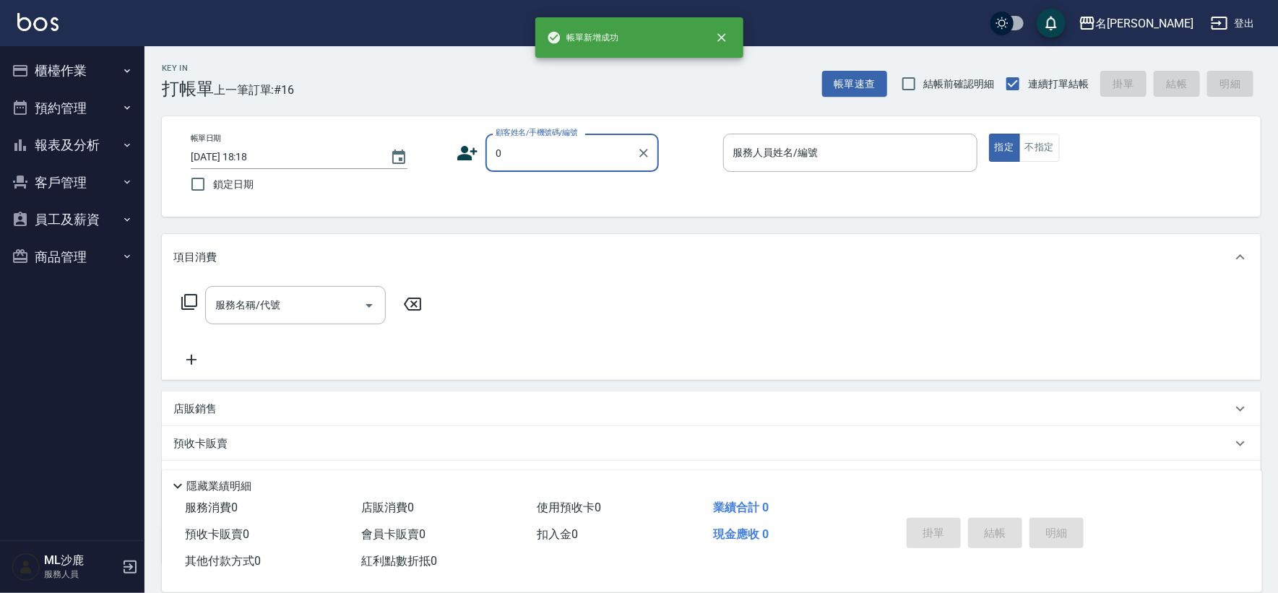
type input "無名字/0/null"
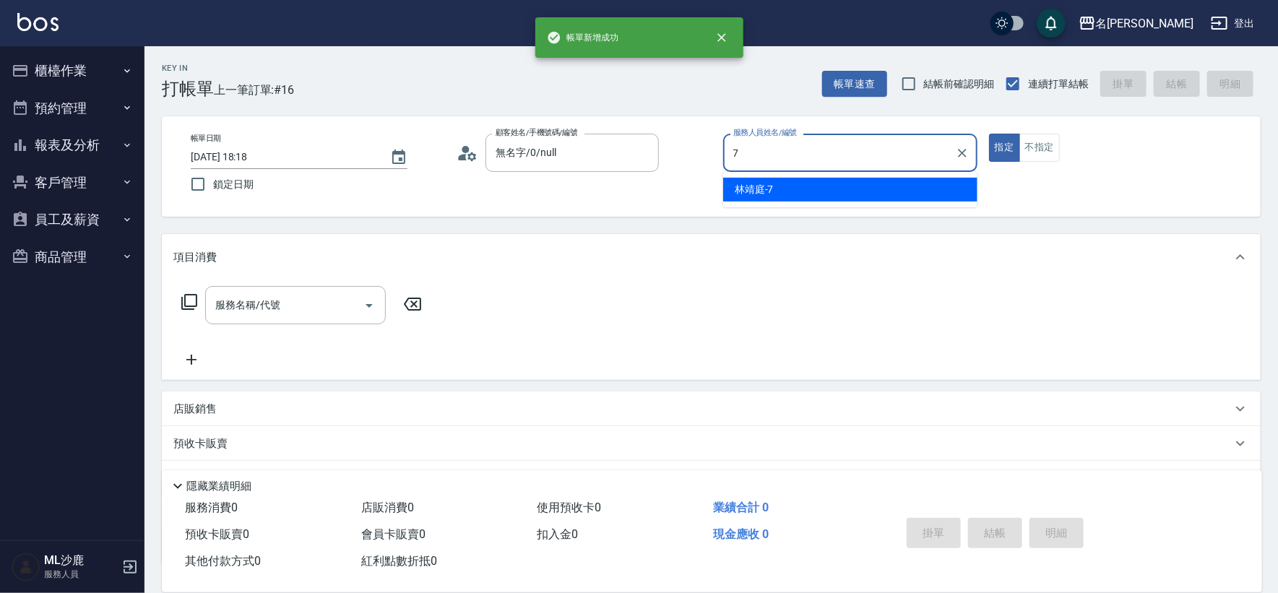
type input "[PERSON_NAME]-7"
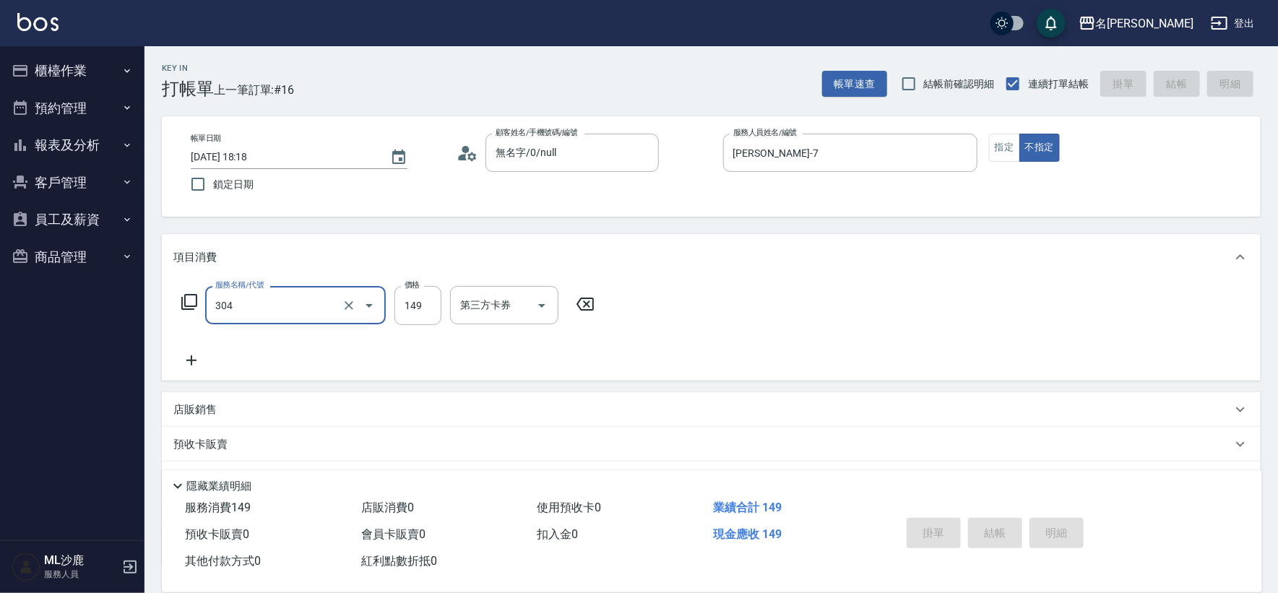
type input "304"
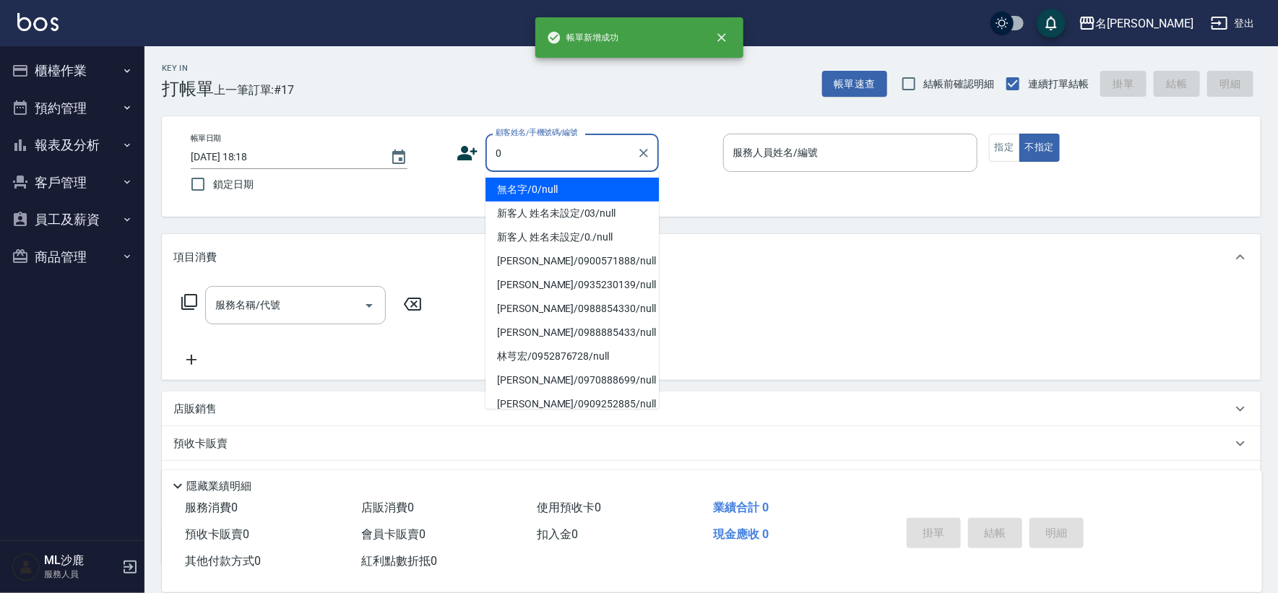
type input "無名字/0/null"
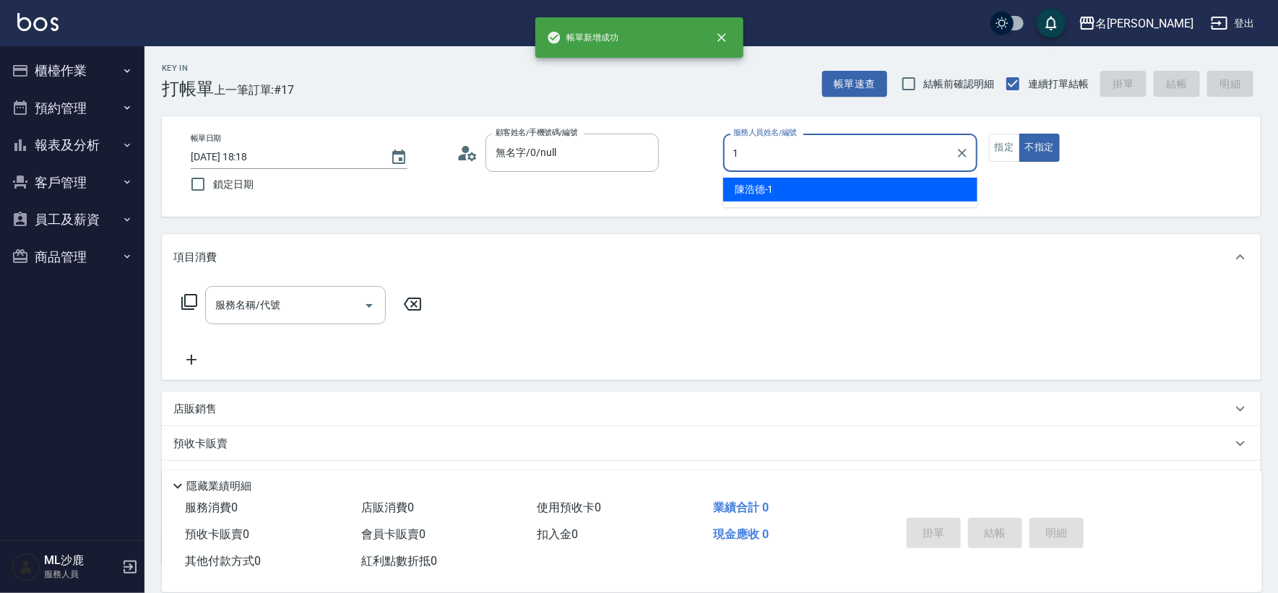
type input "[PERSON_NAME]1"
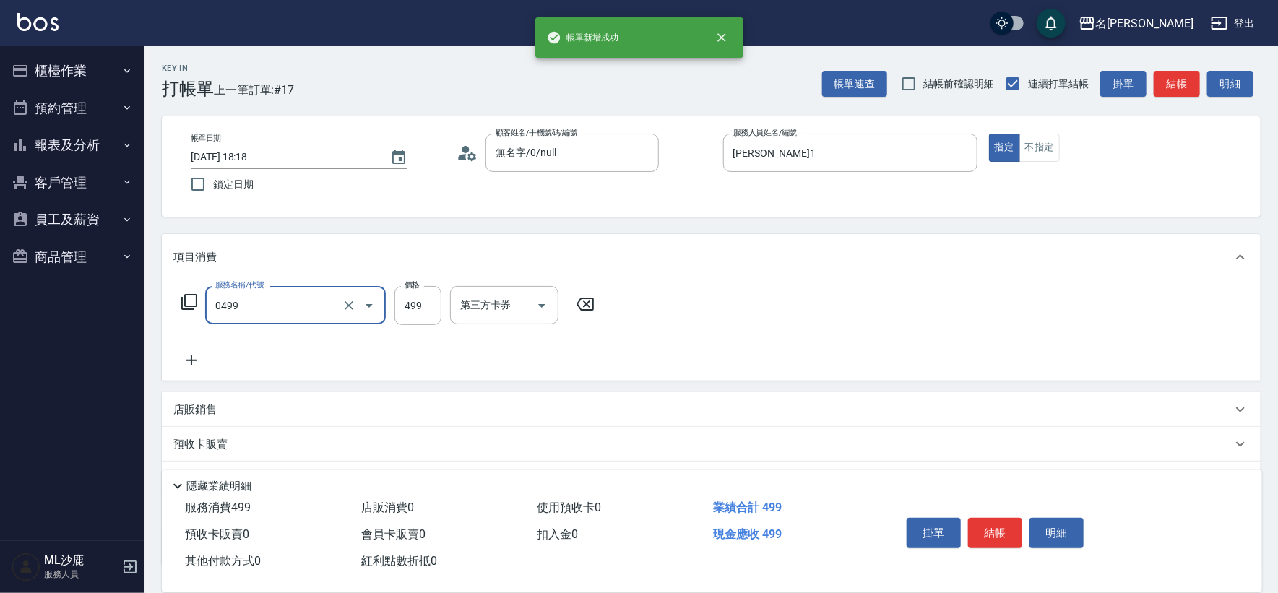
type input "[PERSON_NAME]499(0499)"
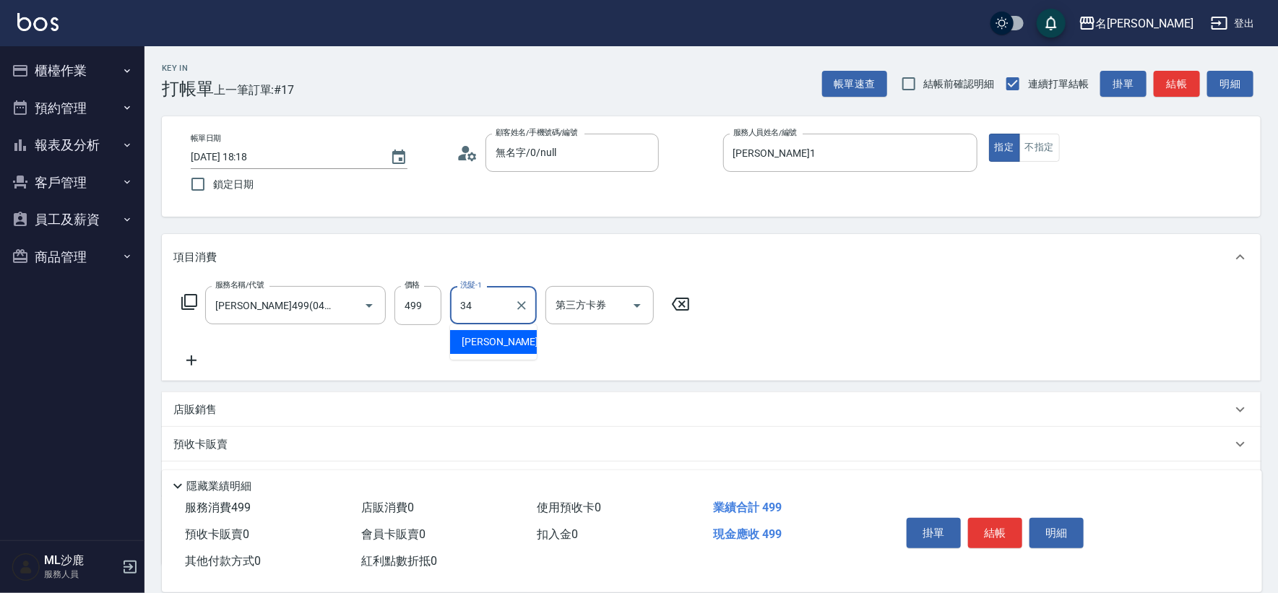
type input "[PERSON_NAME]-34"
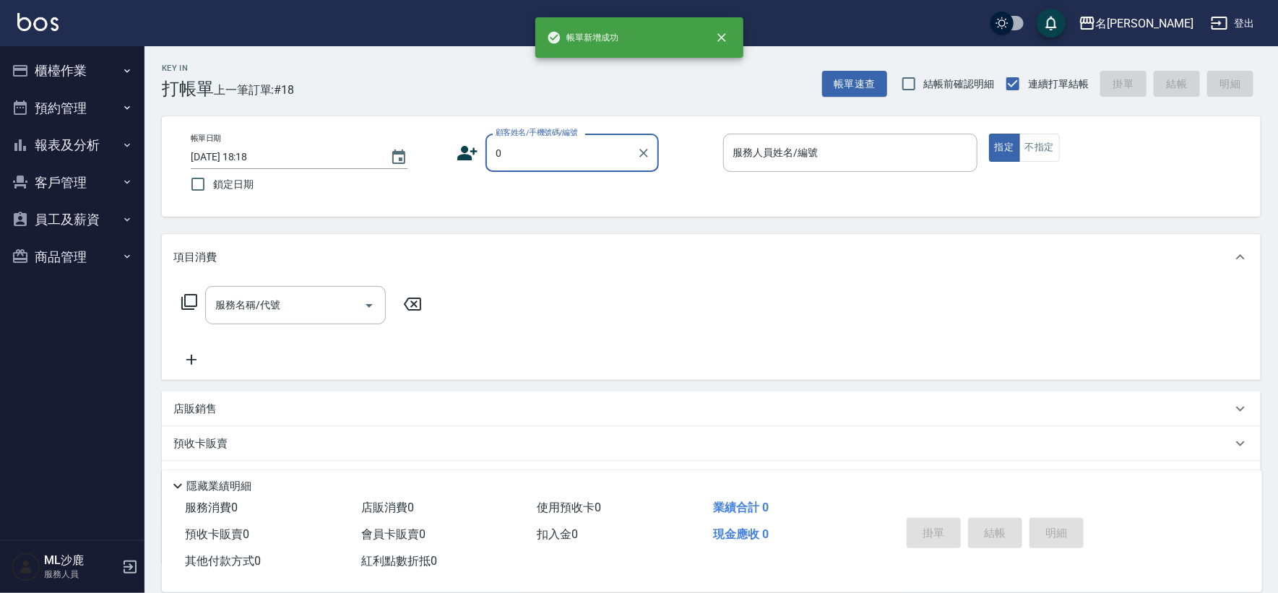
type input "無名字/0/null"
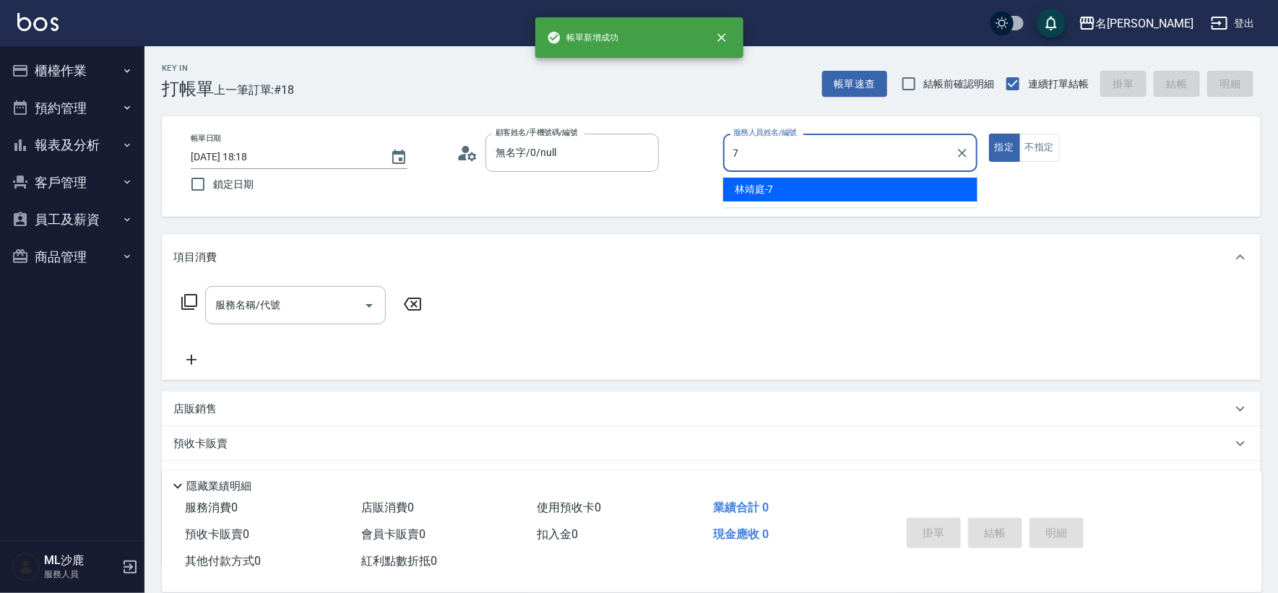
type input "[PERSON_NAME]-7"
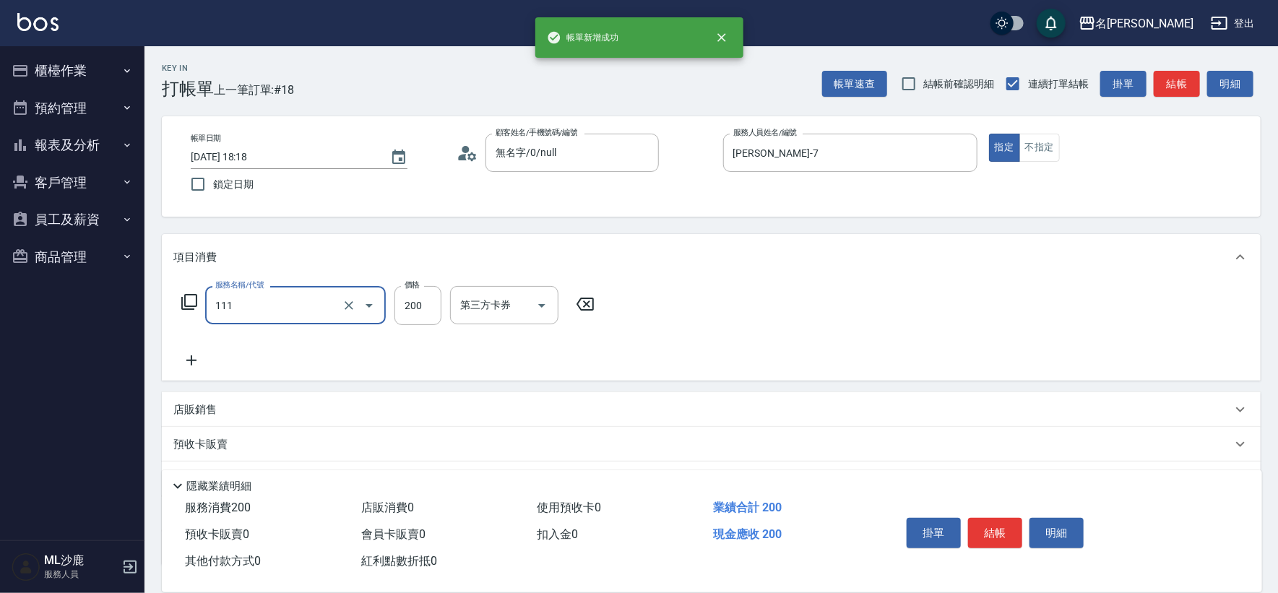
type input "200(111)"
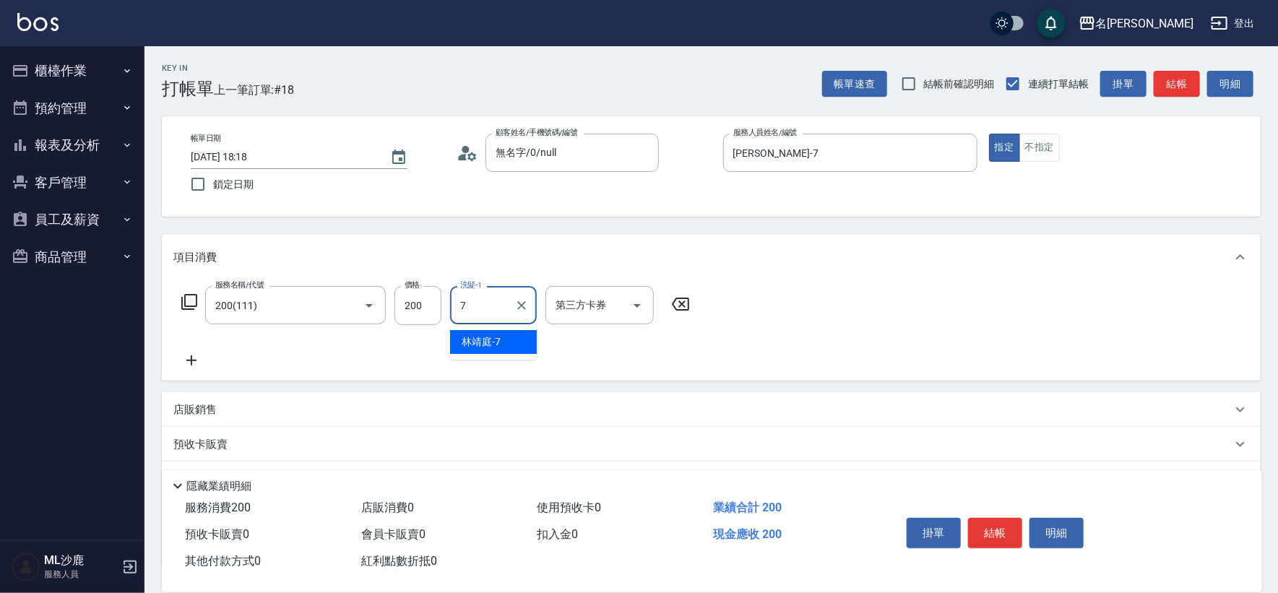
type input "[PERSON_NAME]-7"
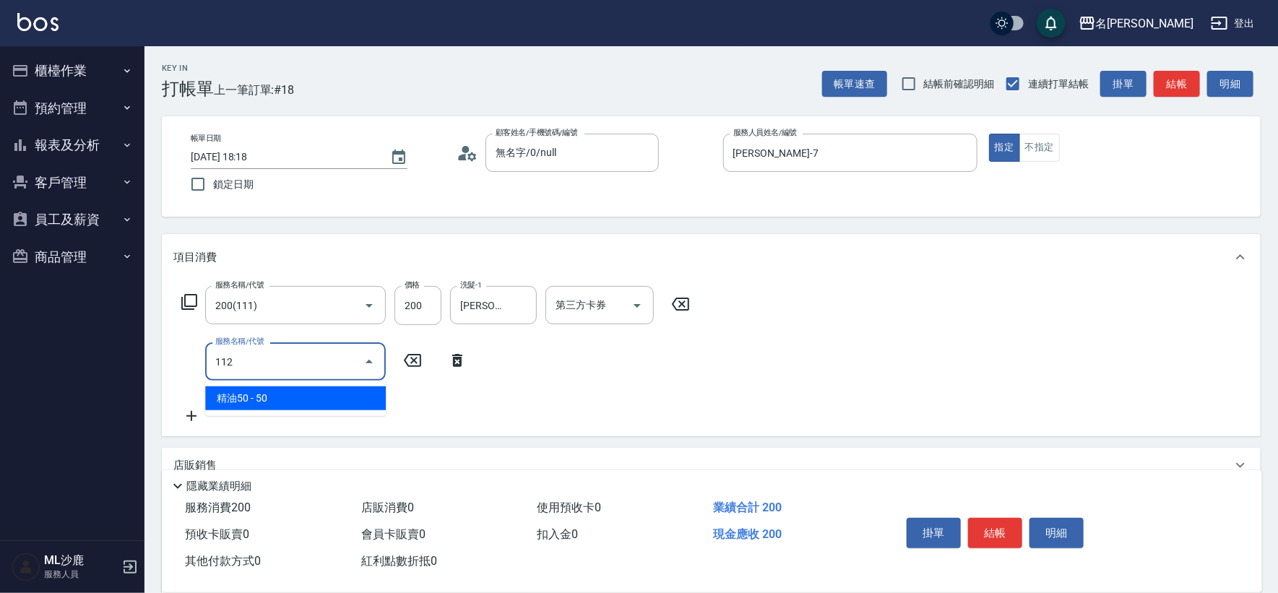
type input "精油50(112)"
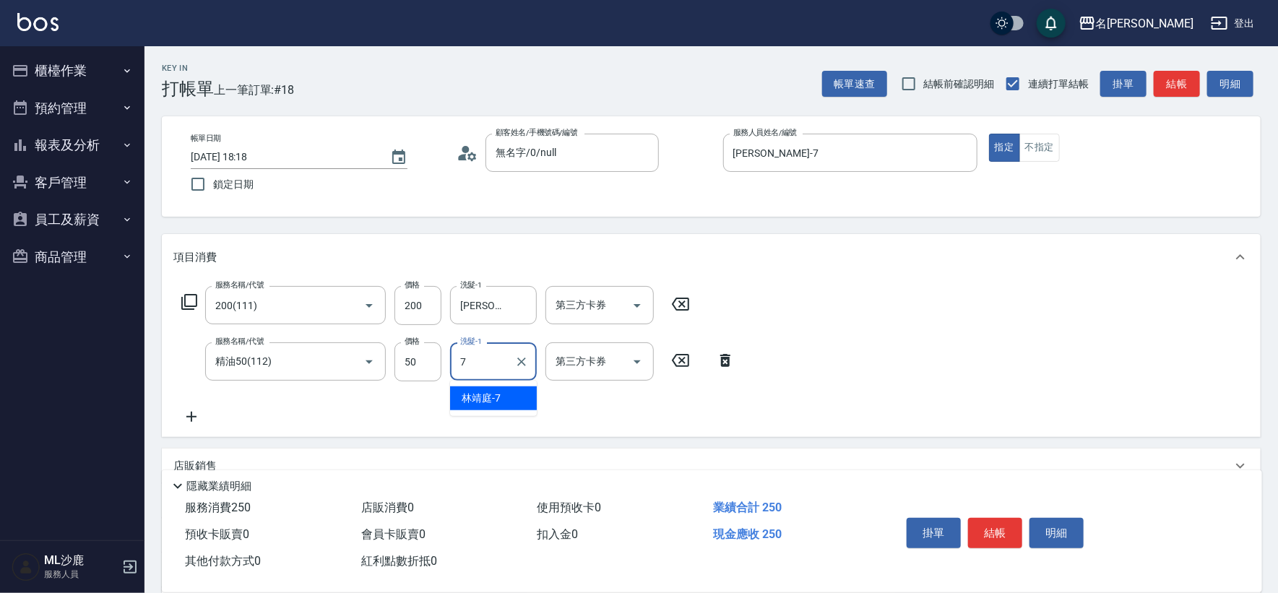
type input "[PERSON_NAME]-7"
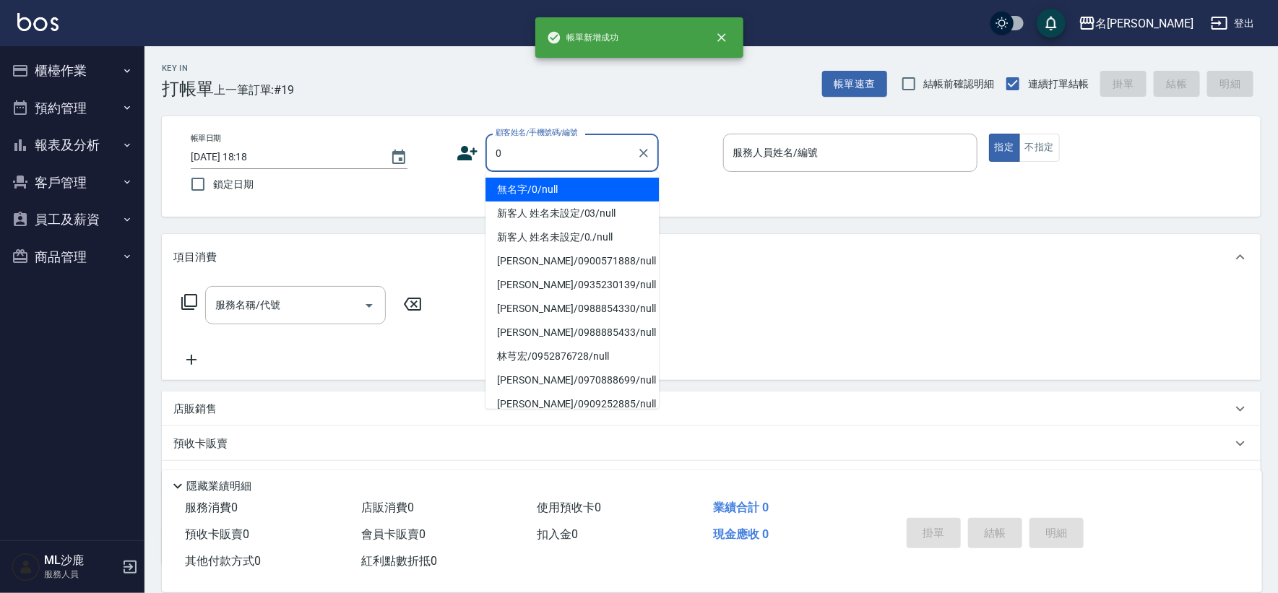
type input "無名字/0/null"
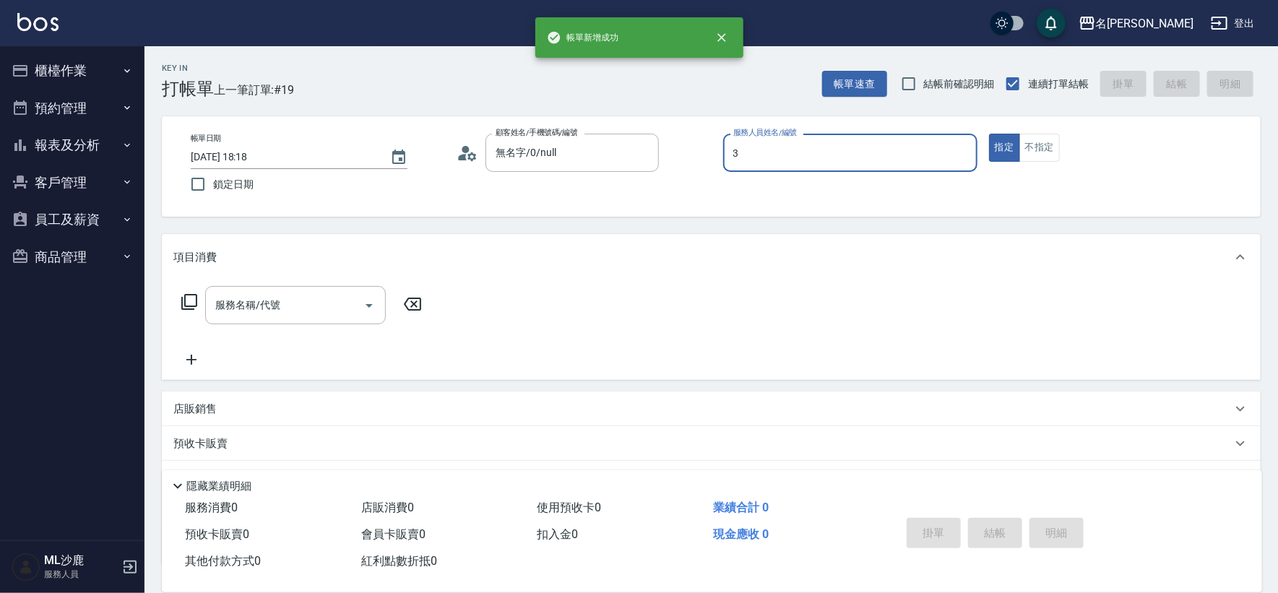
type input "[PERSON_NAME]-3"
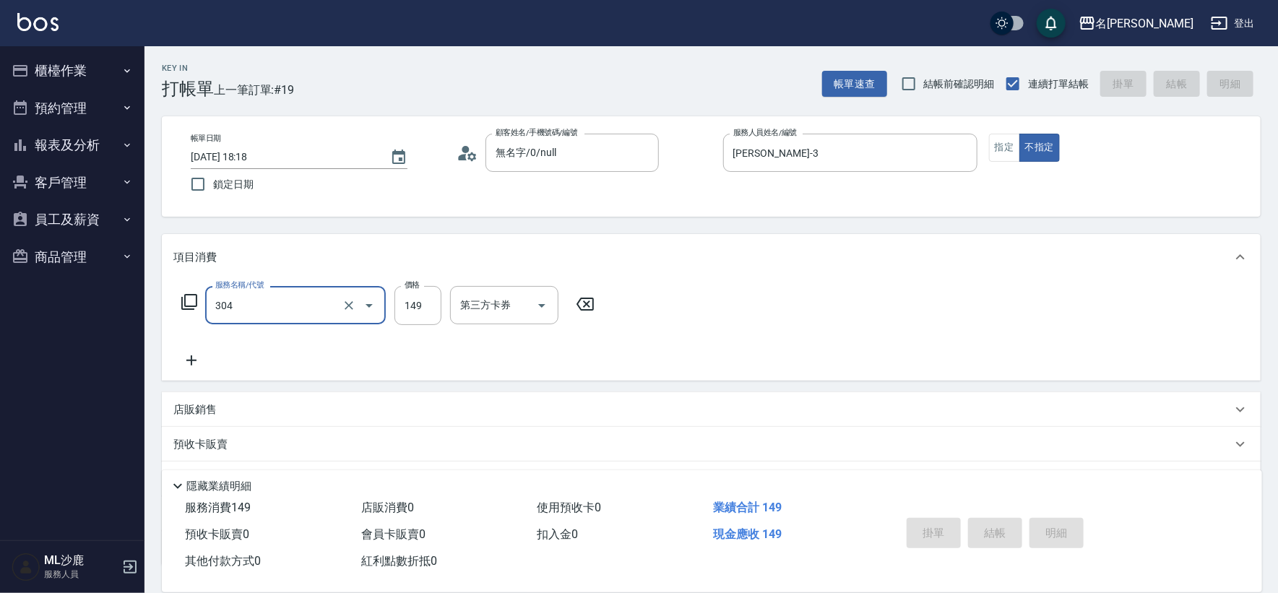
type input "304"
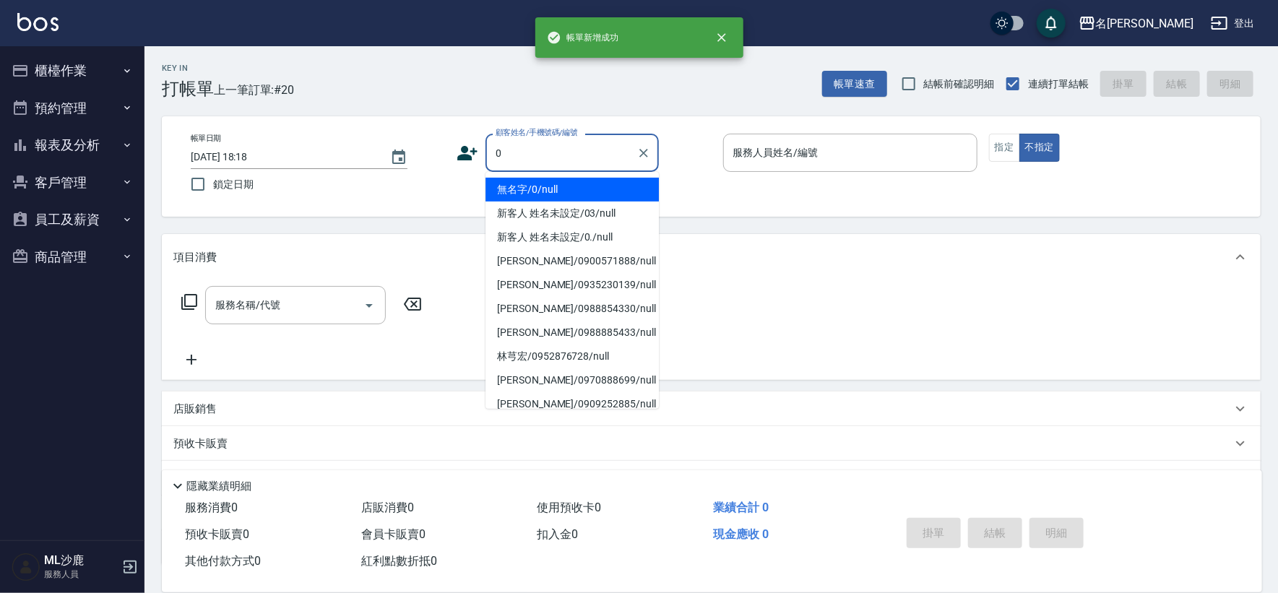
type input "無名字/0/null"
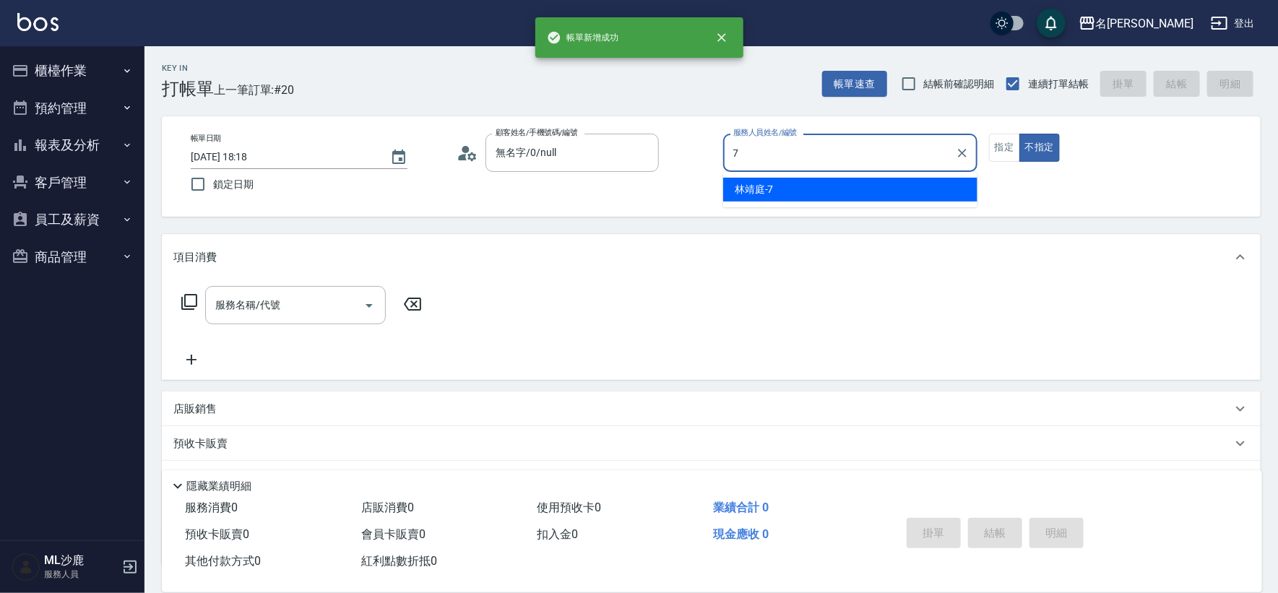
type input "[PERSON_NAME]-7"
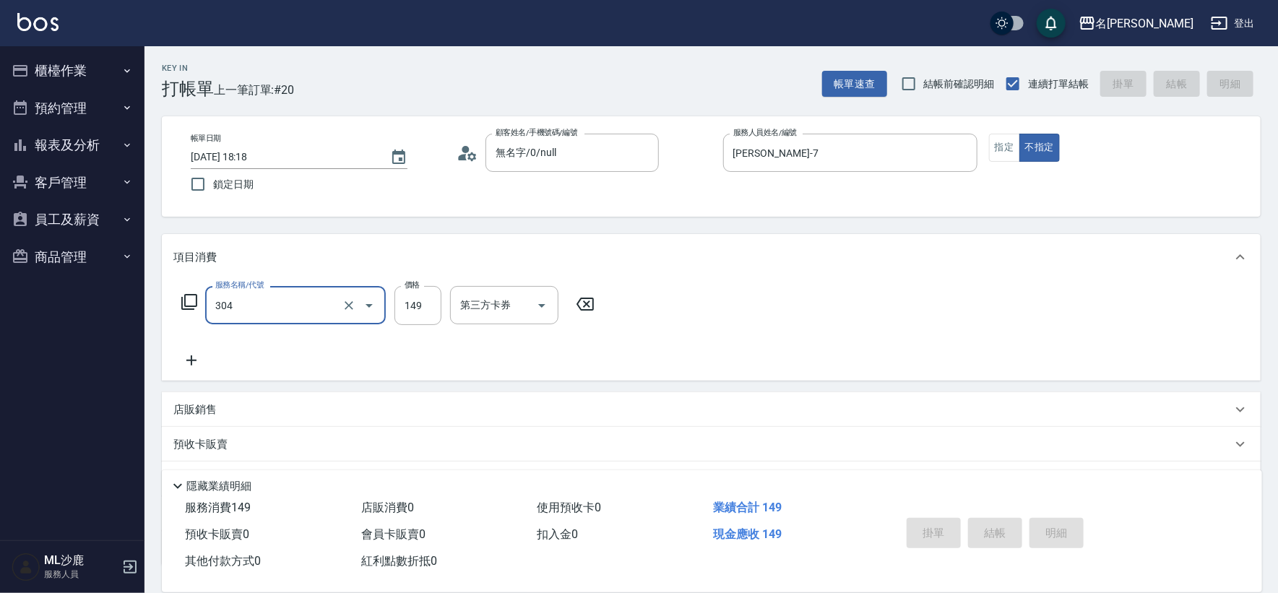
type input "304"
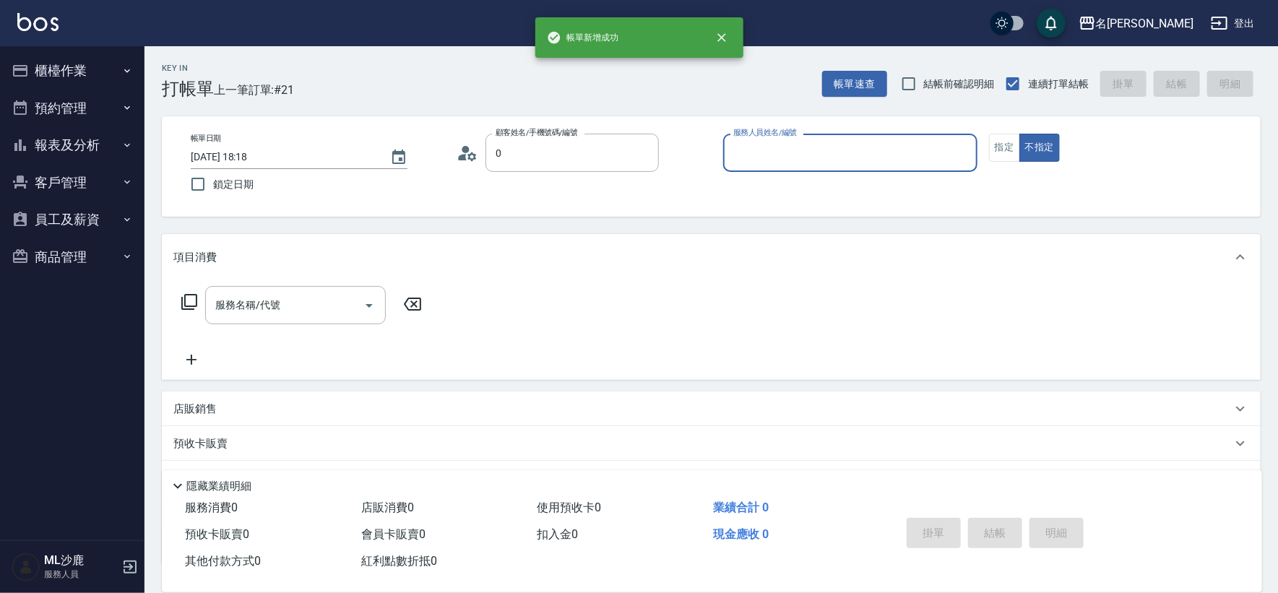
type input "無名字/0/null"
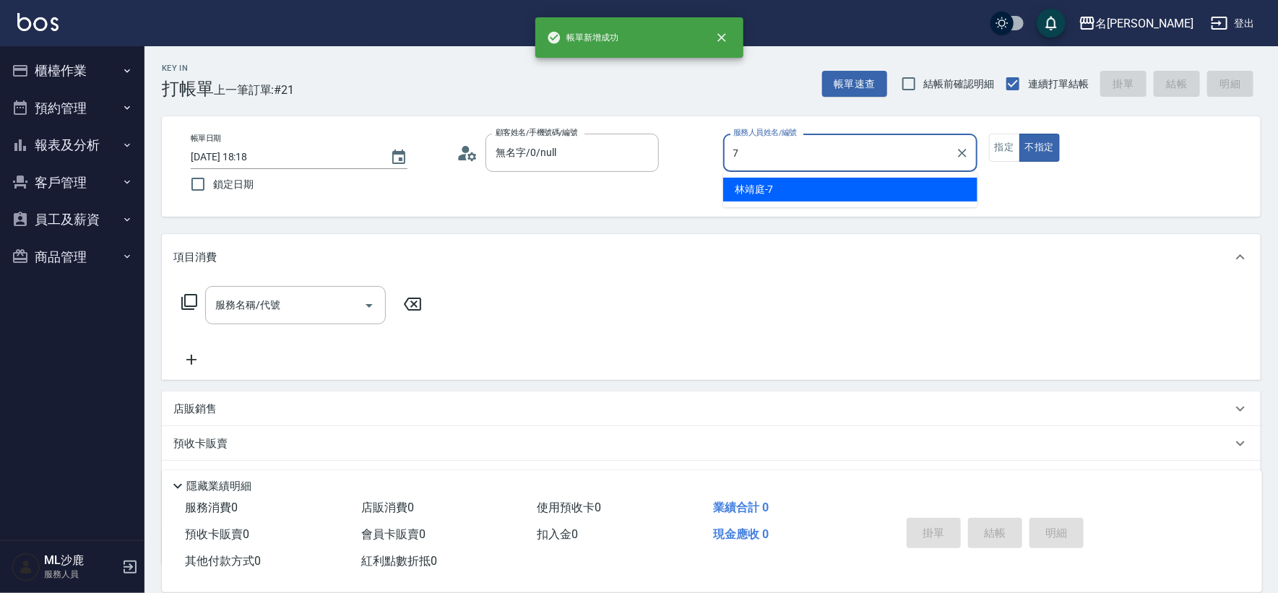
type input "[PERSON_NAME]-7"
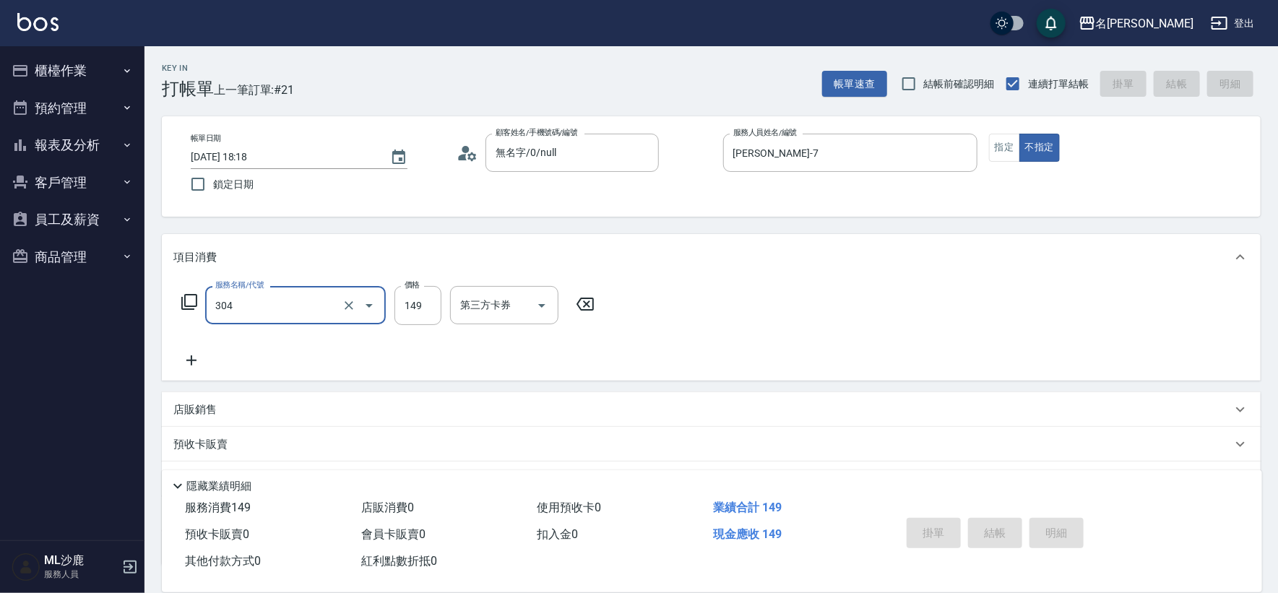
type input "304"
type input "[DATE] 18:19"
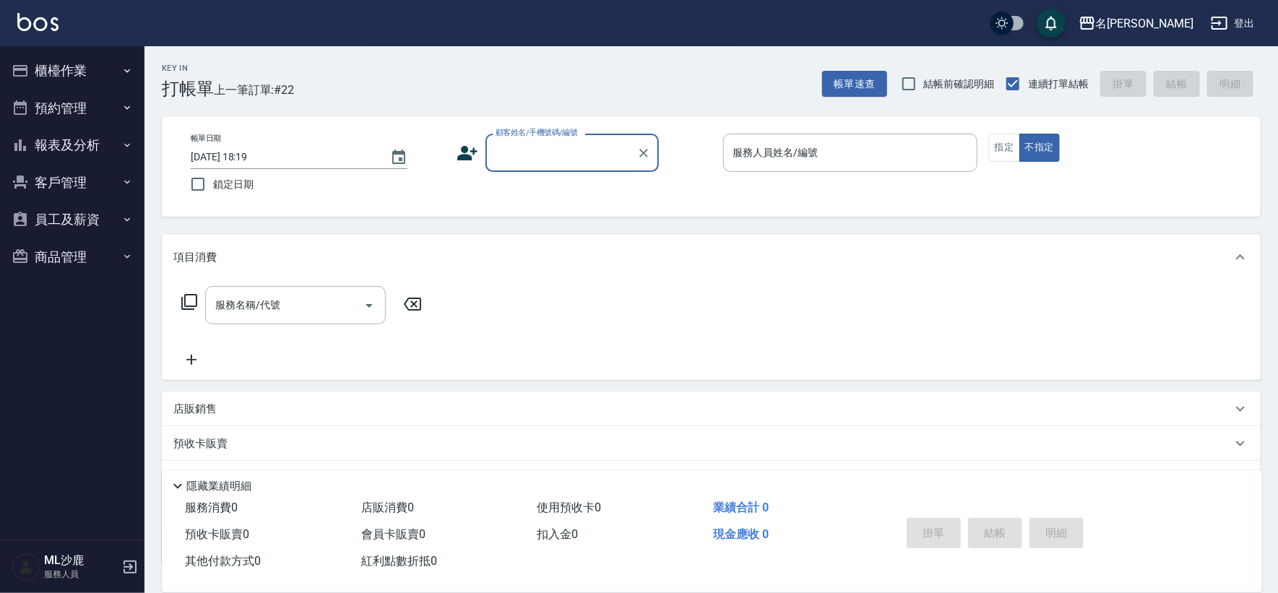
click at [119, 139] on button "報表及分析" at bounding box center [72, 145] width 133 height 38
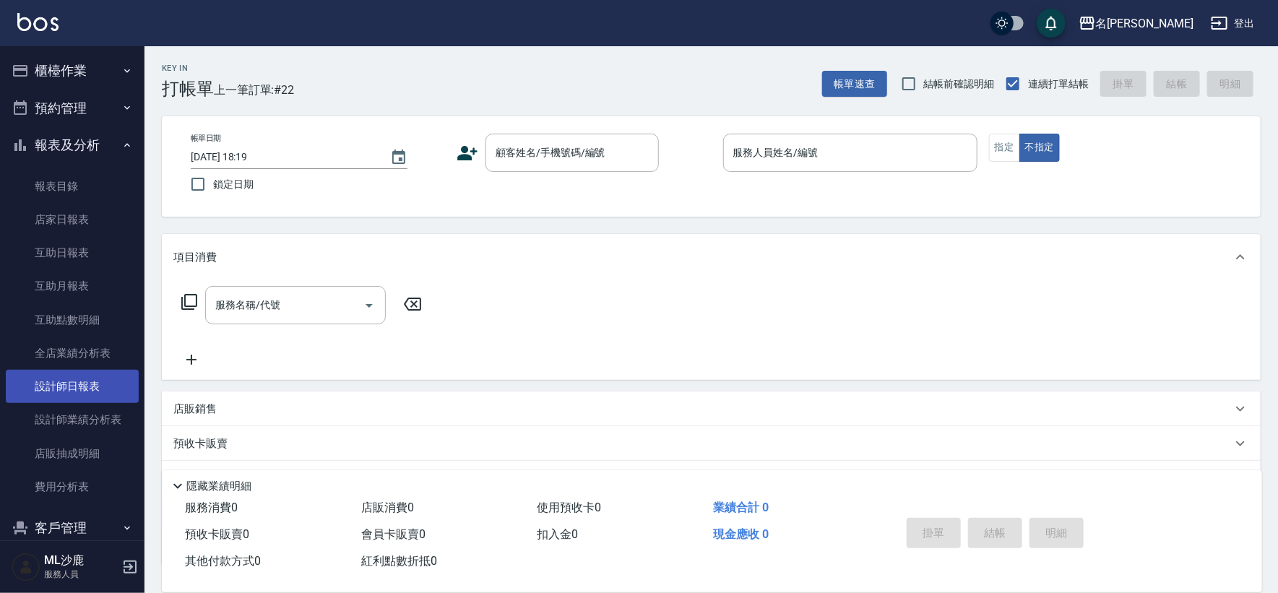
click at [86, 390] on link "設計師日報表" at bounding box center [72, 386] width 133 height 33
